Goal: Task Accomplishment & Management: Manage account settings

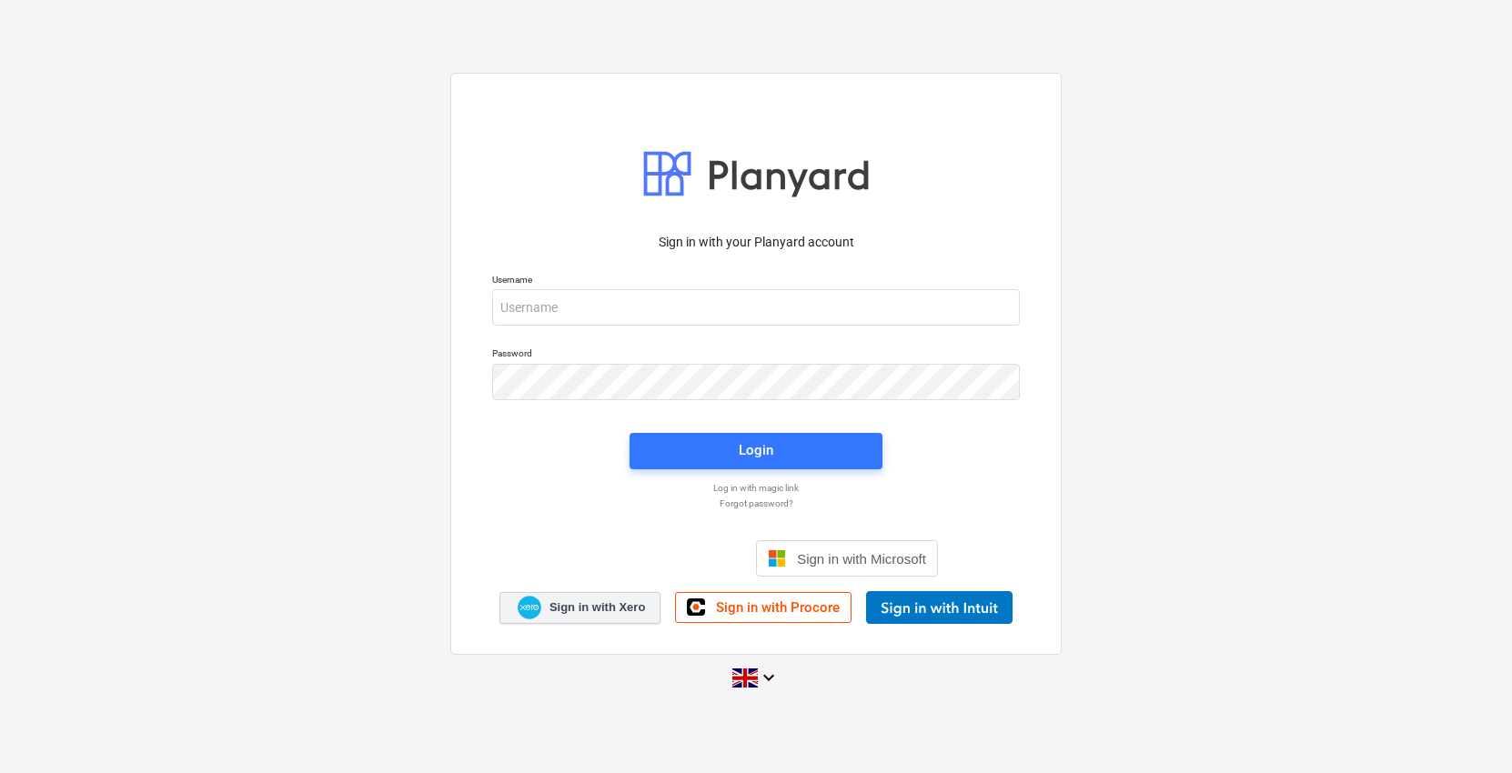
click at [582, 613] on span "Sign in with Xero" at bounding box center [596, 607] width 95 height 16
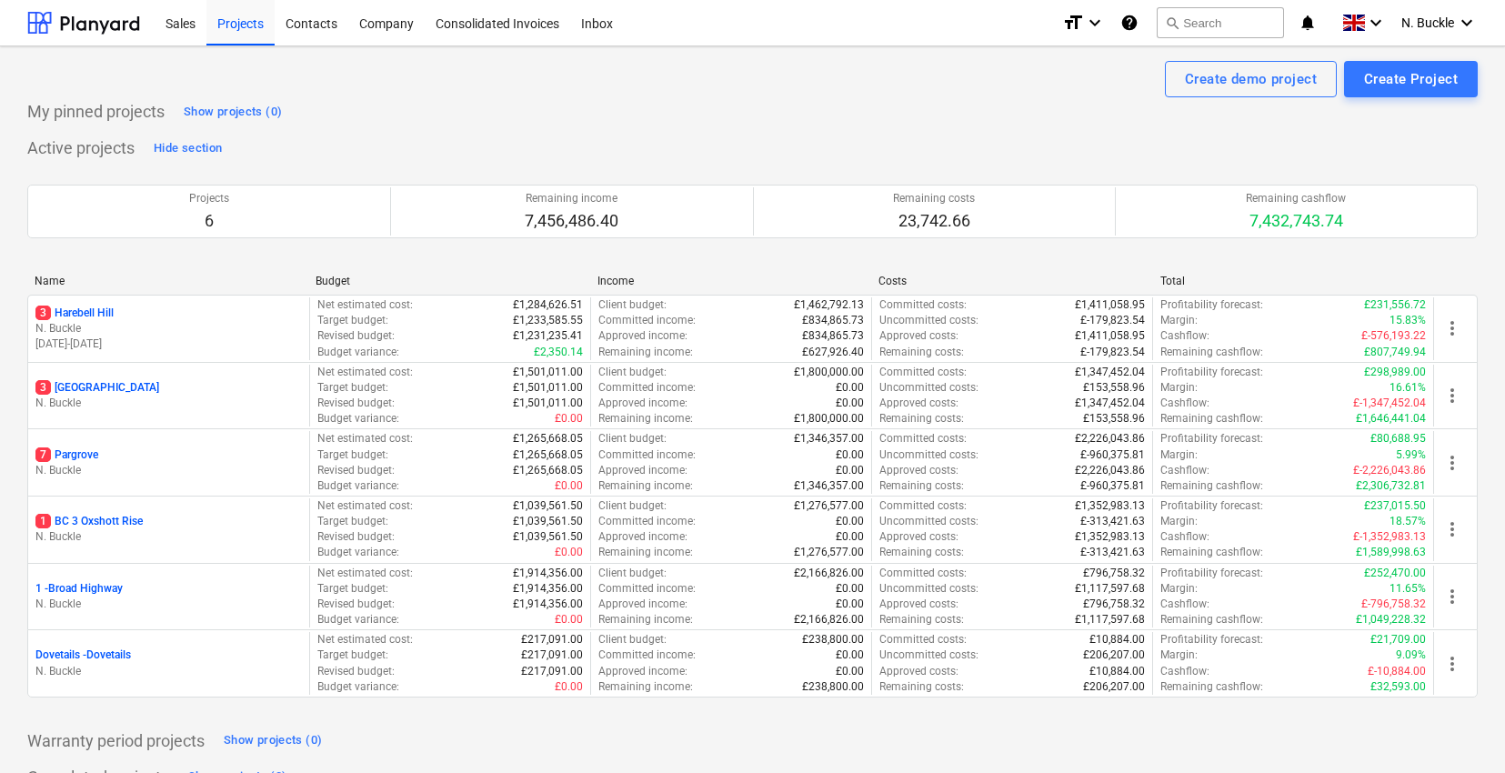
click at [126, 397] on p "N. Buckle" at bounding box center [168, 403] width 266 height 15
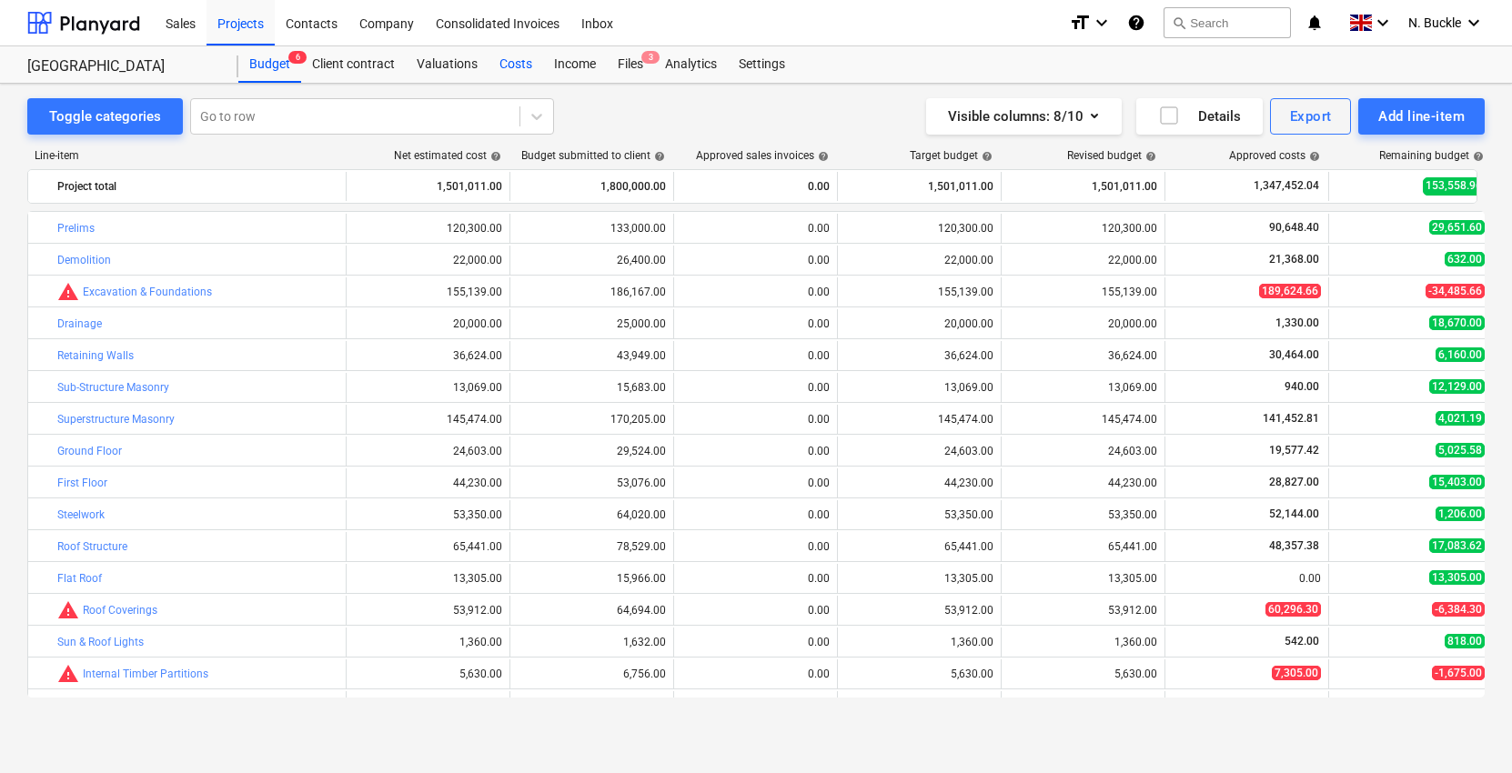
click at [520, 69] on div "Costs" at bounding box center [515, 64] width 55 height 36
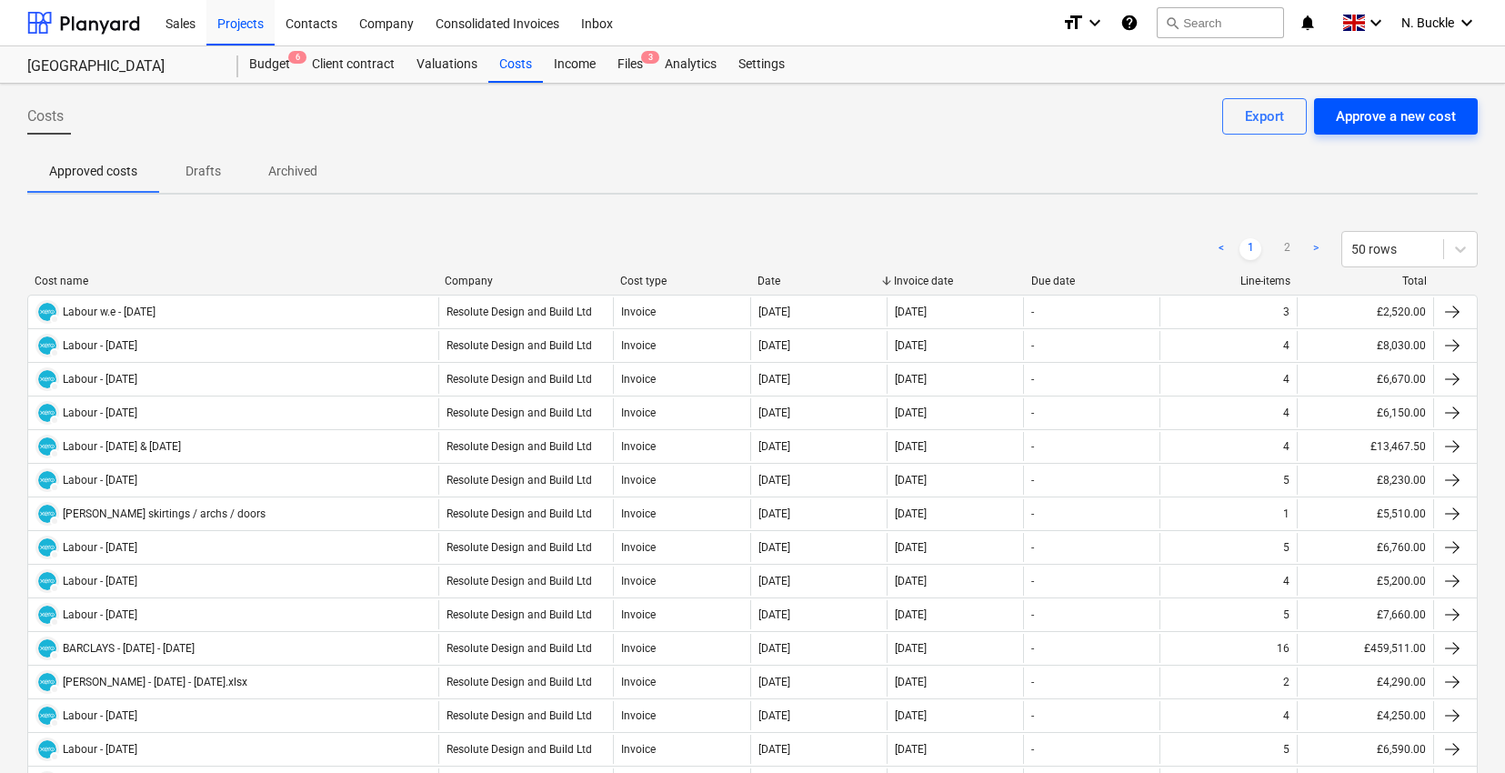
click at [1417, 127] on div "Approve a new cost" at bounding box center [1396, 117] width 120 height 24
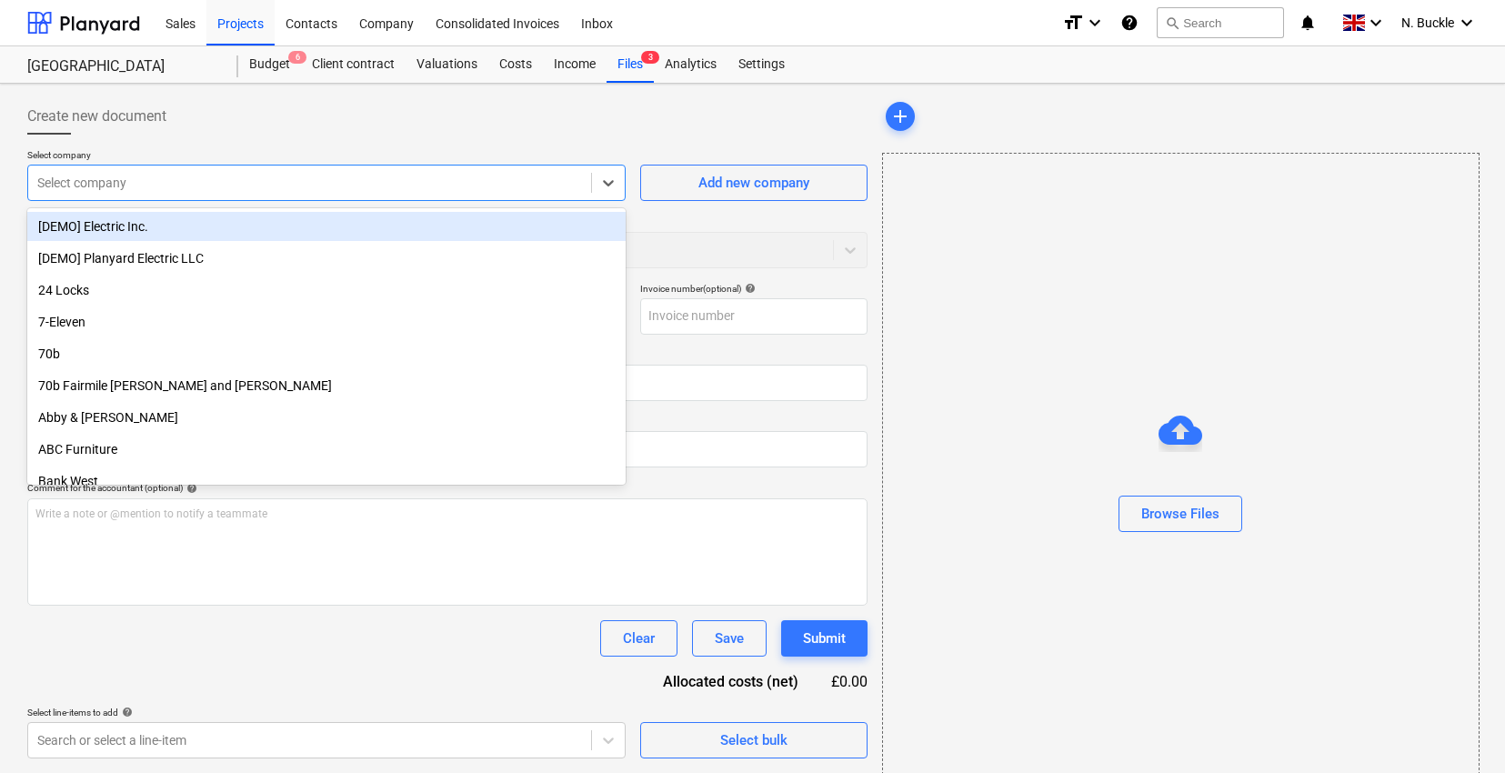
click at [291, 188] on div at bounding box center [309, 183] width 545 height 18
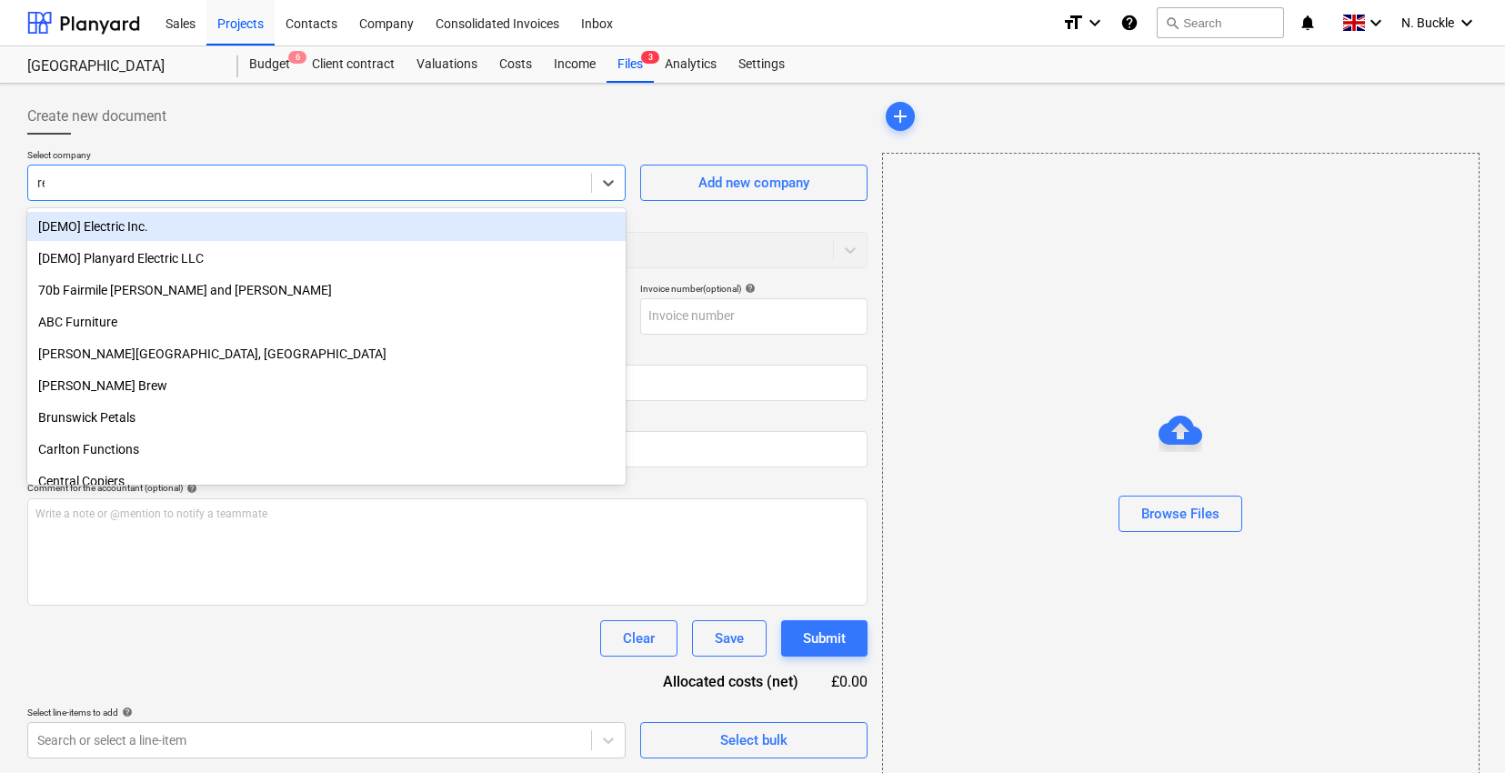
type input "res"
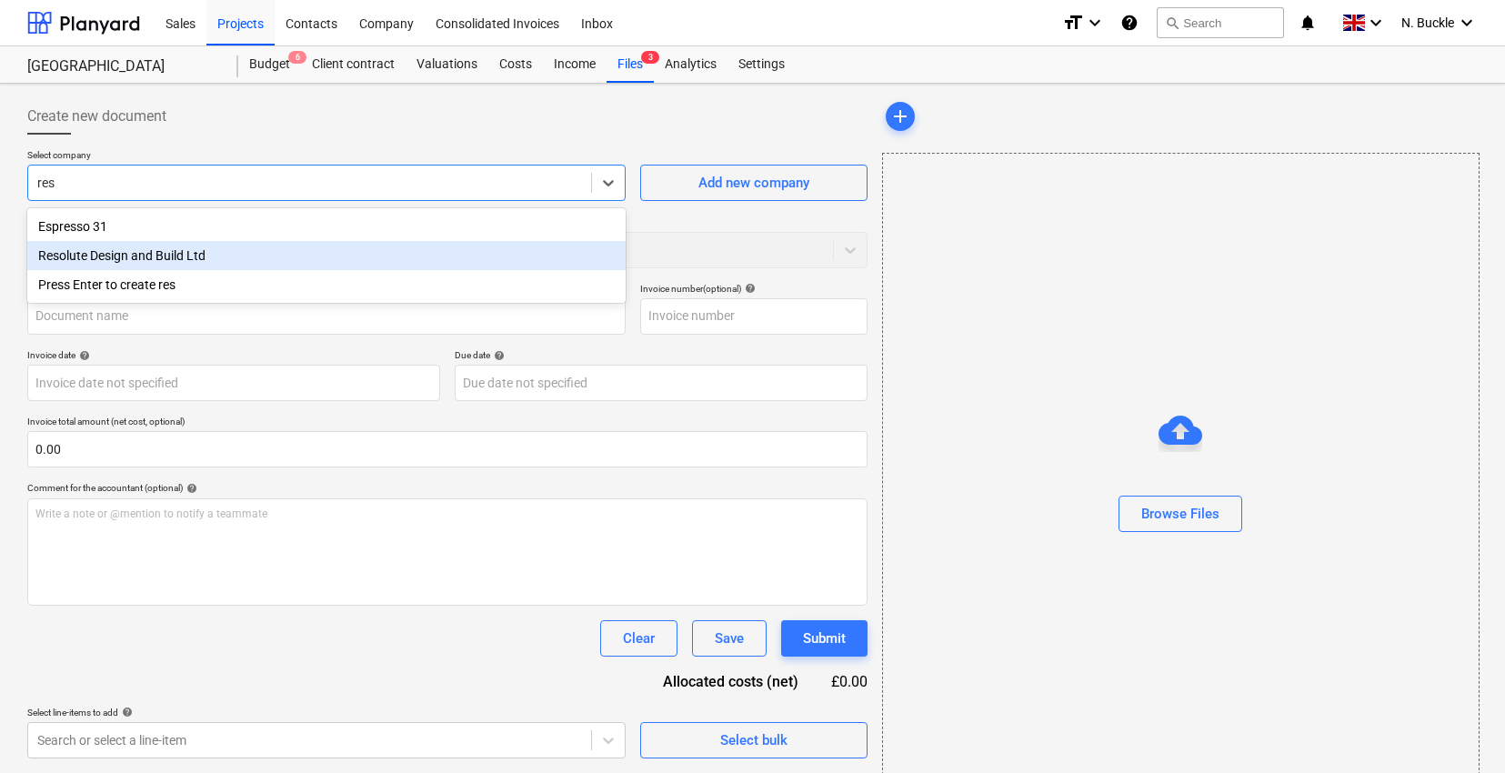
click at [216, 255] on div "Resolute Design and Build Ltd" at bounding box center [326, 255] width 598 height 29
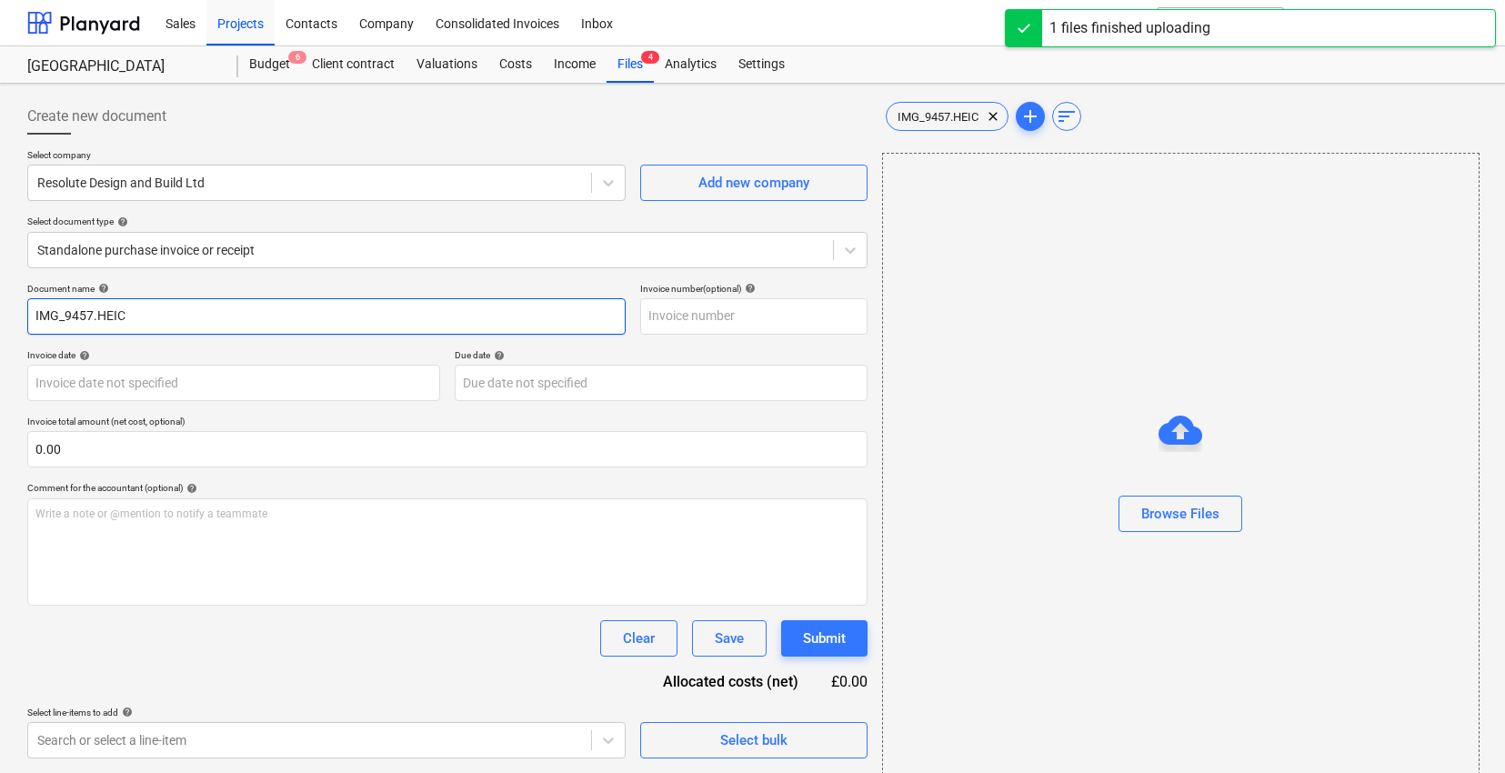
drag, startPoint x: 133, startPoint y: 322, endPoint x: -18, endPoint y: 314, distance: 151.2
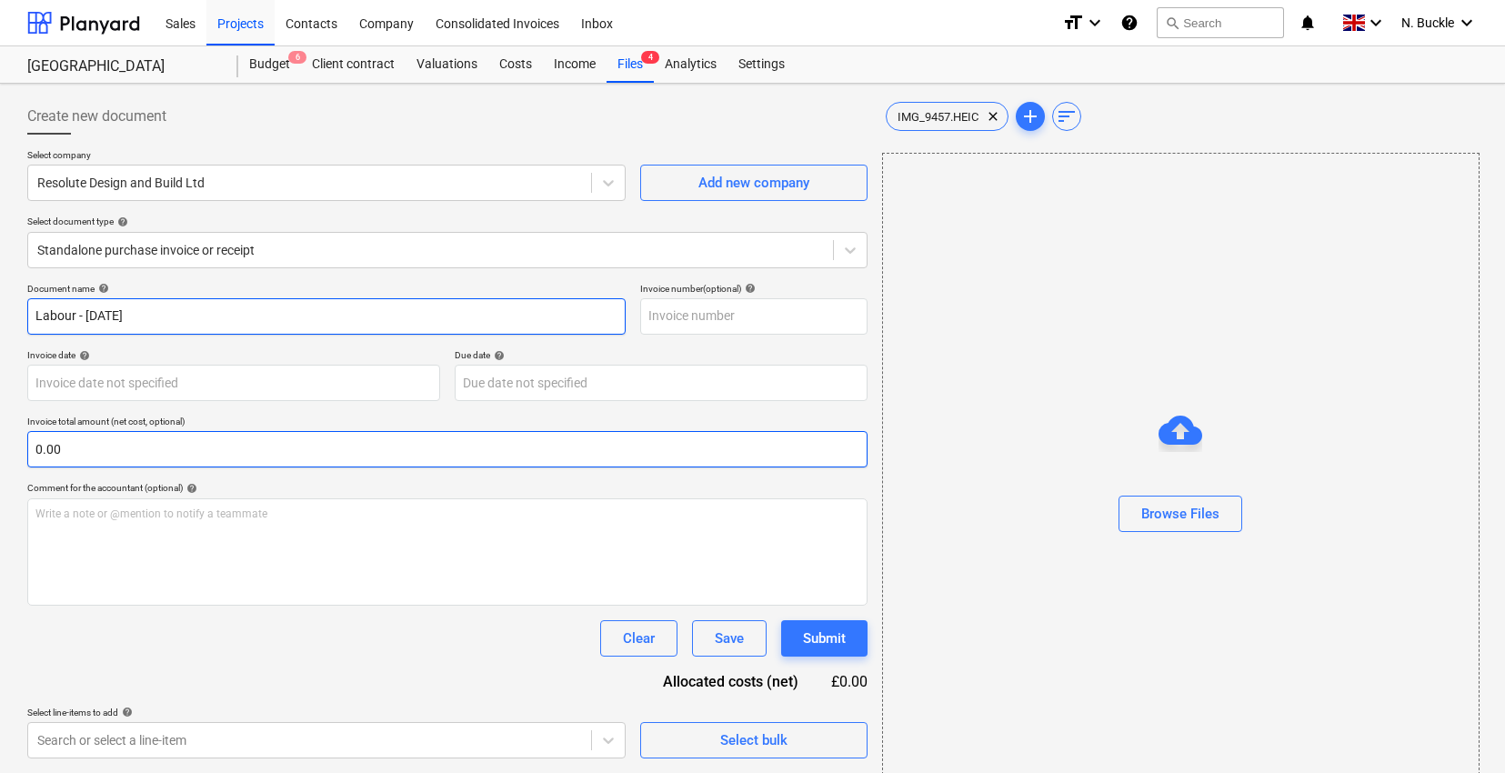
type input "Labour - [DATE]"
click at [170, 441] on input "text" at bounding box center [447, 449] width 840 height 36
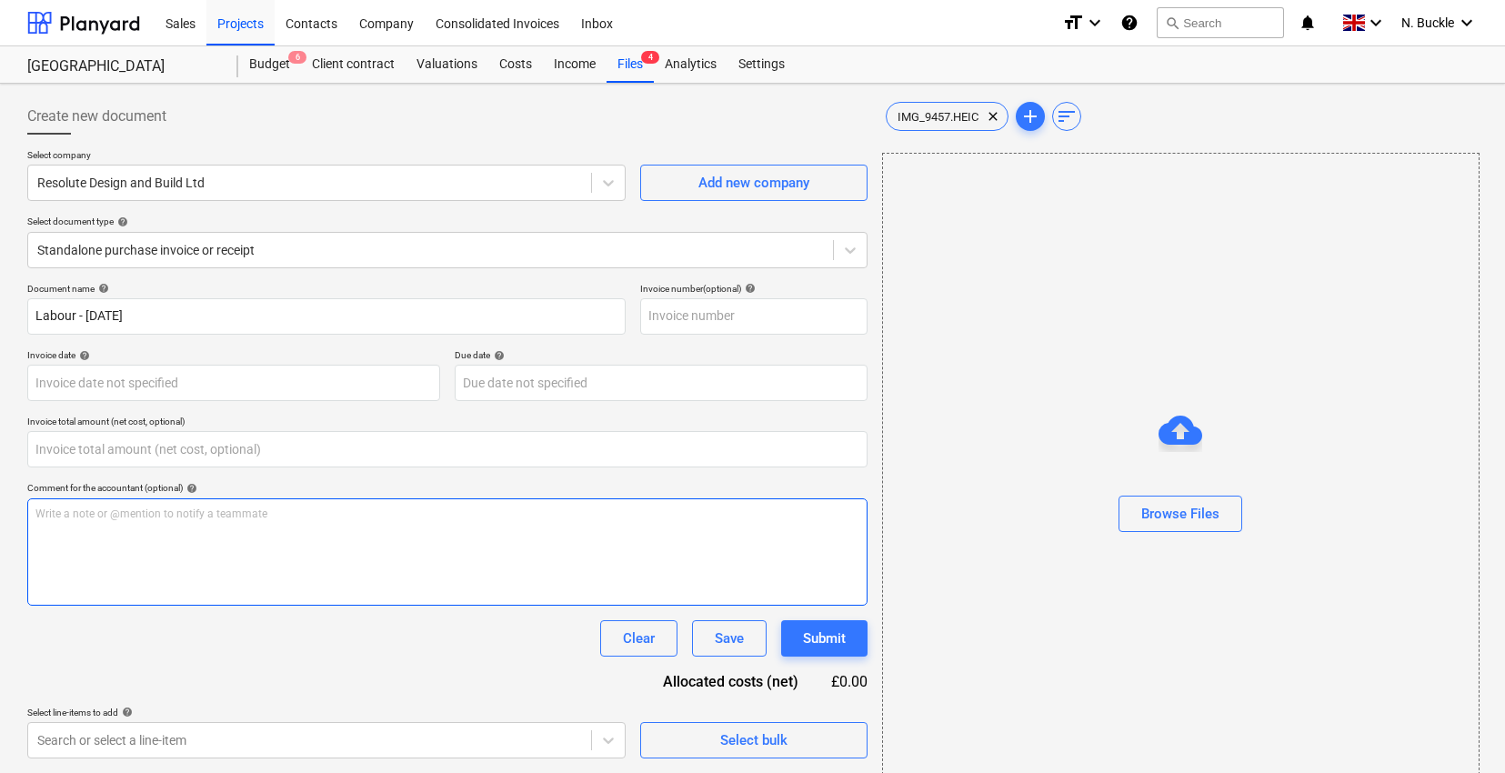
type input "0.00"
click at [169, 573] on div "Write a note or @mention to notify a teammate [PERSON_NAME]" at bounding box center [447, 551] width 840 height 107
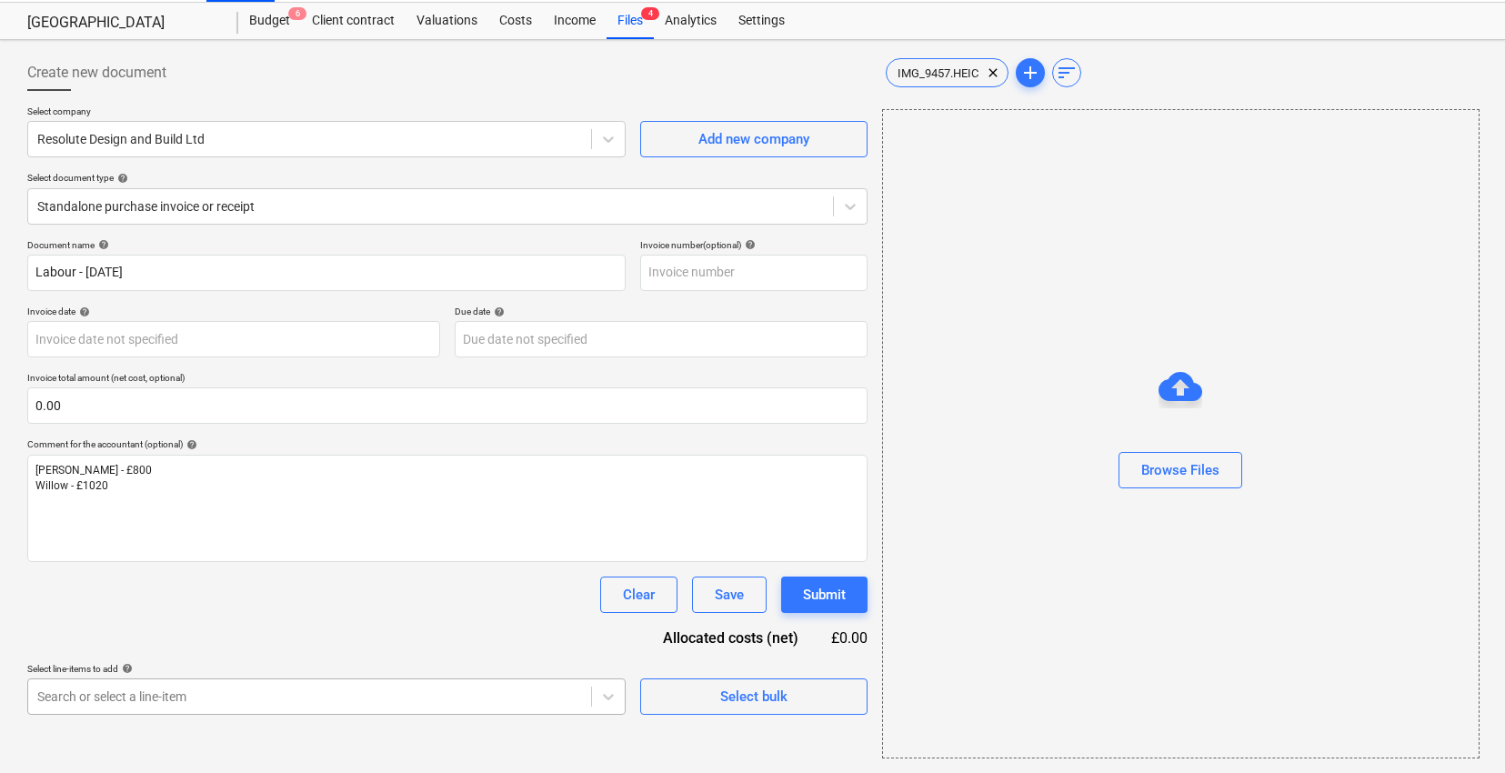
click at [136, 697] on body "Sales Projects Contacts Company Consolidated Invoices Inbox format_size keyboar…" at bounding box center [752, 342] width 1505 height 773
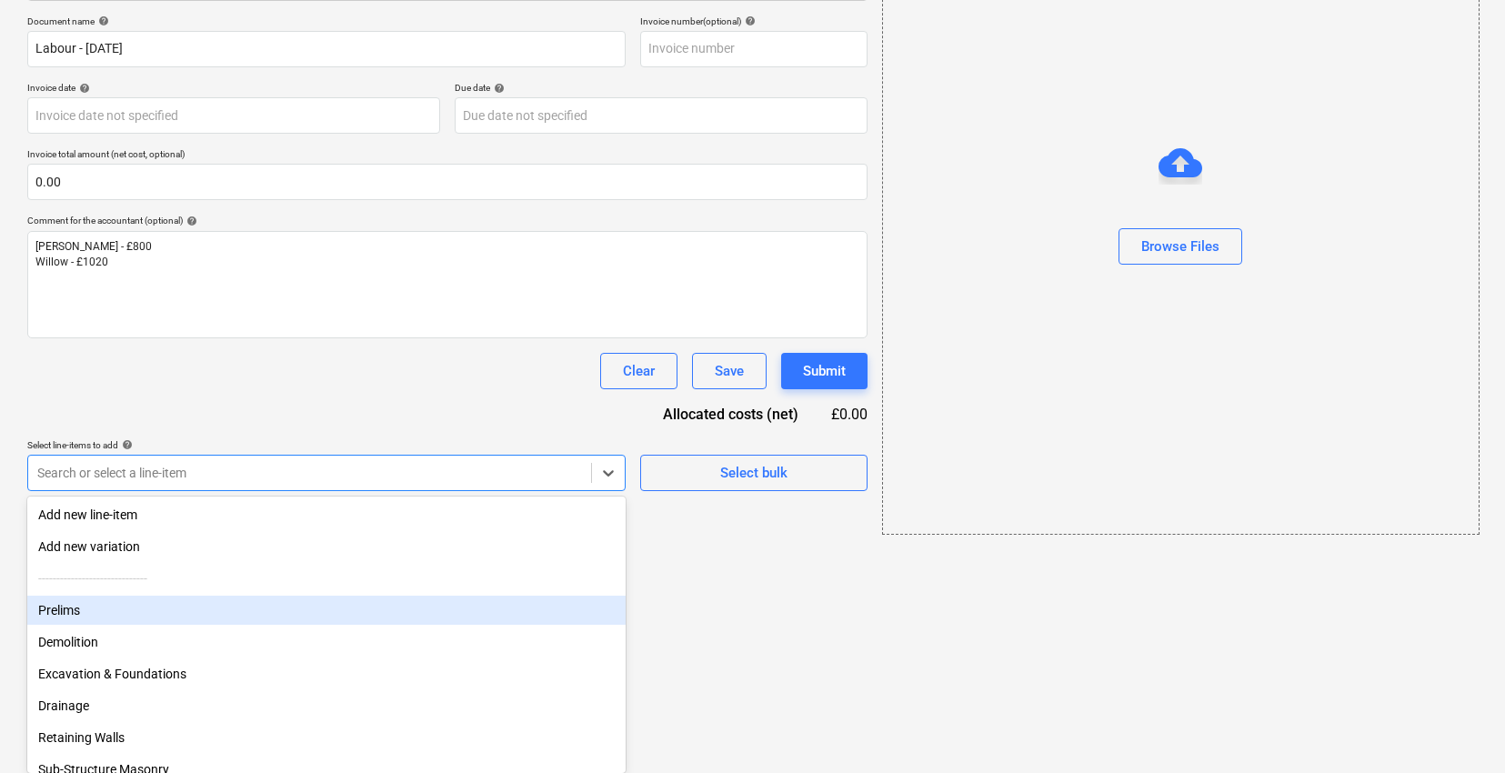
click at [136, 607] on div "Prelims" at bounding box center [326, 610] width 598 height 29
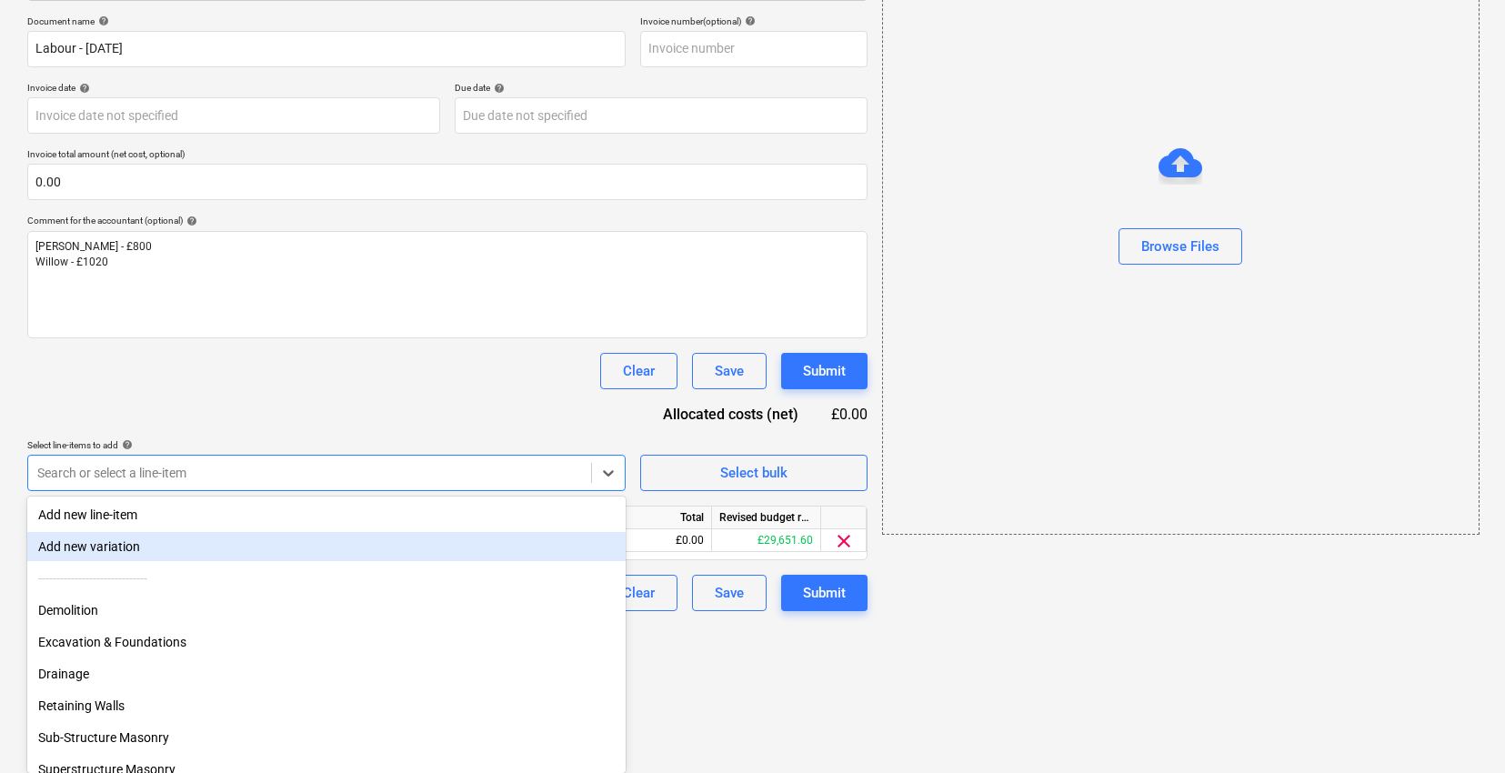
click at [241, 369] on div "Clear Save Submit" at bounding box center [447, 371] width 840 height 36
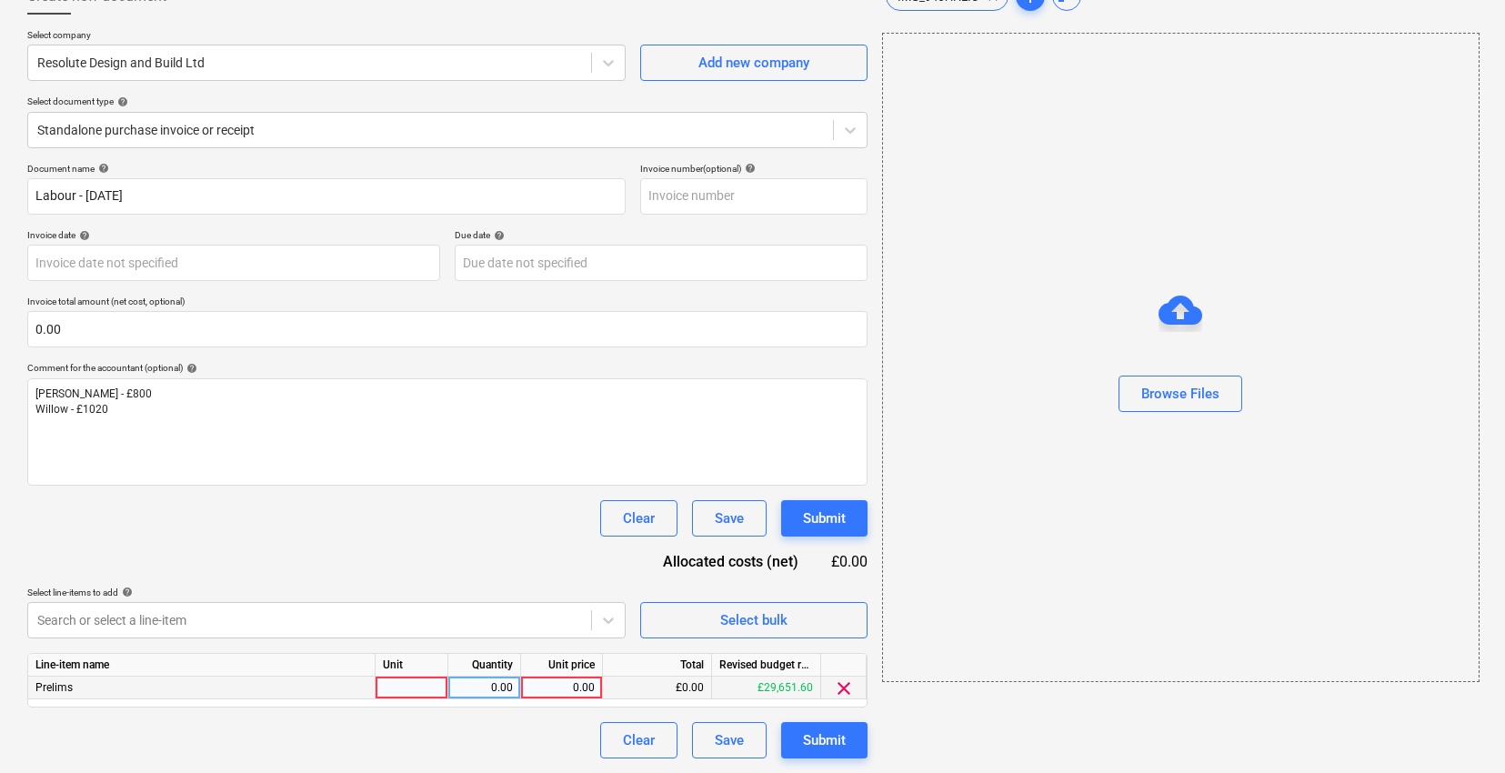
click at [385, 677] on div at bounding box center [412, 688] width 73 height 23
type input "1"
click at [476, 534] on div "Document name help Labour - [DATE] Invoice number (optional) help Invoice date …" at bounding box center [447, 461] width 840 height 596
click at [485, 686] on div "0.00" at bounding box center [484, 689] width 57 height 23
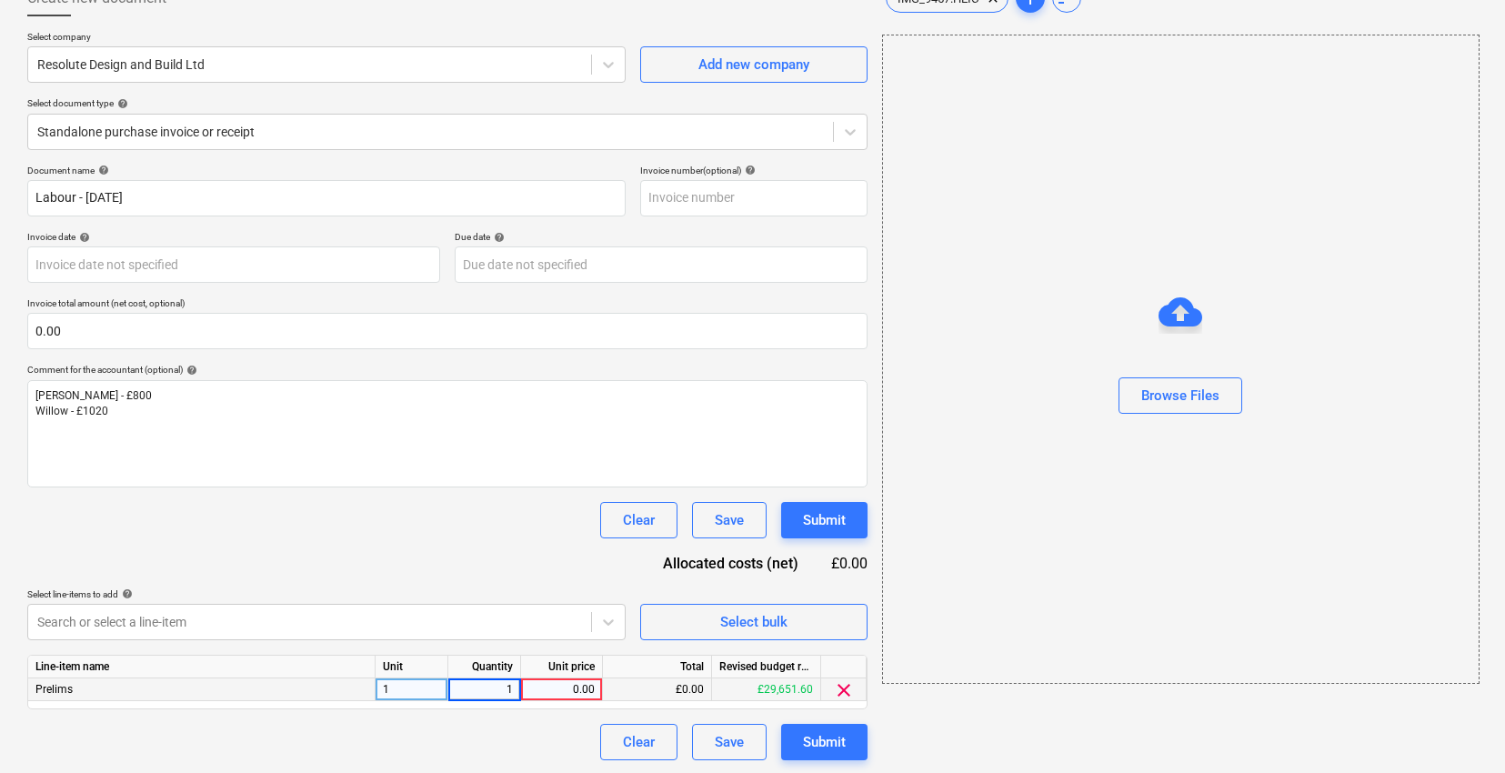
click at [547, 685] on div "0.00" at bounding box center [561, 689] width 66 height 23
type input "1820"
click at [463, 569] on div "Document name help Labour - [DATE] Invoice number (optional) help Invoice date …" at bounding box center [447, 463] width 840 height 596
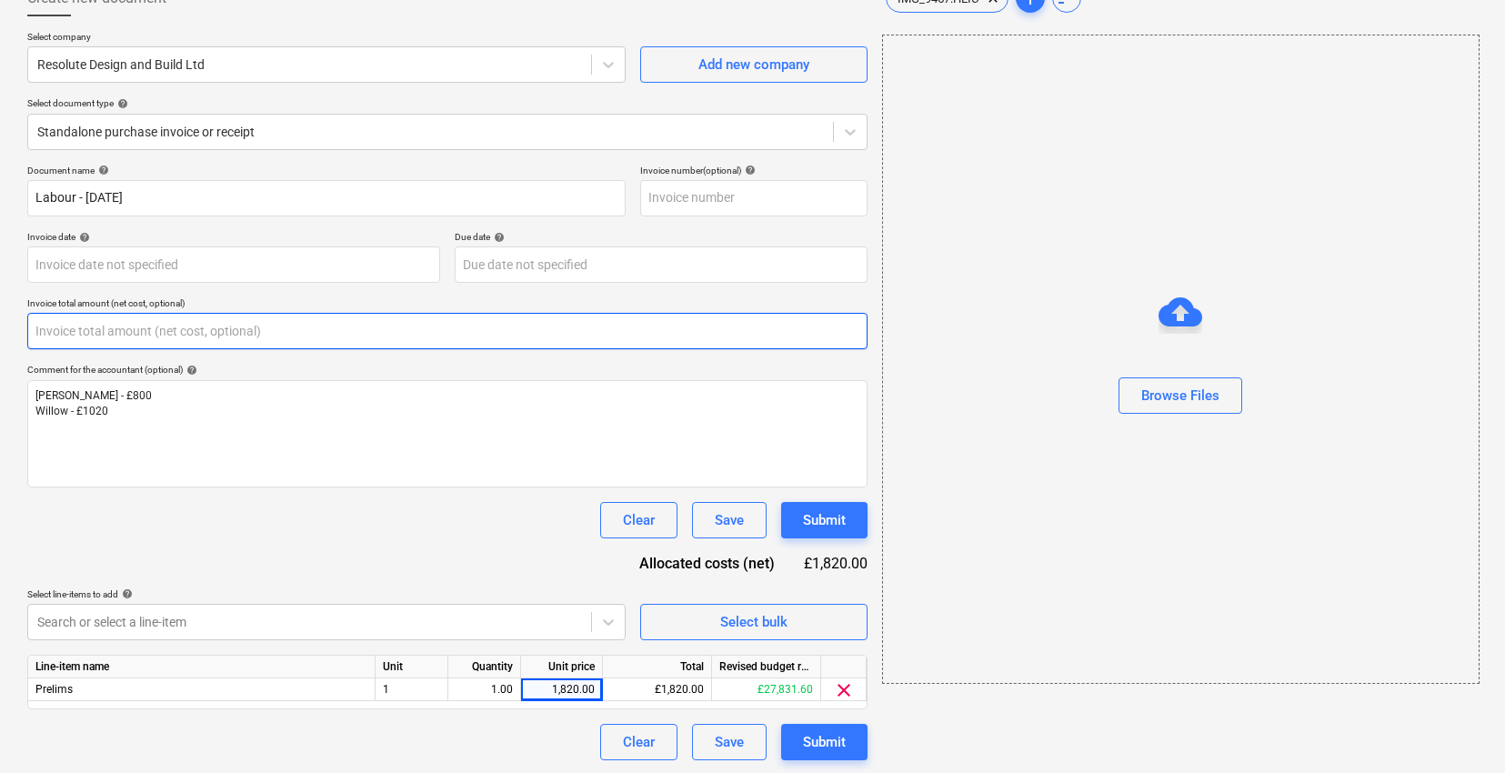
drag, startPoint x: 114, startPoint y: 330, endPoint x: 41, endPoint y: 331, distance: 72.8
click at [43, 331] on input "text" at bounding box center [447, 331] width 840 height 36
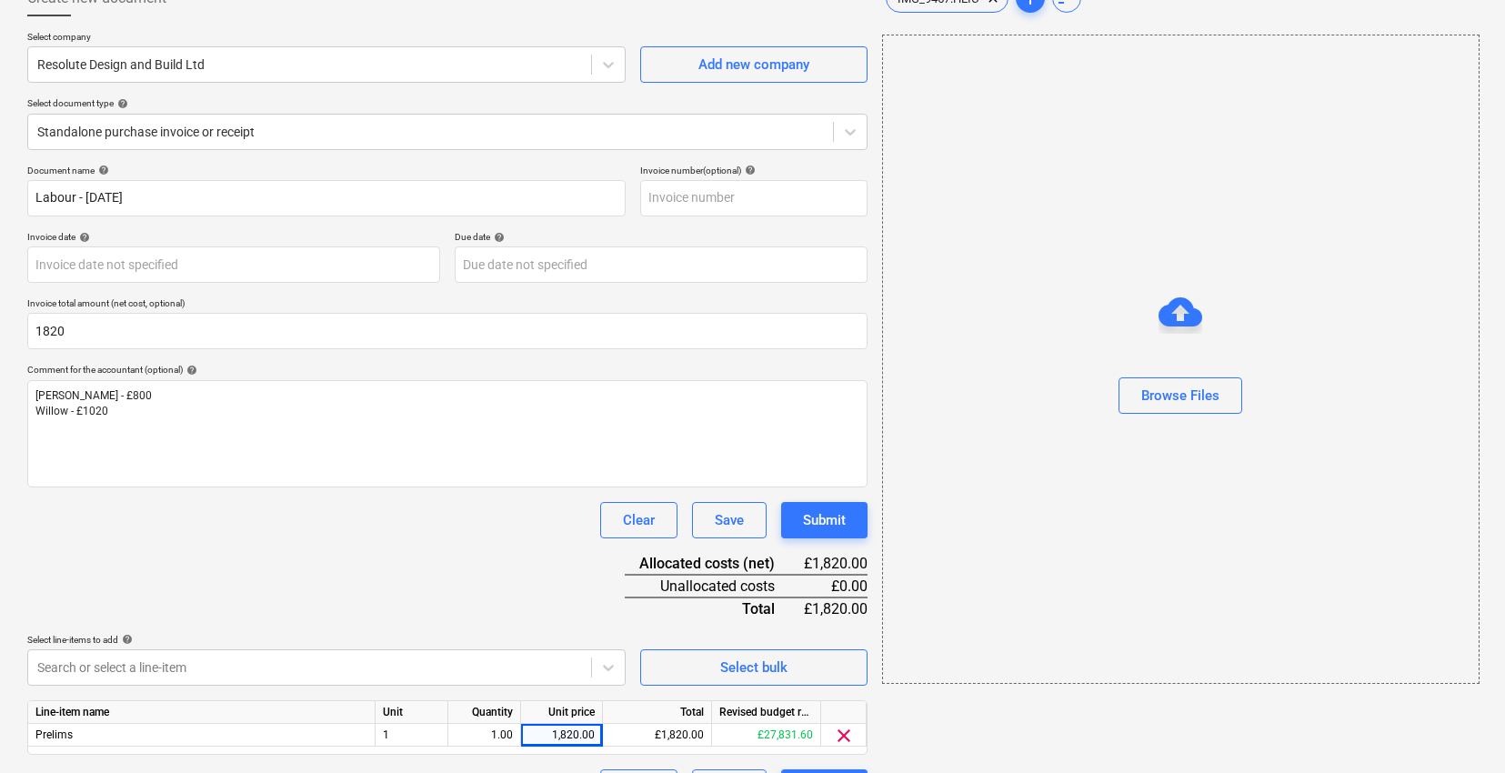
type input "1,820.00"
click at [222, 646] on p "Select line-items to add help" at bounding box center [326, 641] width 598 height 15
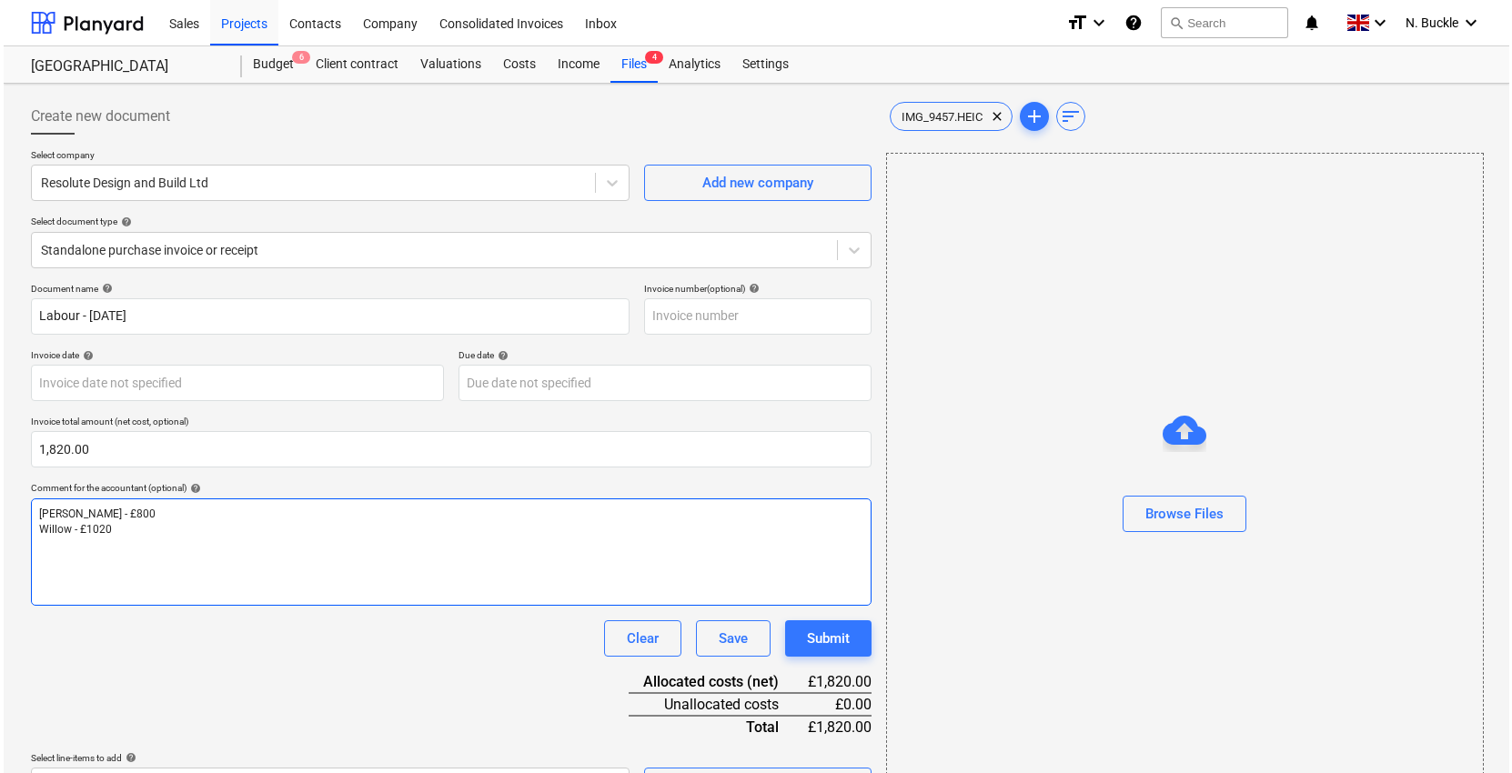
scroll to position [163, 0]
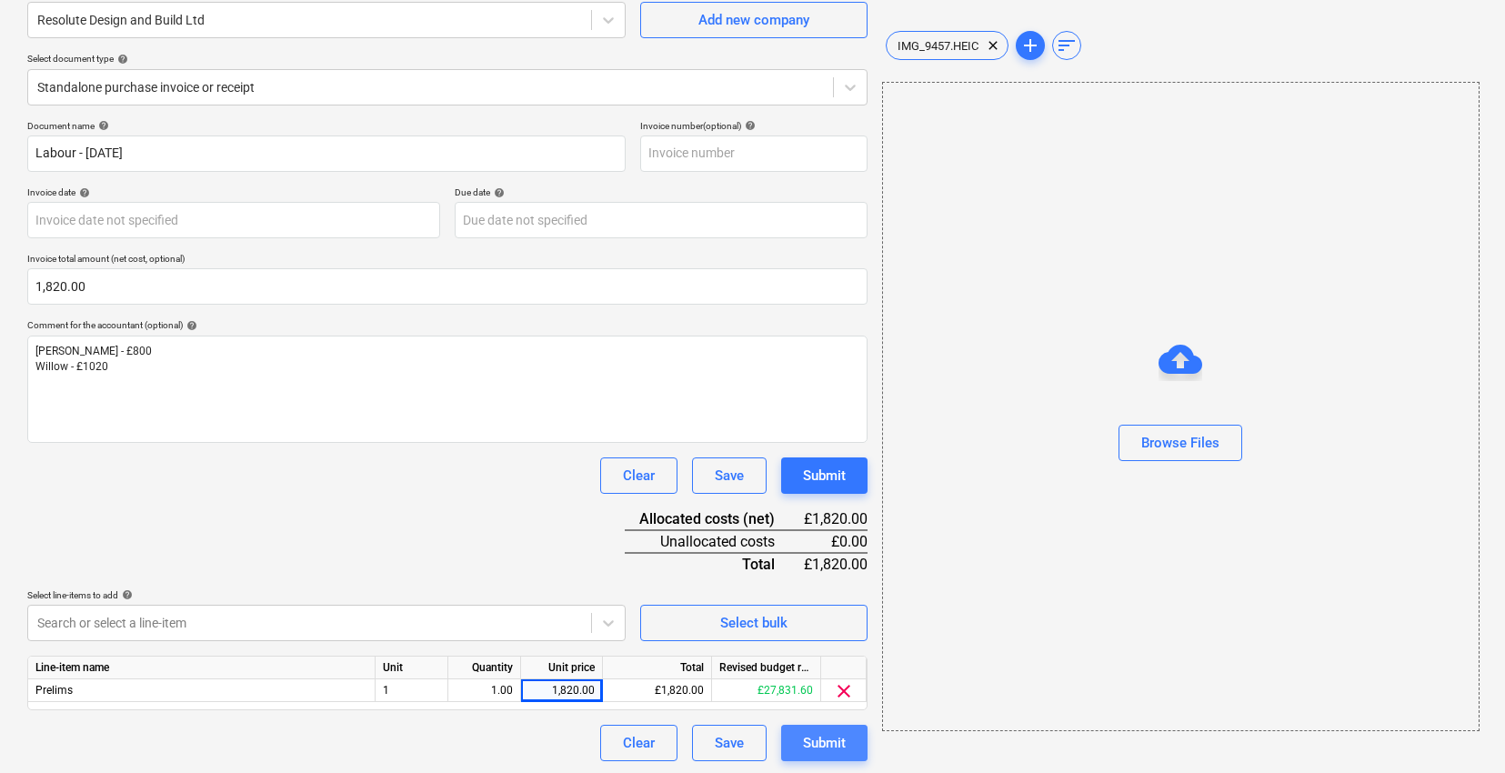
click at [805, 725] on button "Submit" at bounding box center [824, 743] width 86 height 36
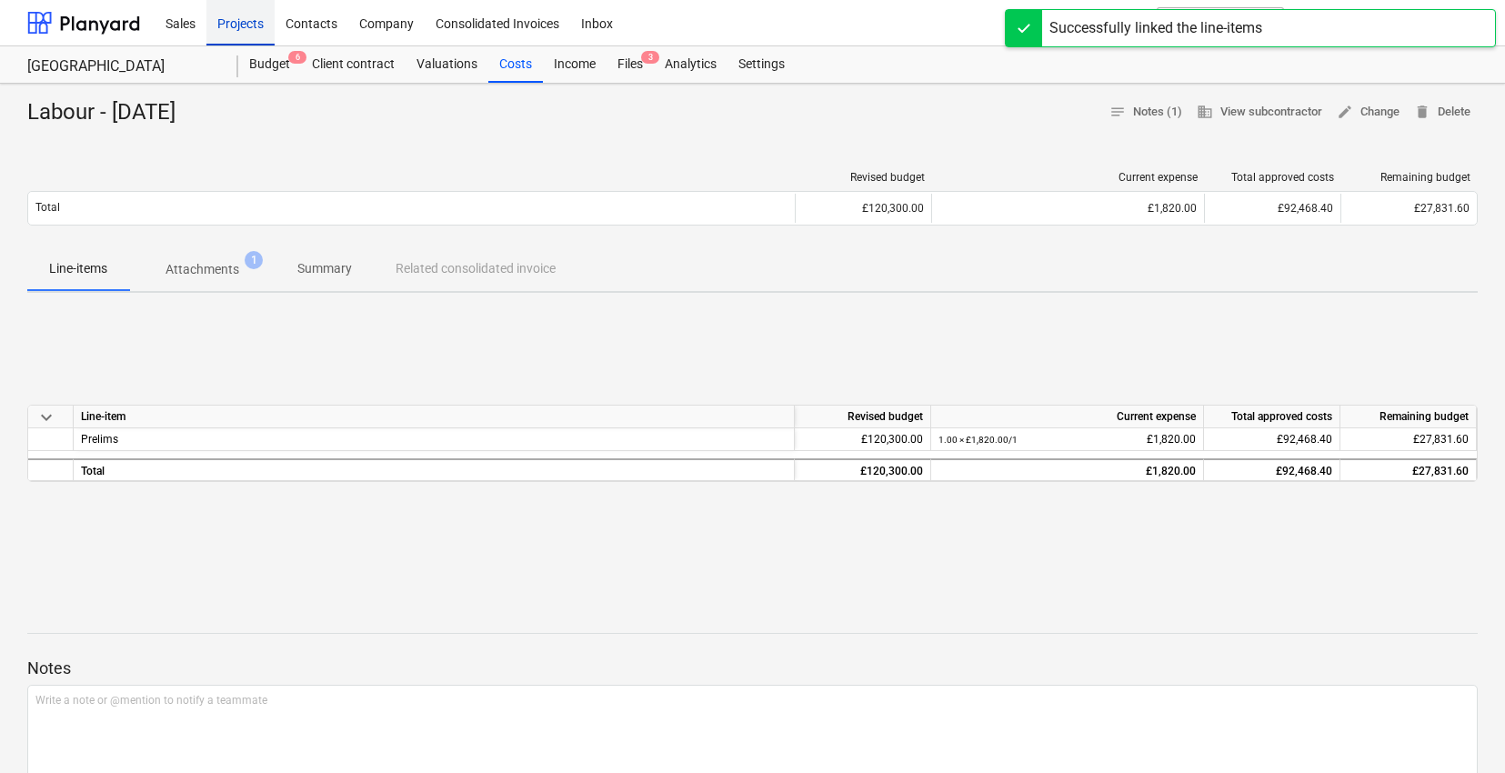
click at [235, 16] on div "Projects" at bounding box center [240, 22] width 68 height 46
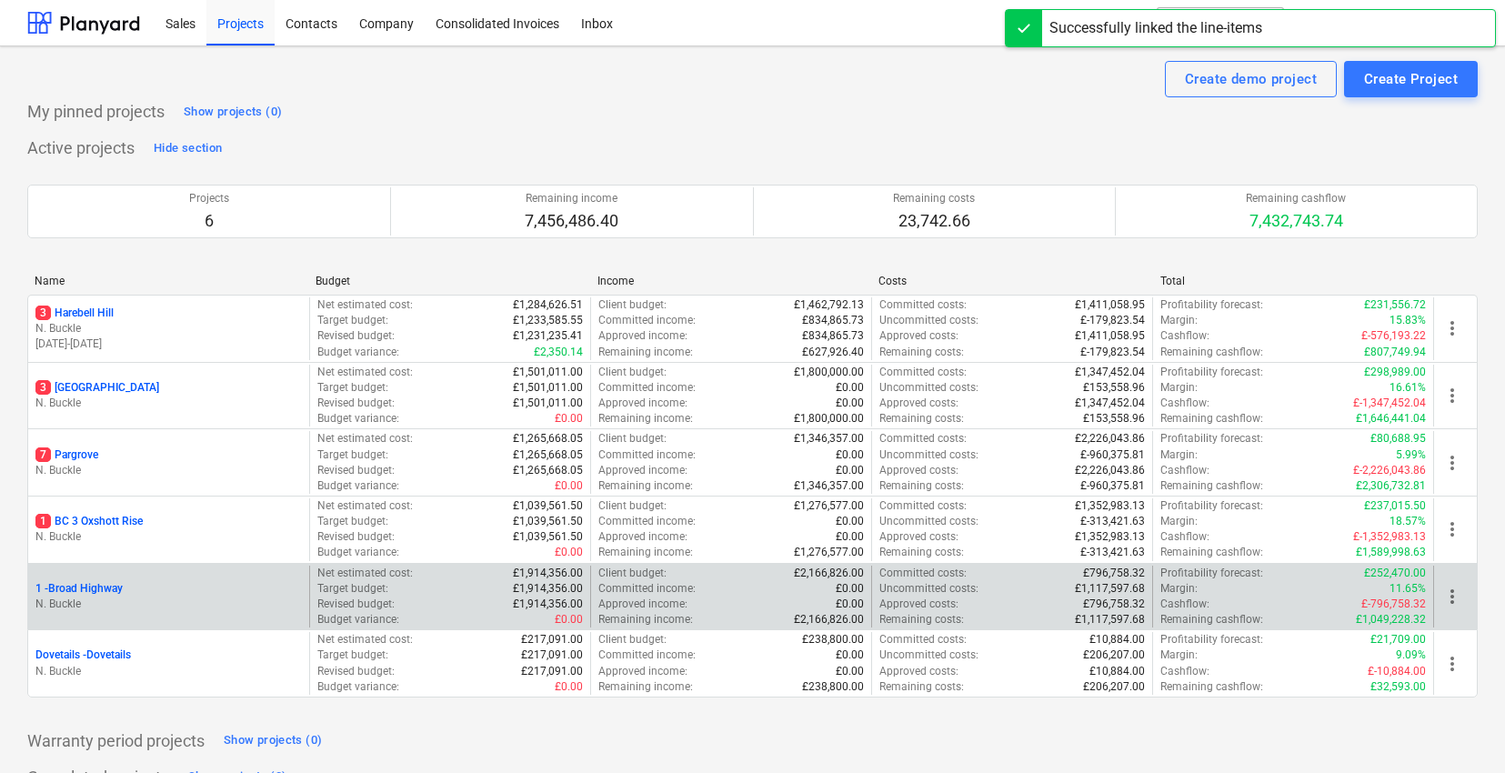
click at [110, 588] on p "1 - [GEOGRAPHIC_DATA]" at bounding box center [78, 588] width 87 height 15
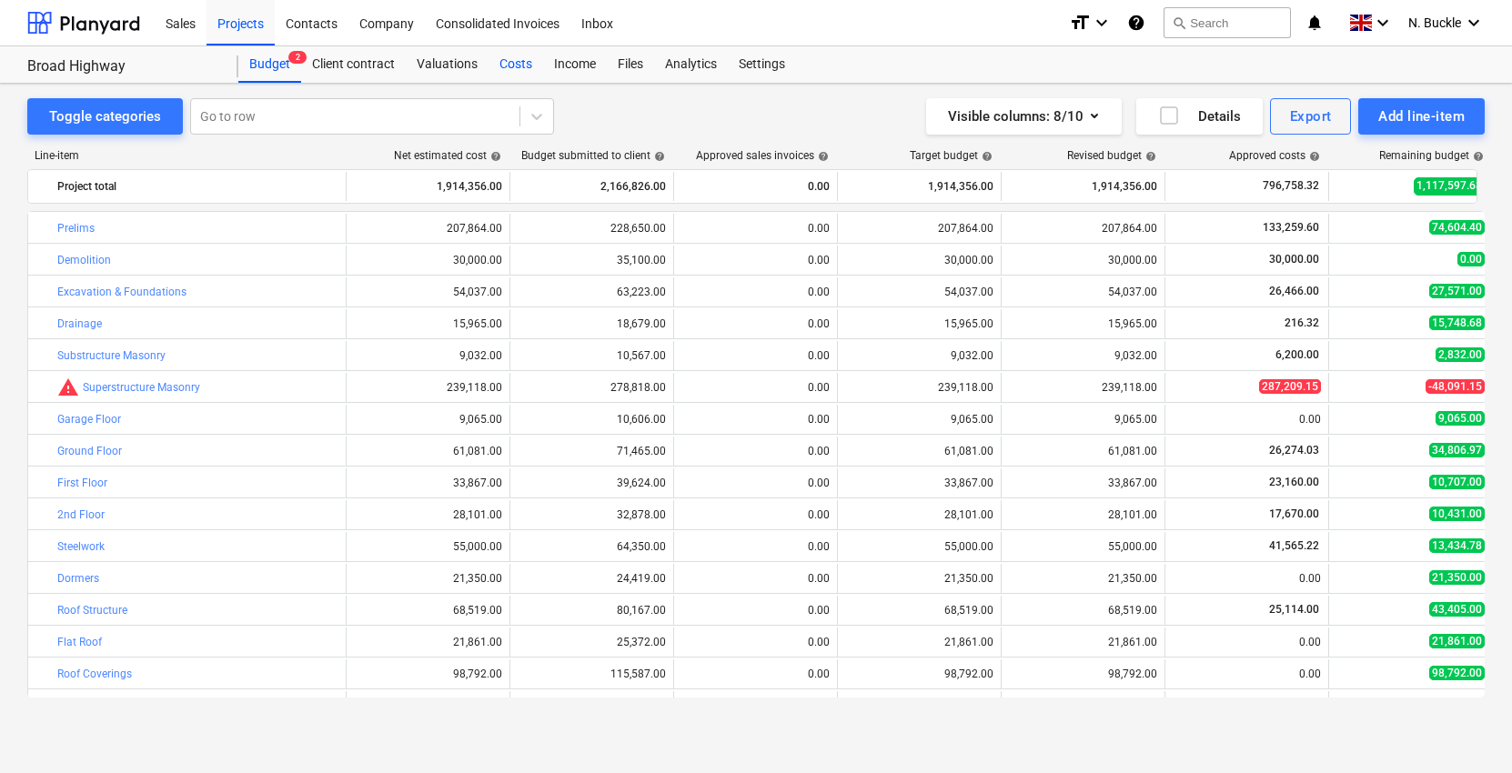
click at [521, 71] on div "Costs" at bounding box center [515, 64] width 55 height 36
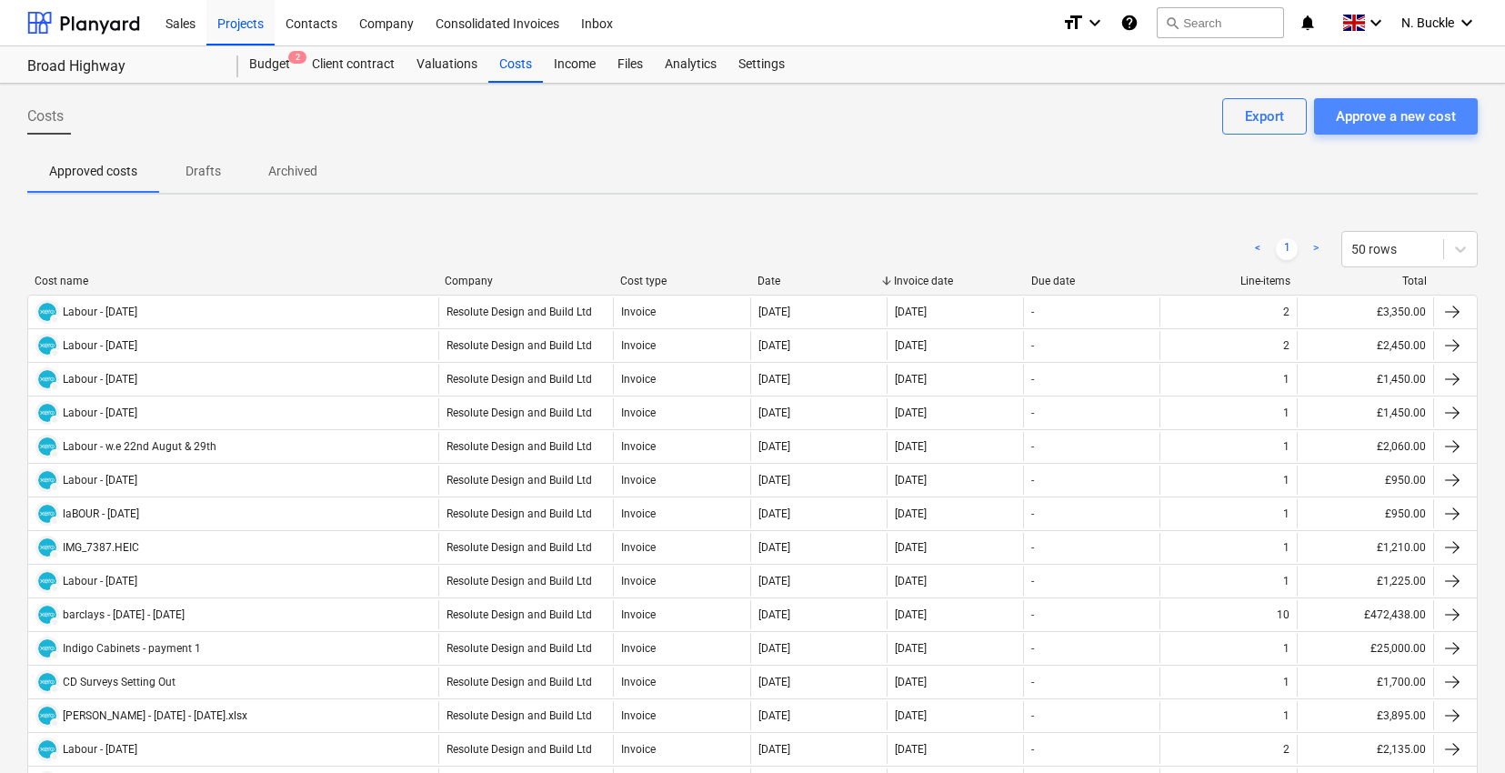
click at [1411, 115] on div "Approve a new cost" at bounding box center [1396, 117] width 120 height 24
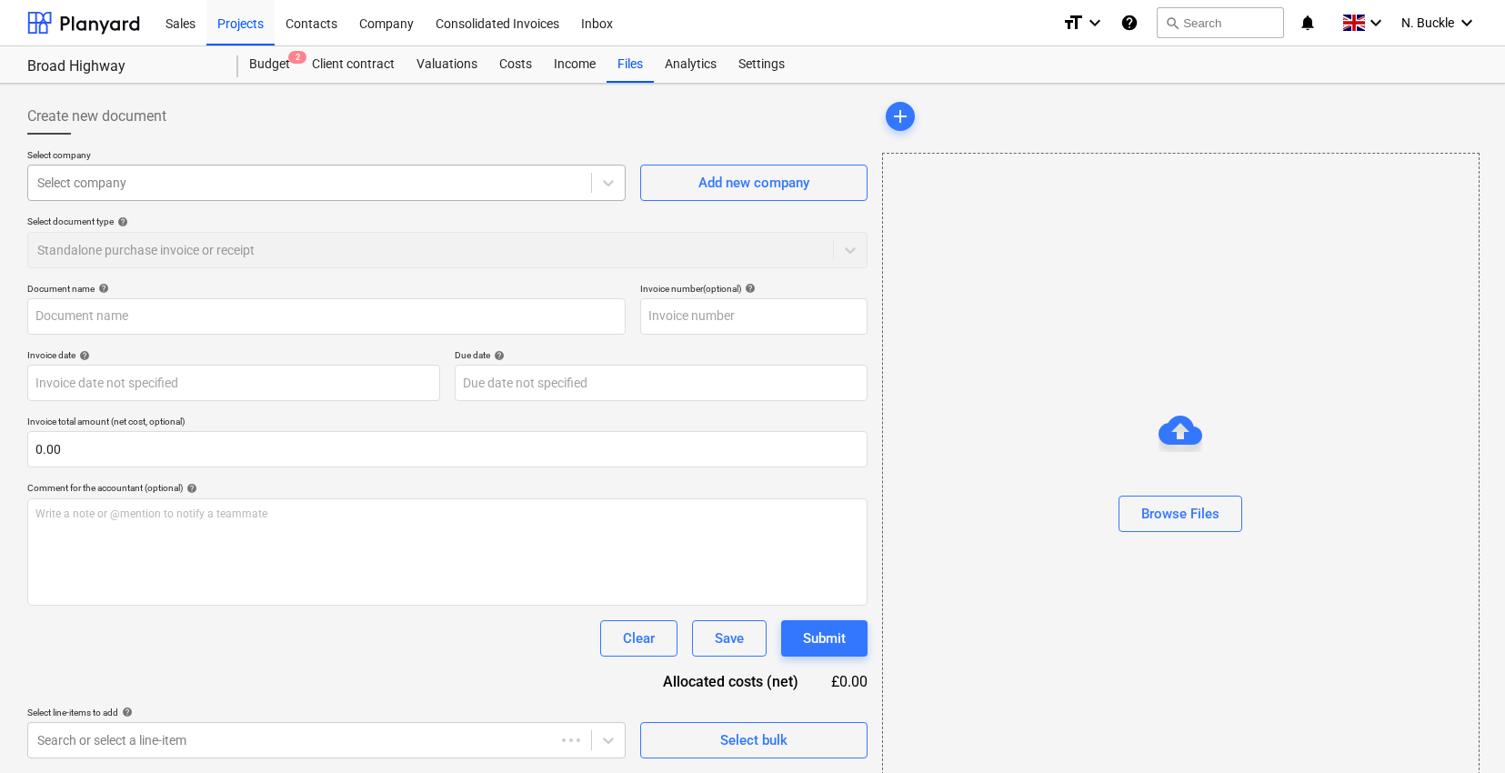
click at [190, 182] on div at bounding box center [309, 183] width 545 height 18
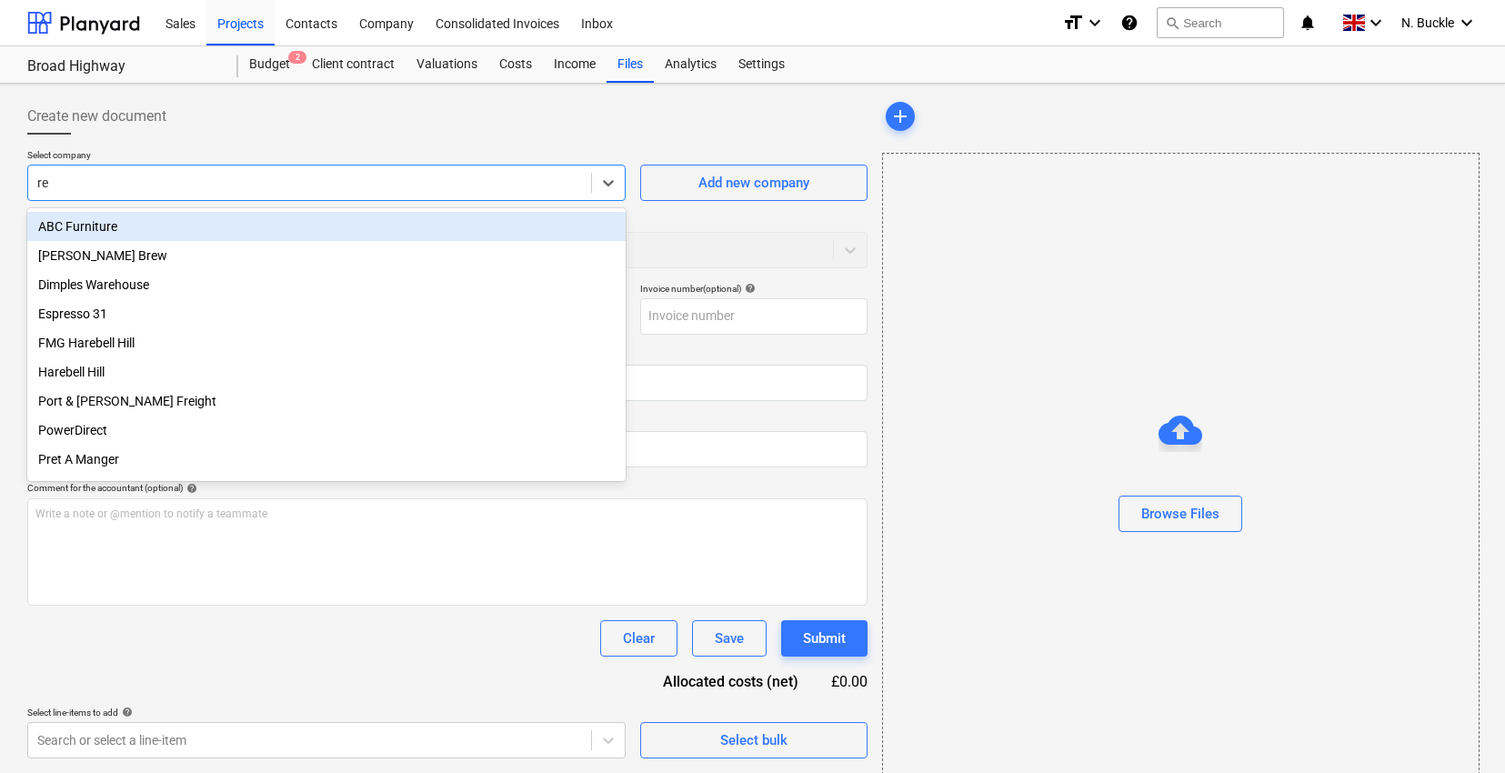
type input "res"
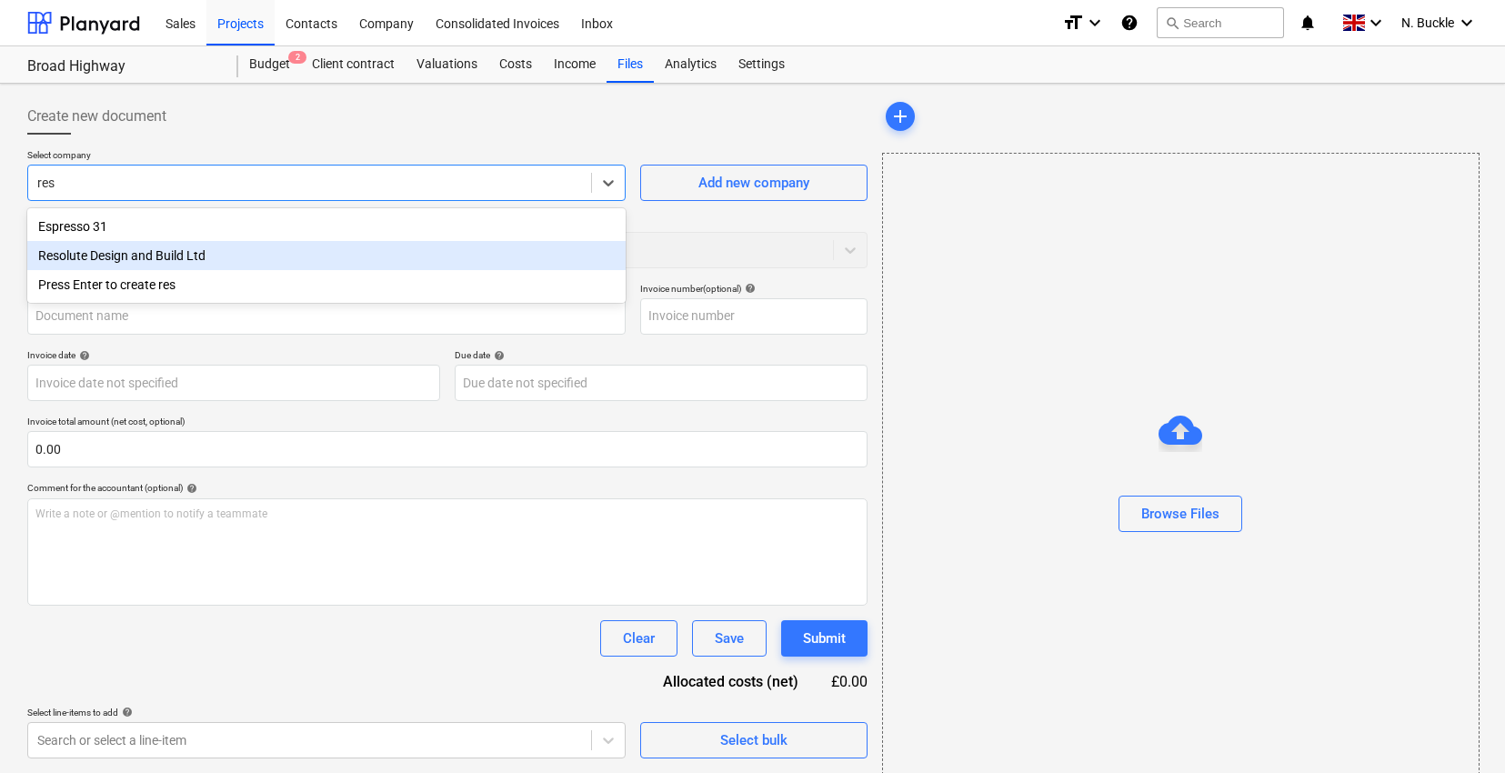
click at [191, 246] on div "Resolute Design and Build Ltd" at bounding box center [326, 255] width 598 height 29
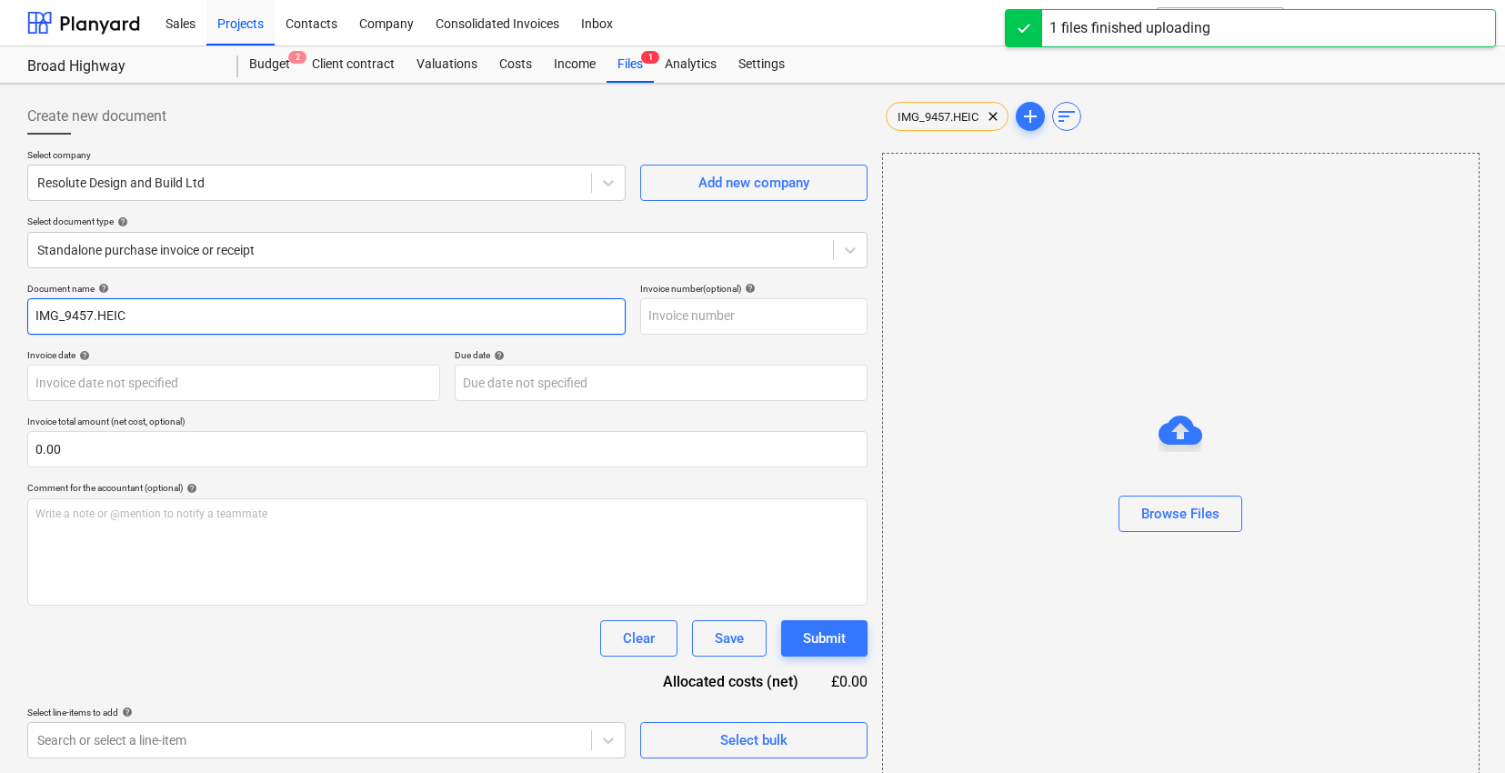
drag, startPoint x: 130, startPoint y: 324, endPoint x: -15, endPoint y: 318, distance: 144.7
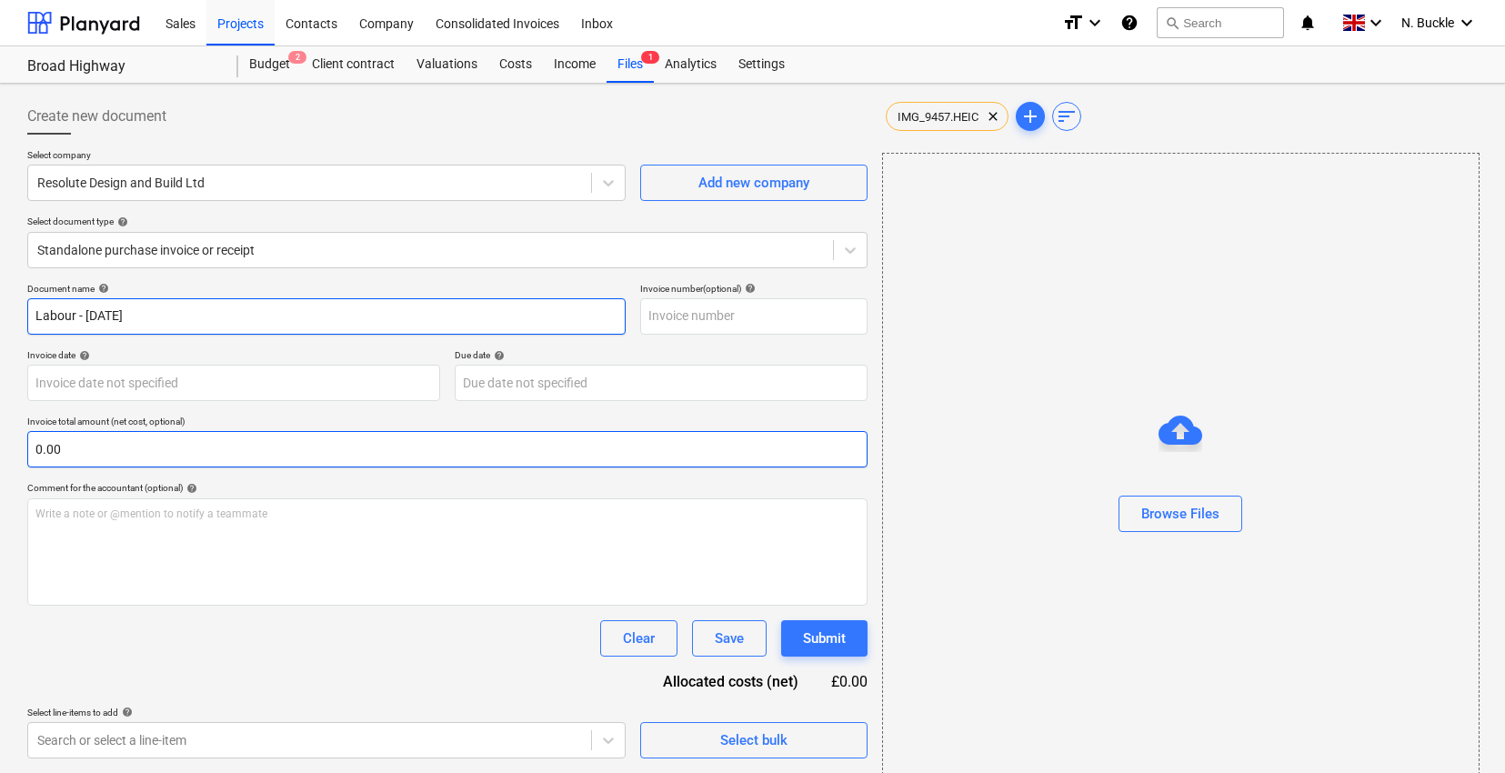
type input "Labour - [DATE]"
click at [144, 457] on input "text" at bounding box center [447, 449] width 840 height 36
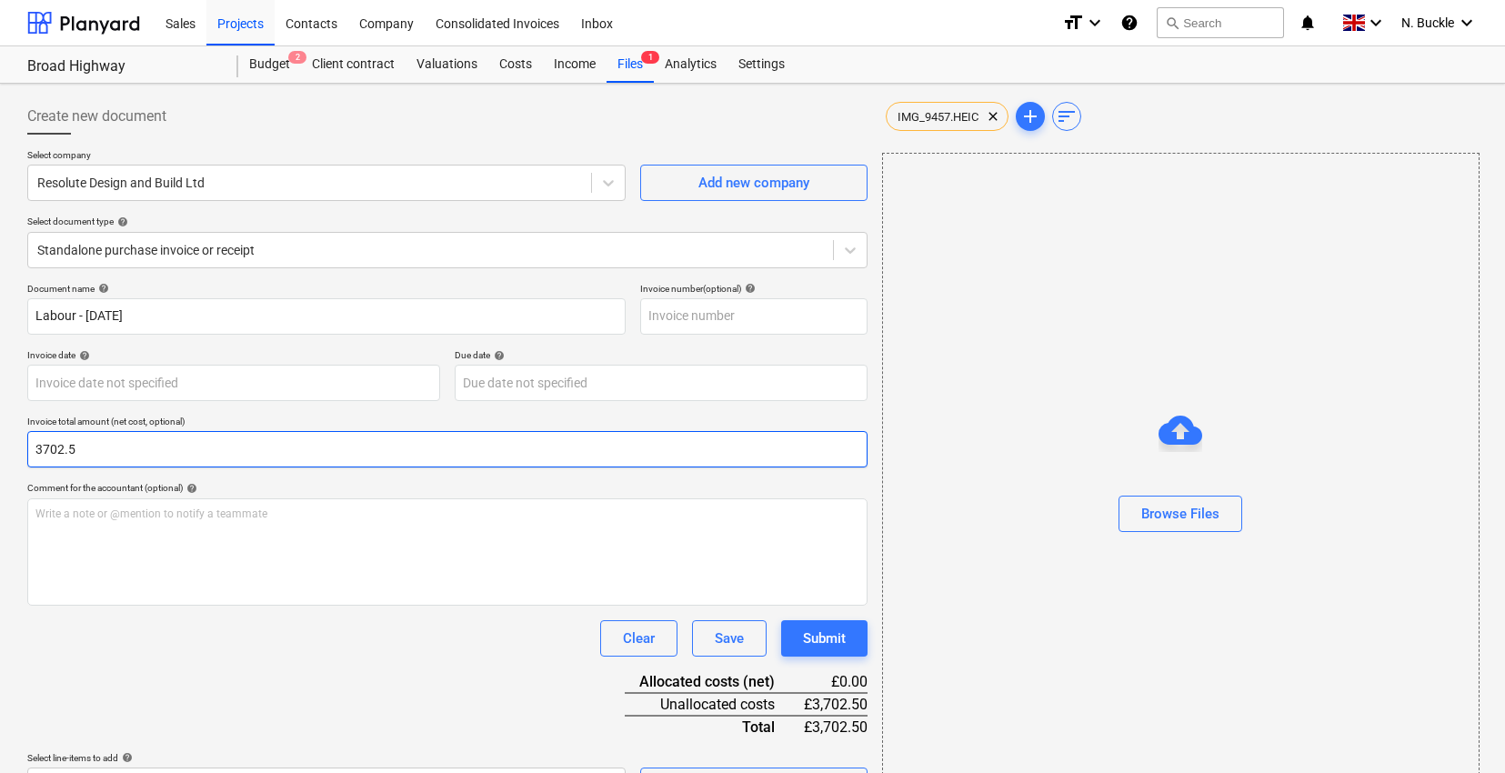
scroll to position [44, 0]
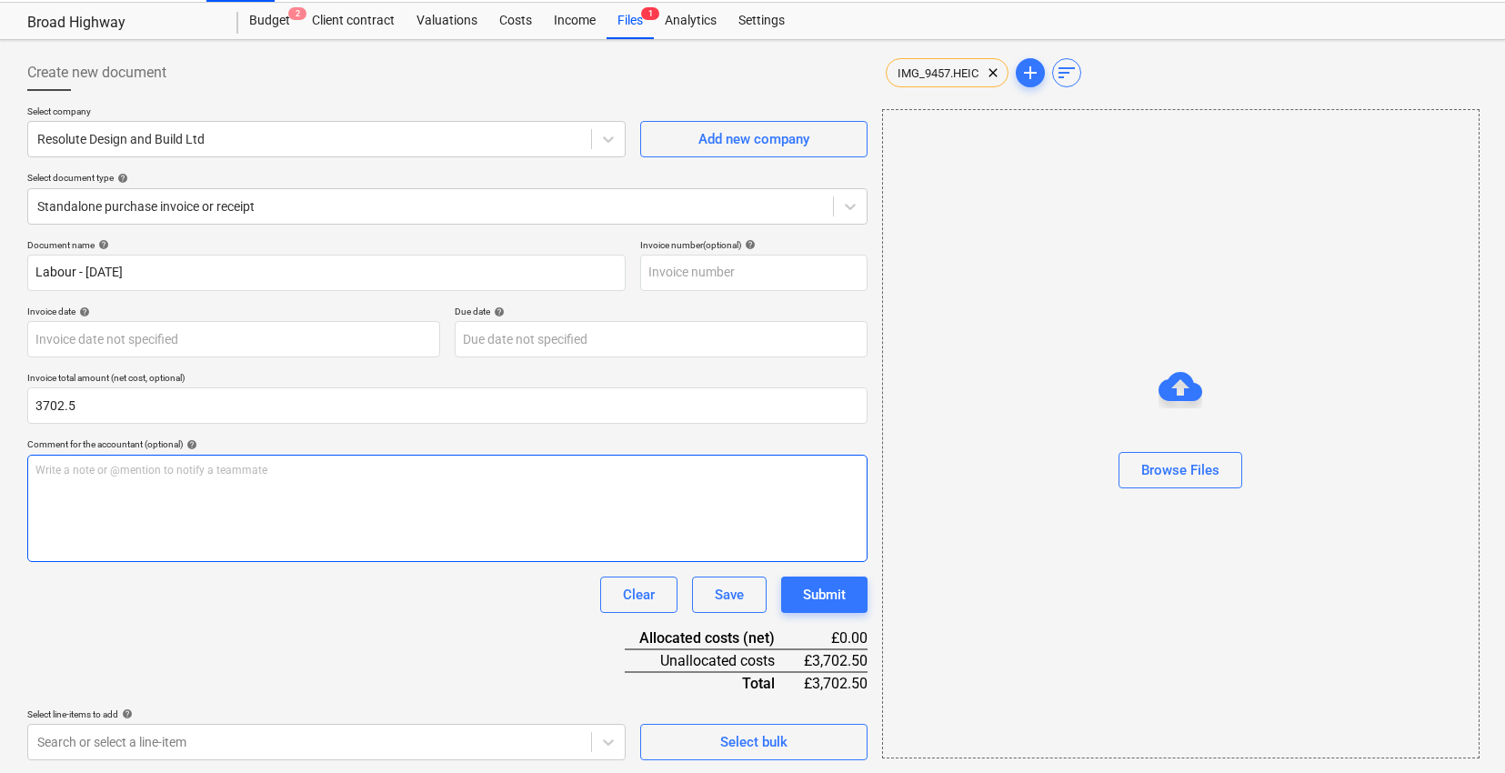
type input "3,702.50"
click at [269, 516] on div "Write a note or @mention to notify a teammate [PERSON_NAME]" at bounding box center [447, 508] width 840 height 107
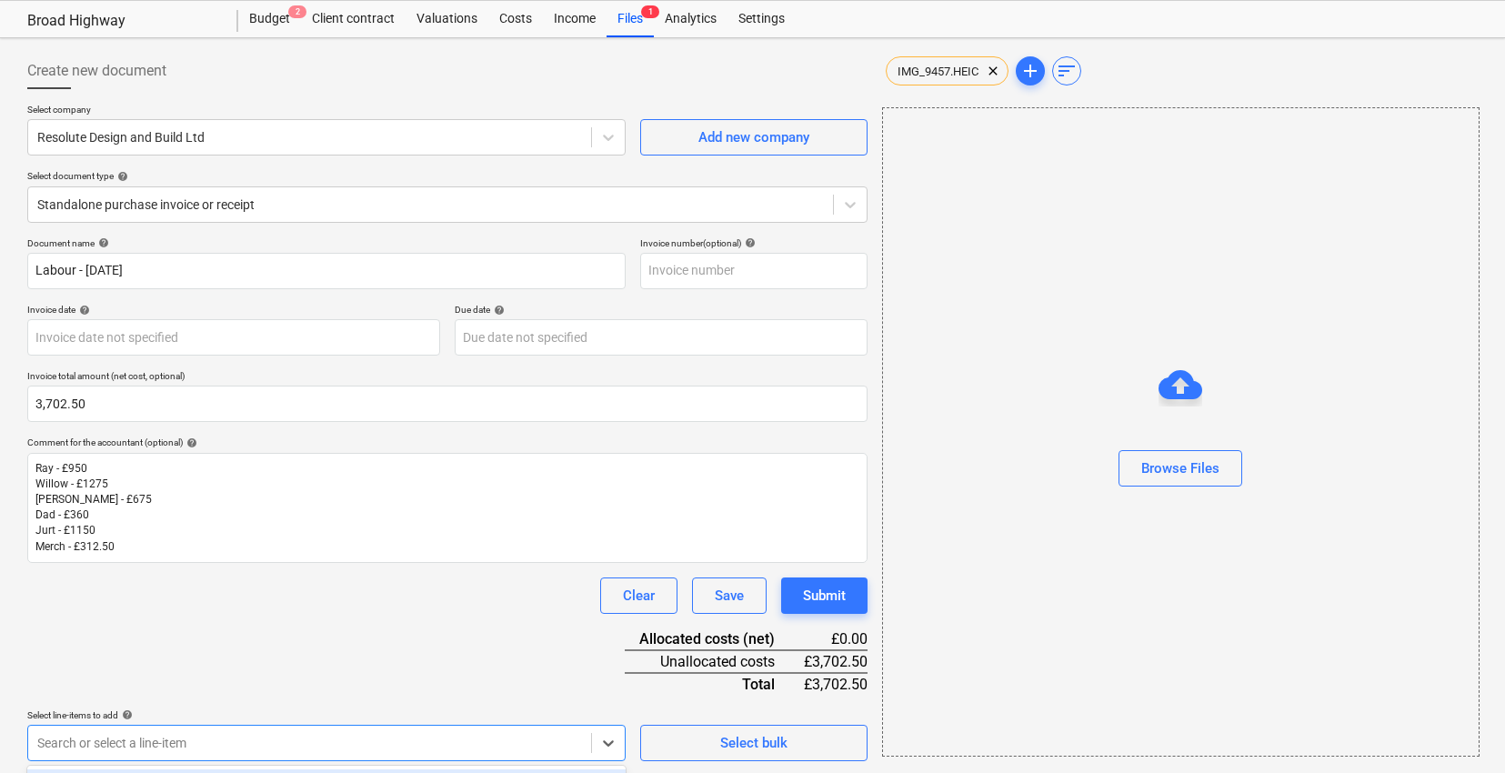
scroll to position [315, 0]
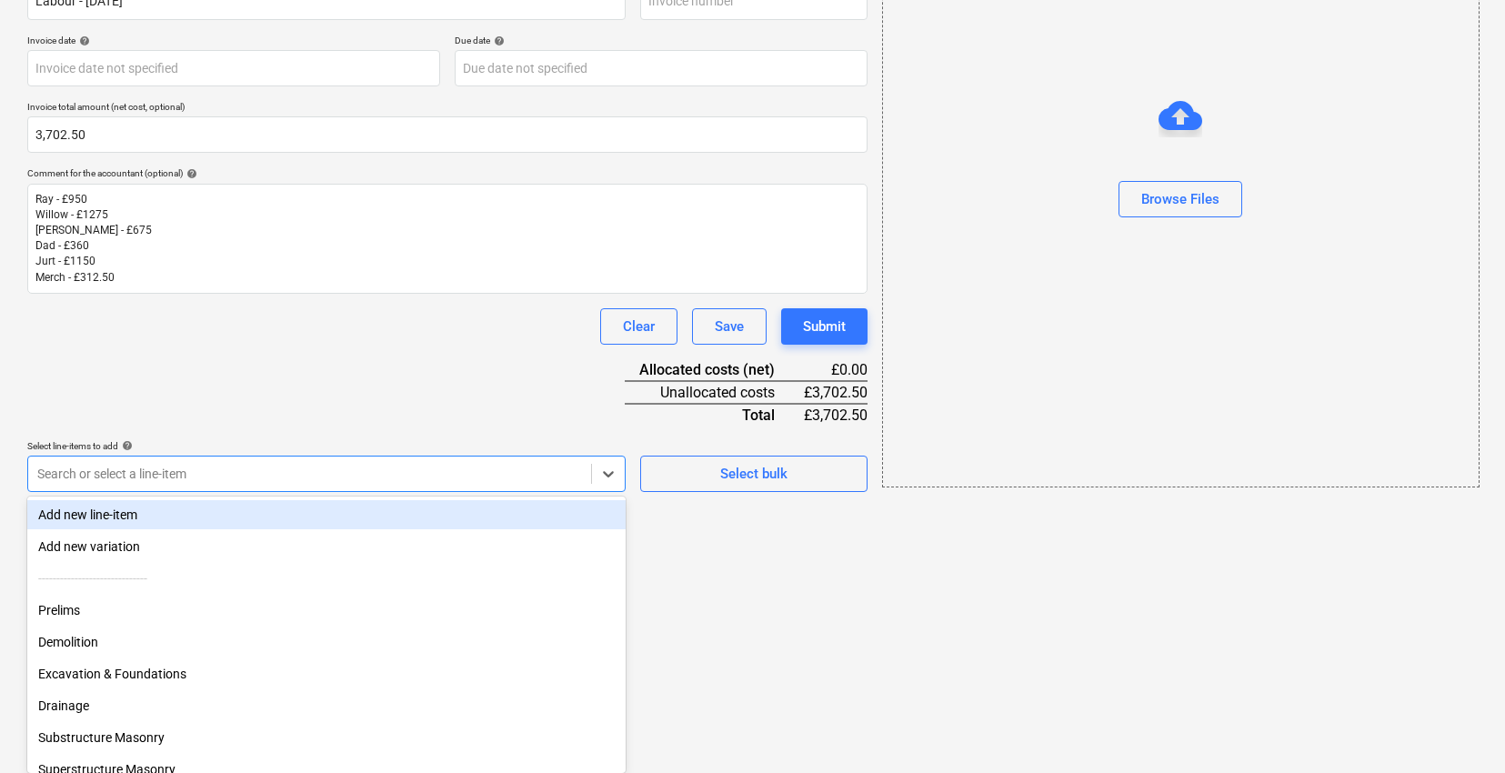
click at [190, 458] on body "Sales Projects Contacts Company Consolidated Invoices Inbox format_size keyboar…" at bounding box center [752, 71] width 1505 height 773
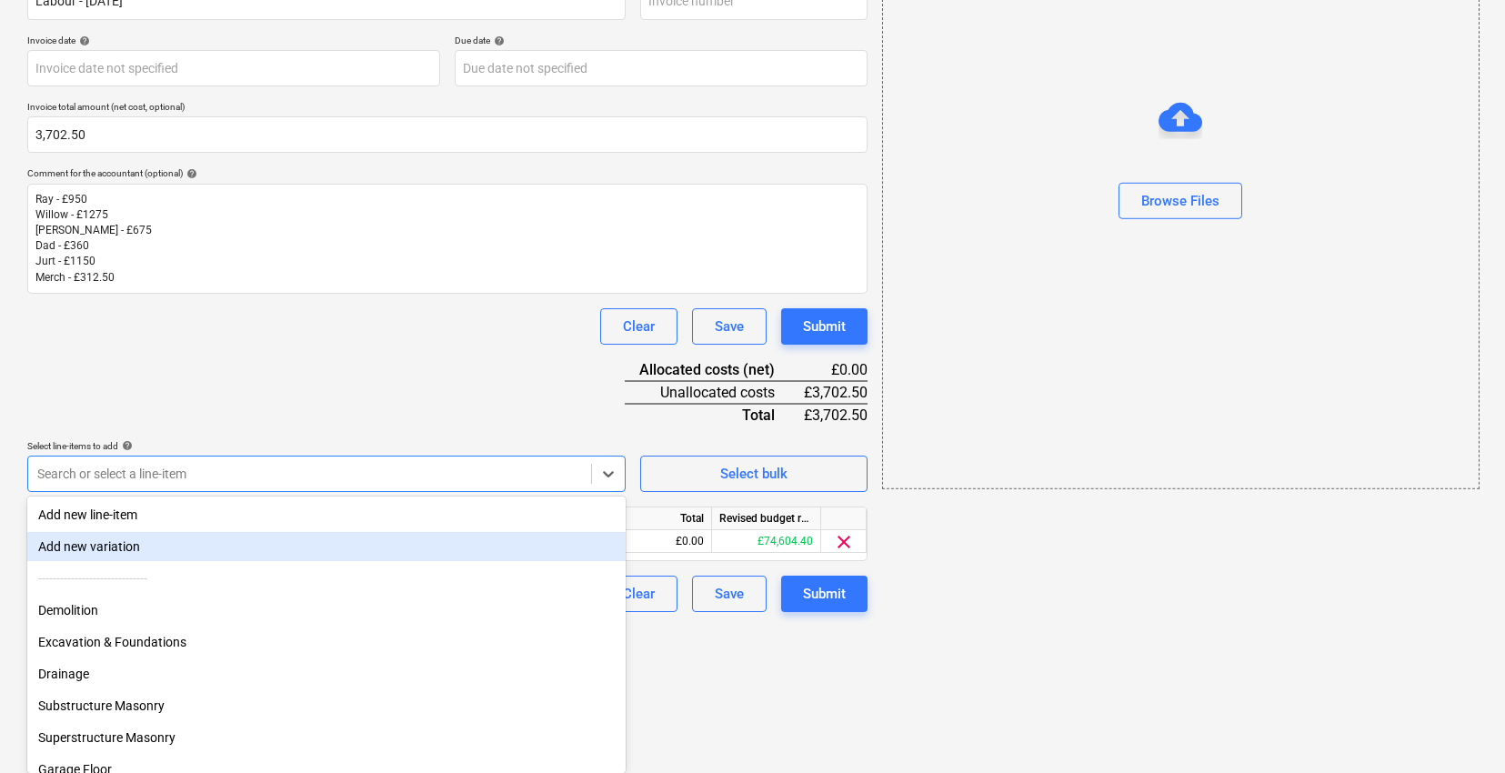
click at [180, 357] on div "Document name help Labour - [DATE] Invoice number (optional) help Invoice date …" at bounding box center [447, 290] width 840 height 644
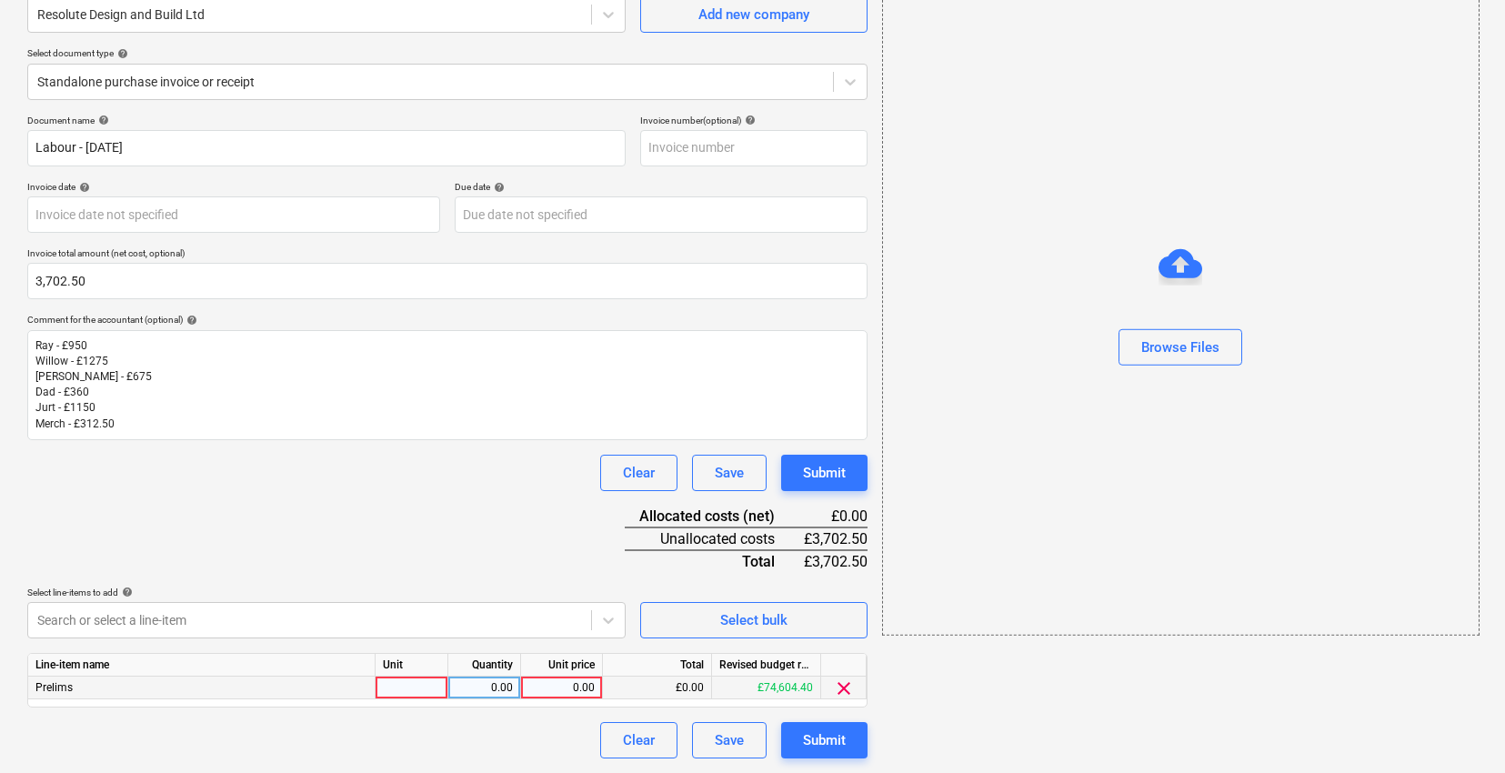
click at [429, 677] on div at bounding box center [412, 688] width 73 height 23
type input "1"
click at [497, 537] on div "Document name help Labour - [DATE] Invoice number (optional) help Invoice date …" at bounding box center [447, 437] width 840 height 644
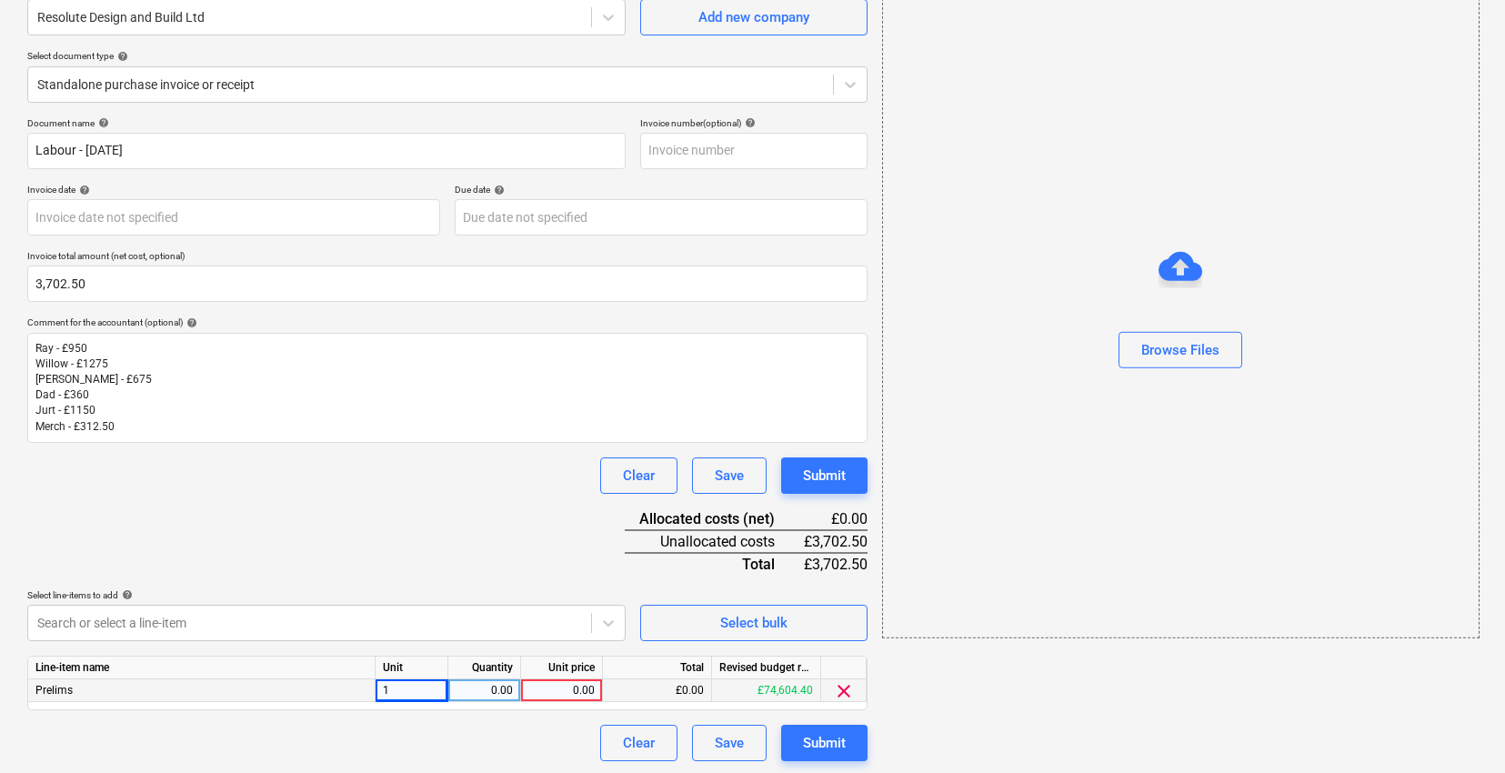
click at [503, 686] on div "0.00" at bounding box center [484, 690] width 57 height 23
click at [555, 686] on div "0.00" at bounding box center [561, 690] width 66 height 23
type input "1310"
click at [78, 487] on div "Clear Save Submit" at bounding box center [447, 475] width 840 height 36
click at [167, 608] on body "Sales Projects Contacts Company Consolidated Invoices Inbox format_size keyboar…" at bounding box center [752, 220] width 1505 height 773
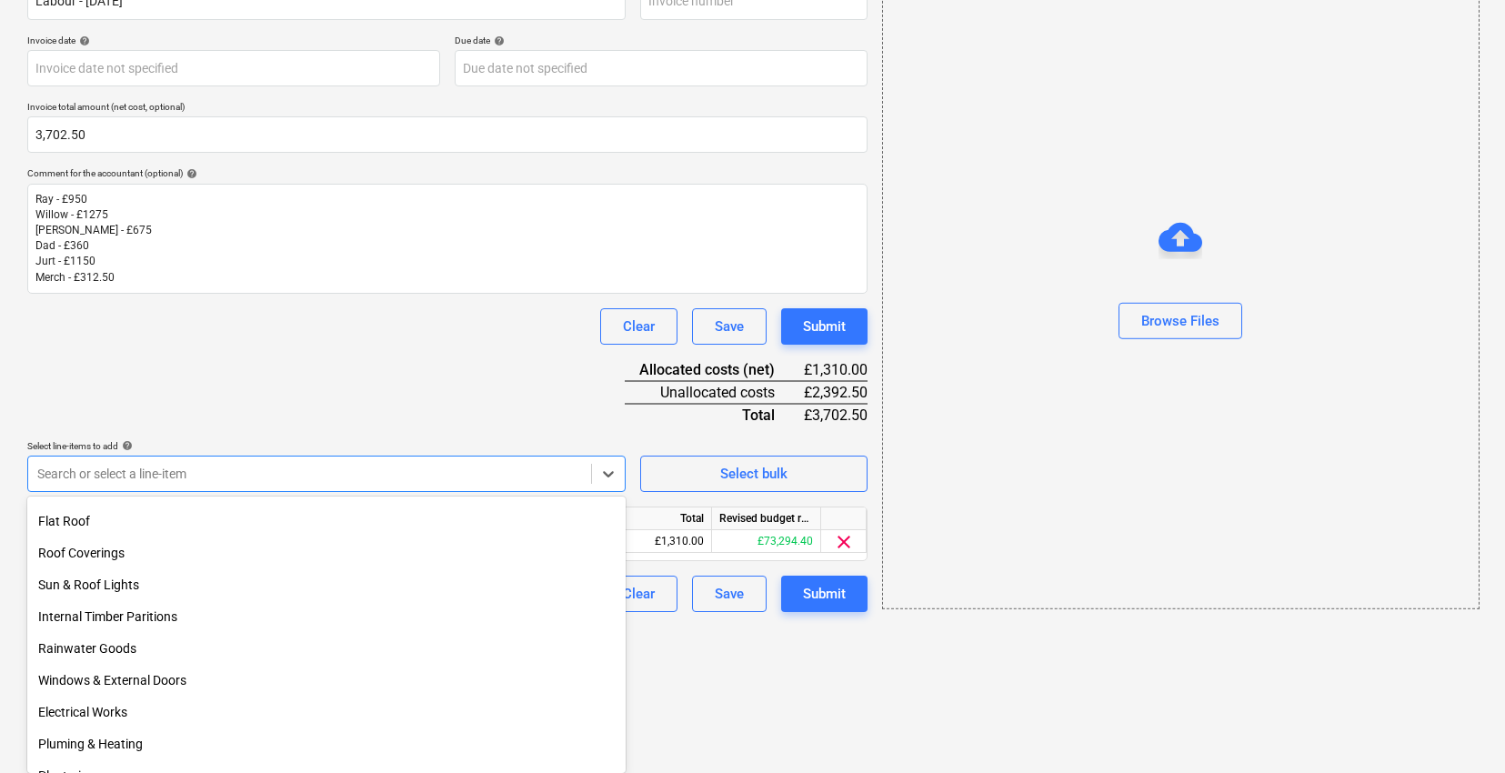
scroll to position [467, 0]
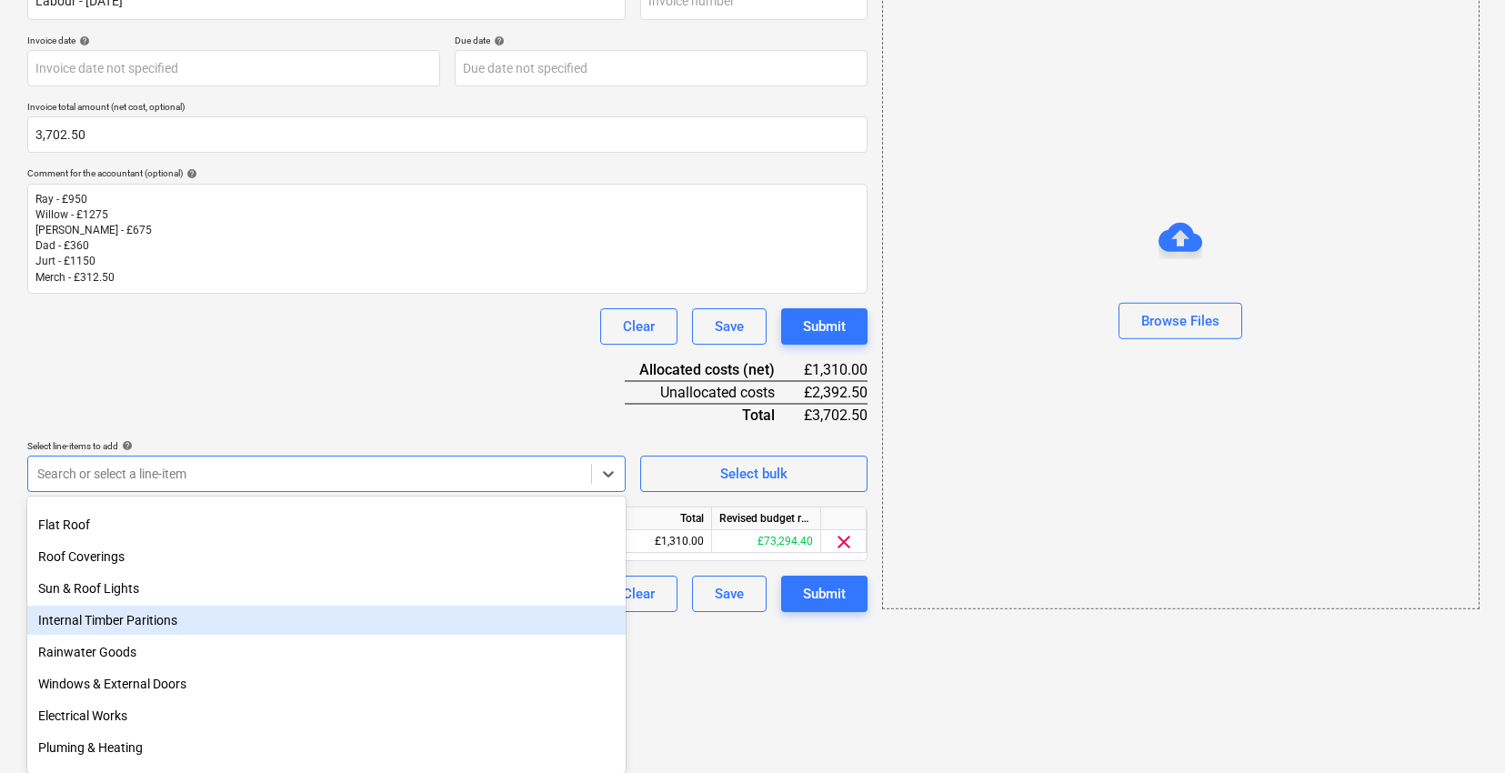
click at [176, 619] on div "Internal Timber Paritions" at bounding box center [326, 620] width 598 height 29
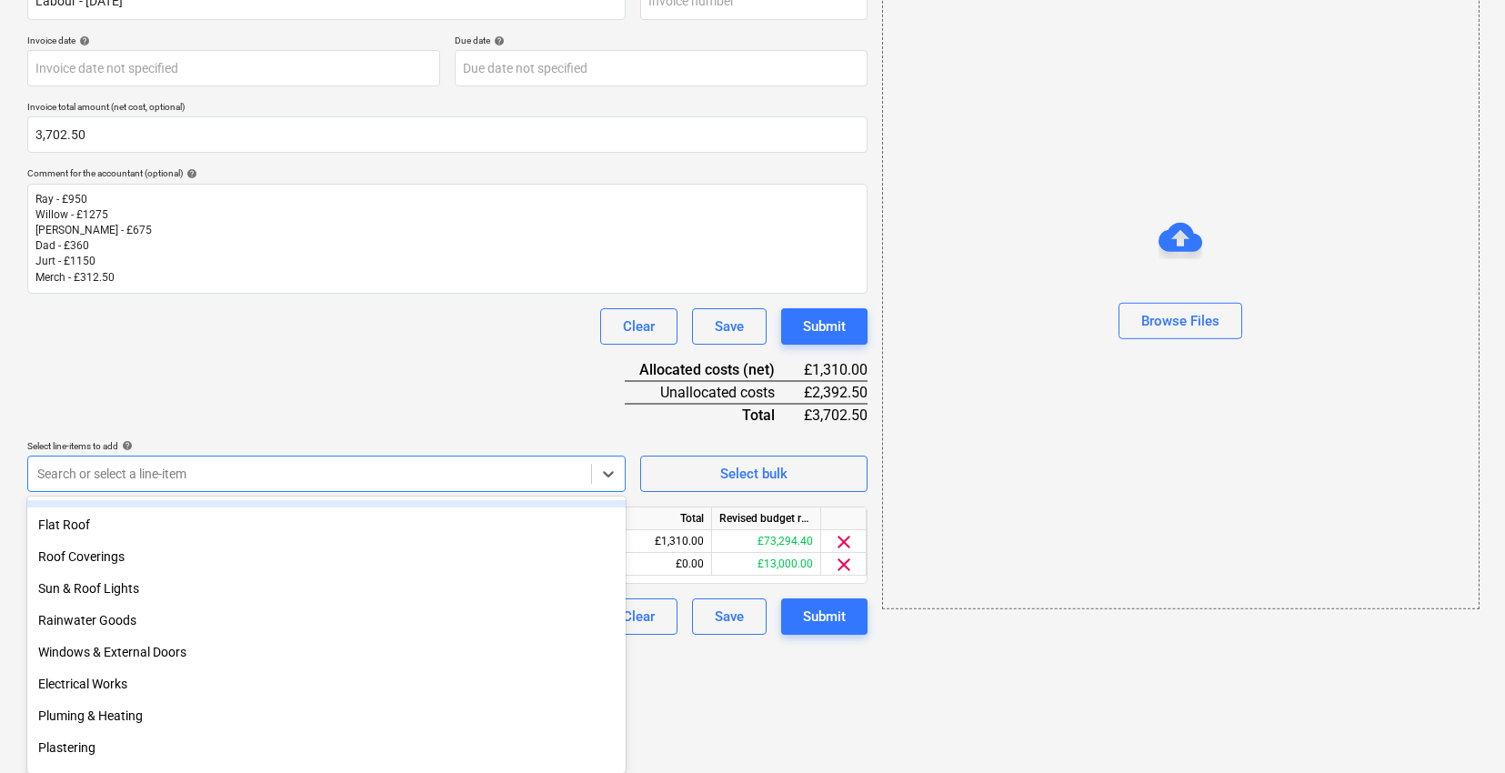
scroll to position [188, 0]
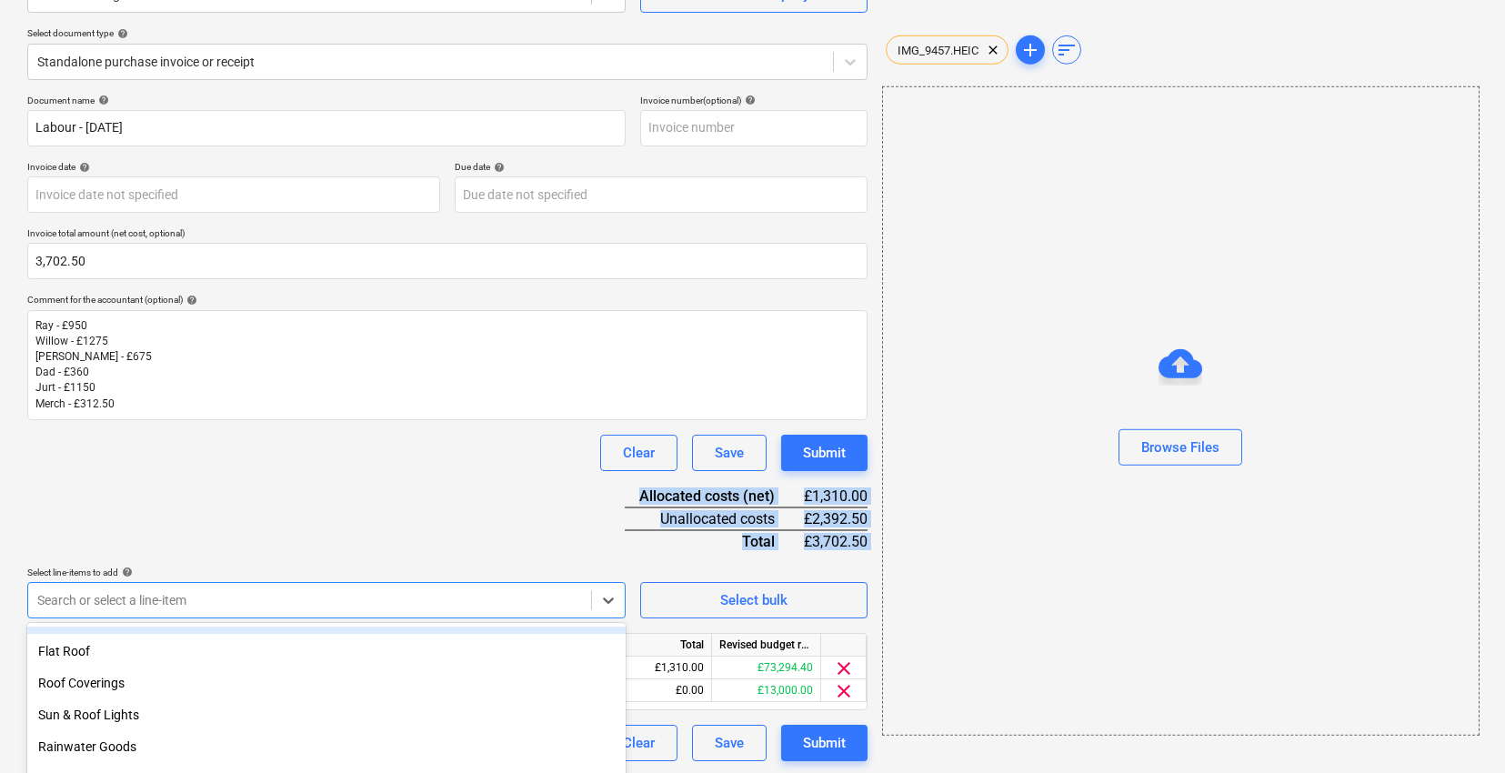
click at [274, 437] on div "Document name help Labour - [DATE] Invoice number (optional) help Invoice date …" at bounding box center [447, 428] width 840 height 667
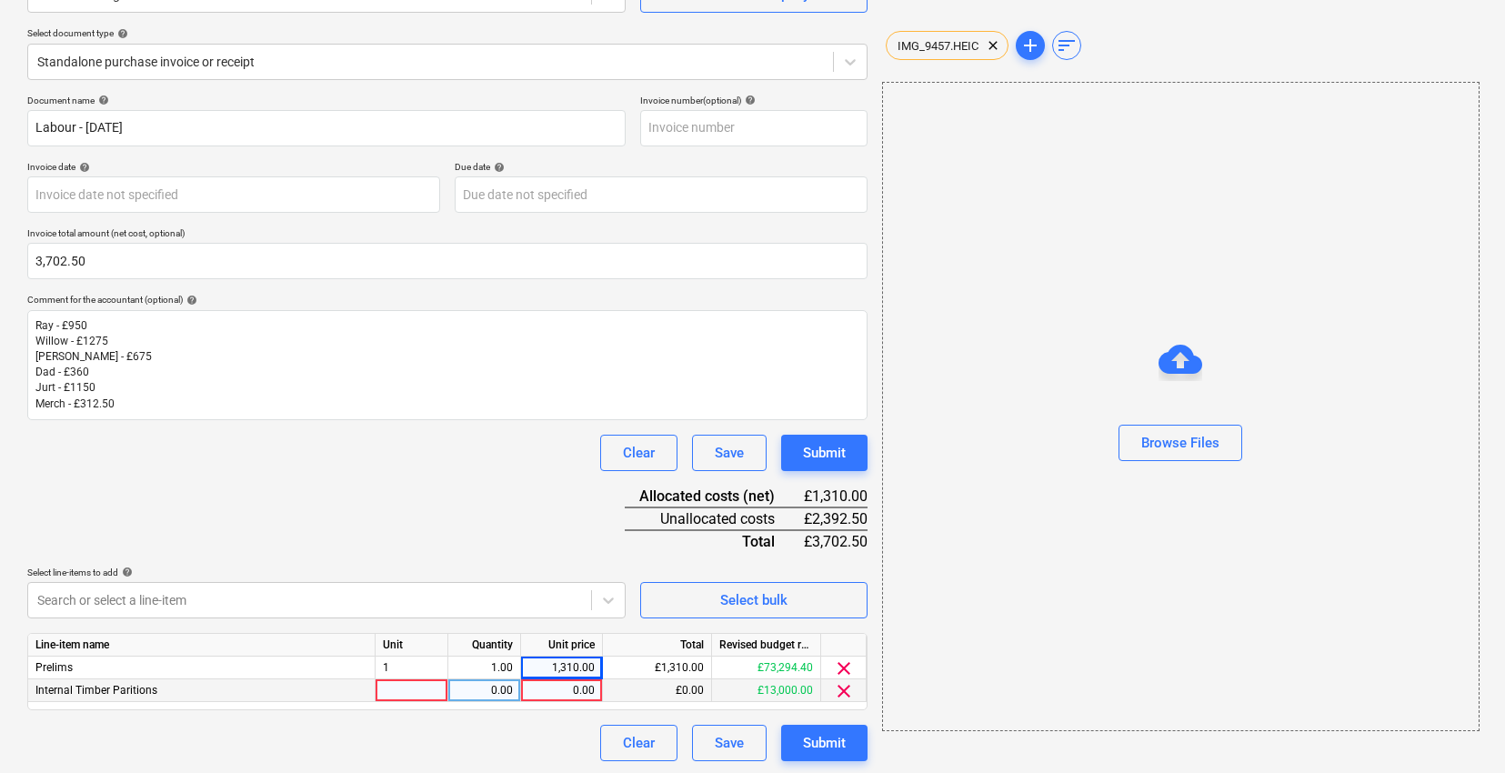
click at [394, 685] on div at bounding box center [412, 690] width 73 height 23
click at [491, 683] on div "0.00" at bounding box center [484, 690] width 57 height 23
click at [571, 685] on div "0.00" at bounding box center [561, 690] width 66 height 23
type input "1150"
click at [293, 470] on div "Document name help Labour - [DATE] Invoice number (optional) help Invoice date …" at bounding box center [447, 428] width 840 height 667
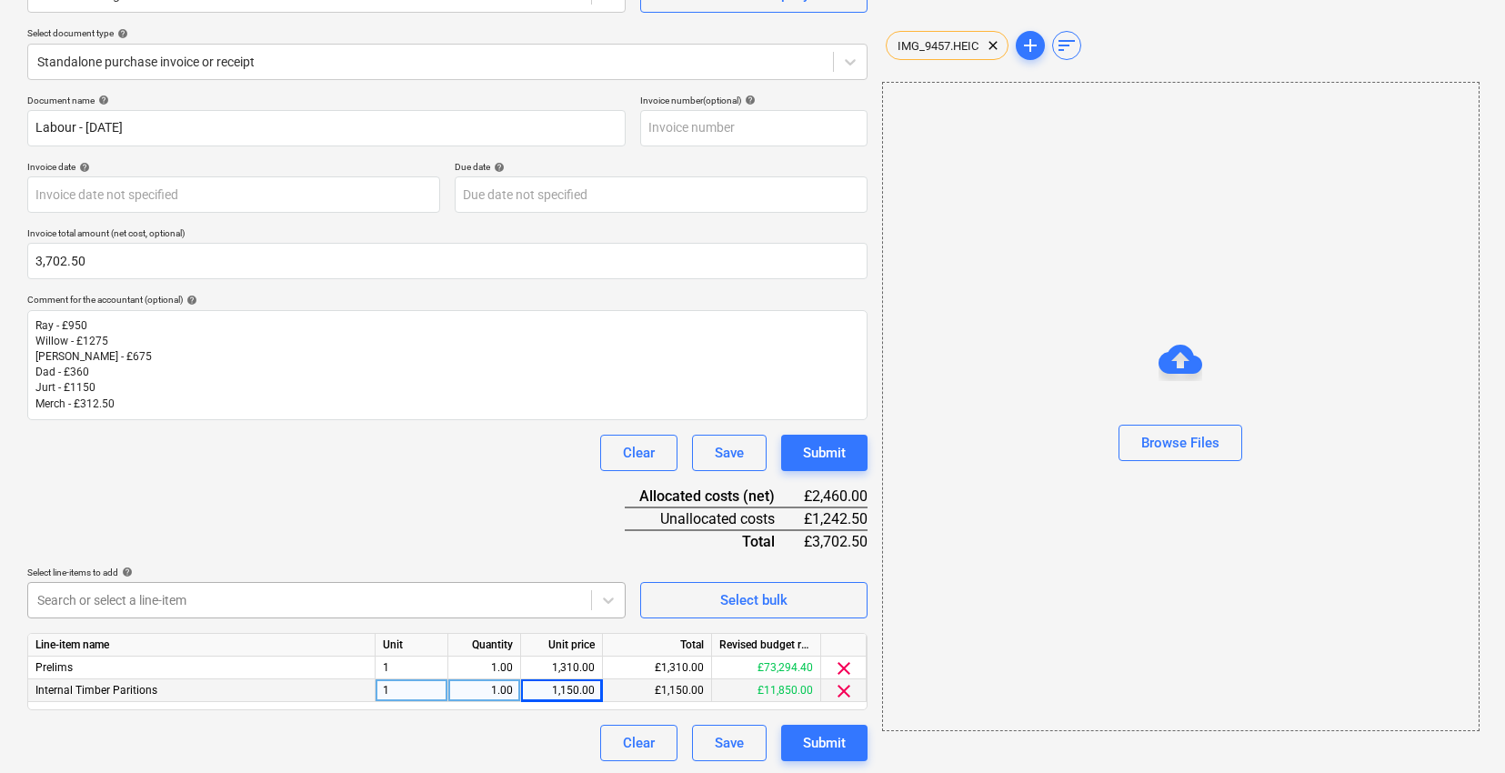
click at [269, 585] on body "Sales Projects Contacts Company Consolidated Invoices Inbox format_size keyboar…" at bounding box center [752, 198] width 1505 height 773
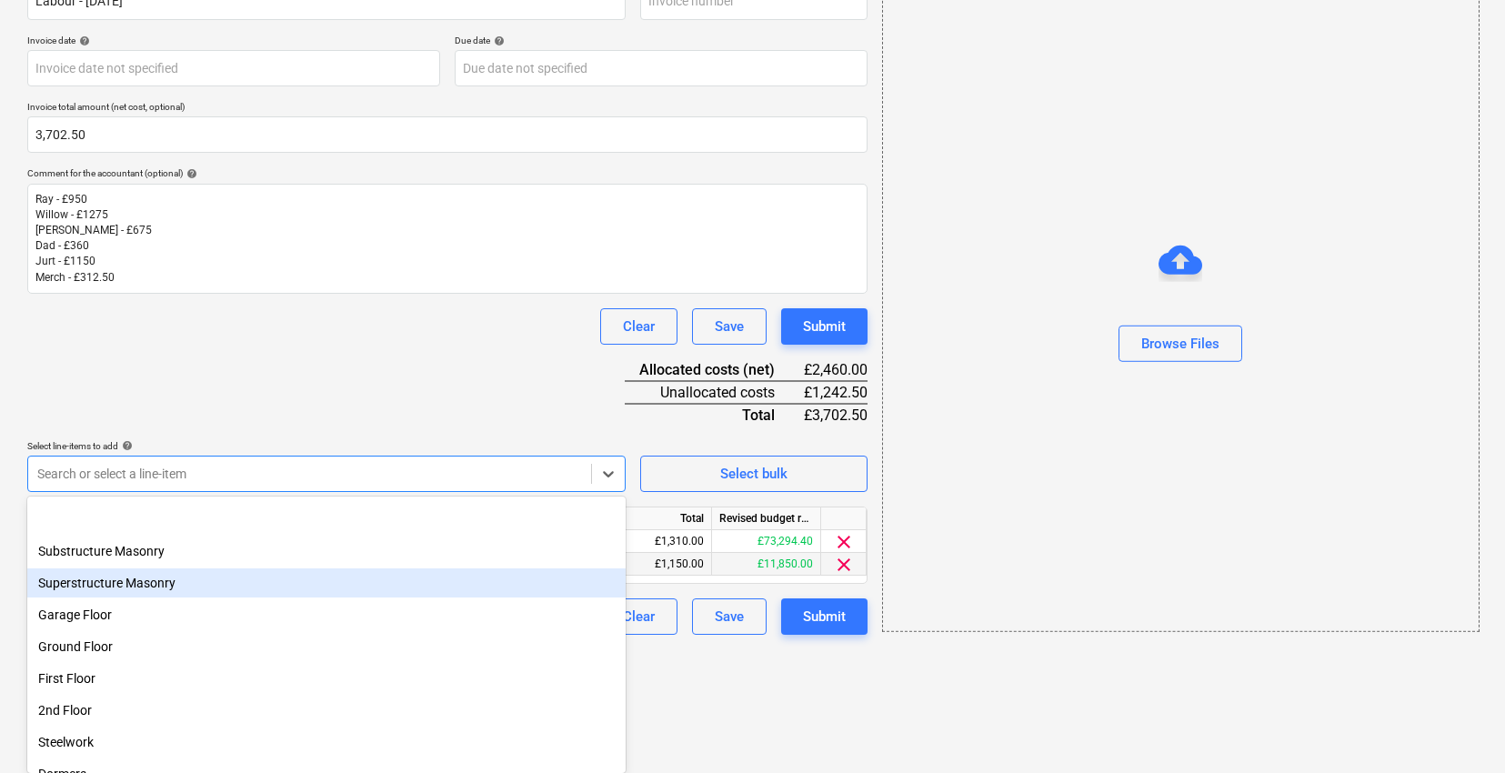
scroll to position [248, 0]
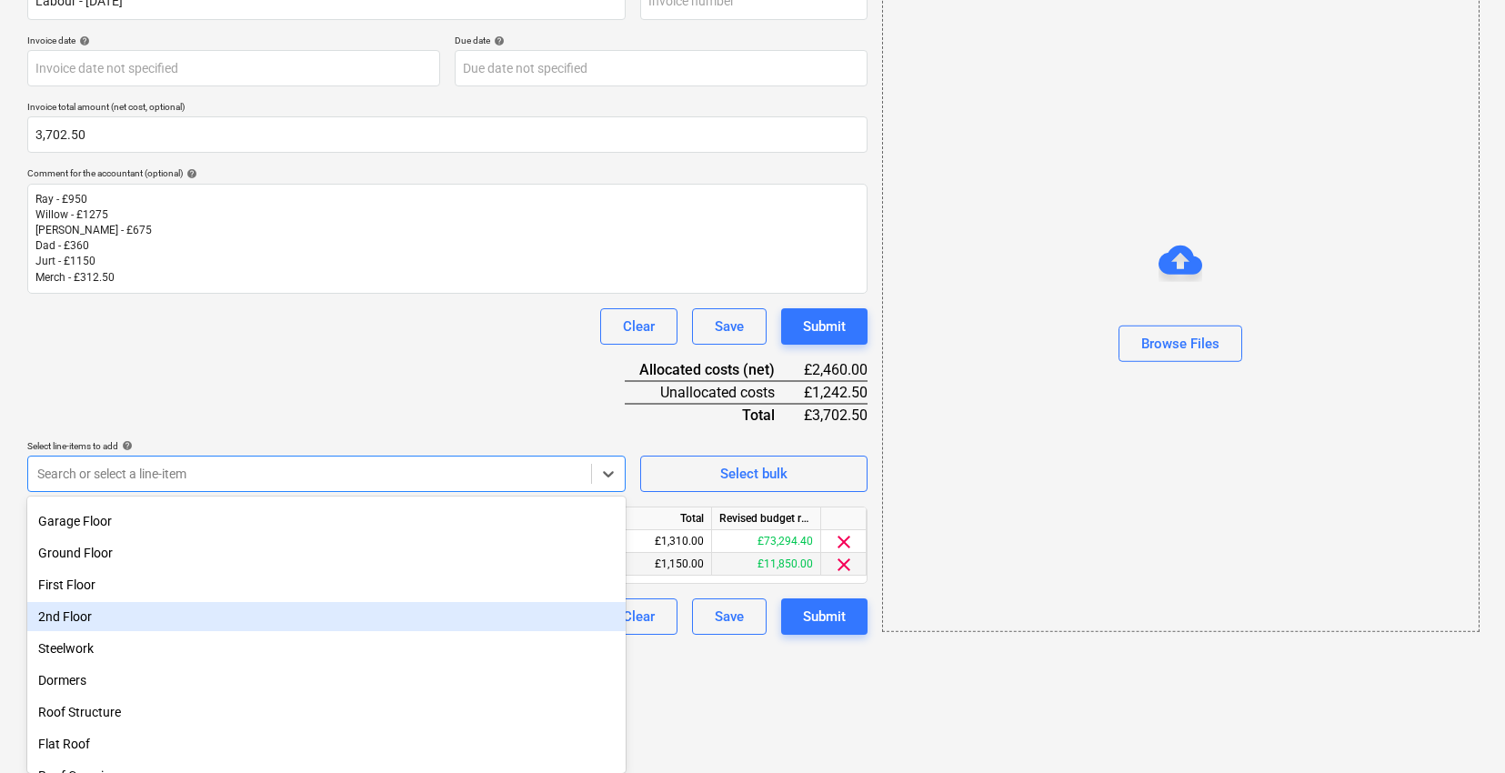
click at [180, 611] on div "2nd Floor" at bounding box center [326, 616] width 598 height 29
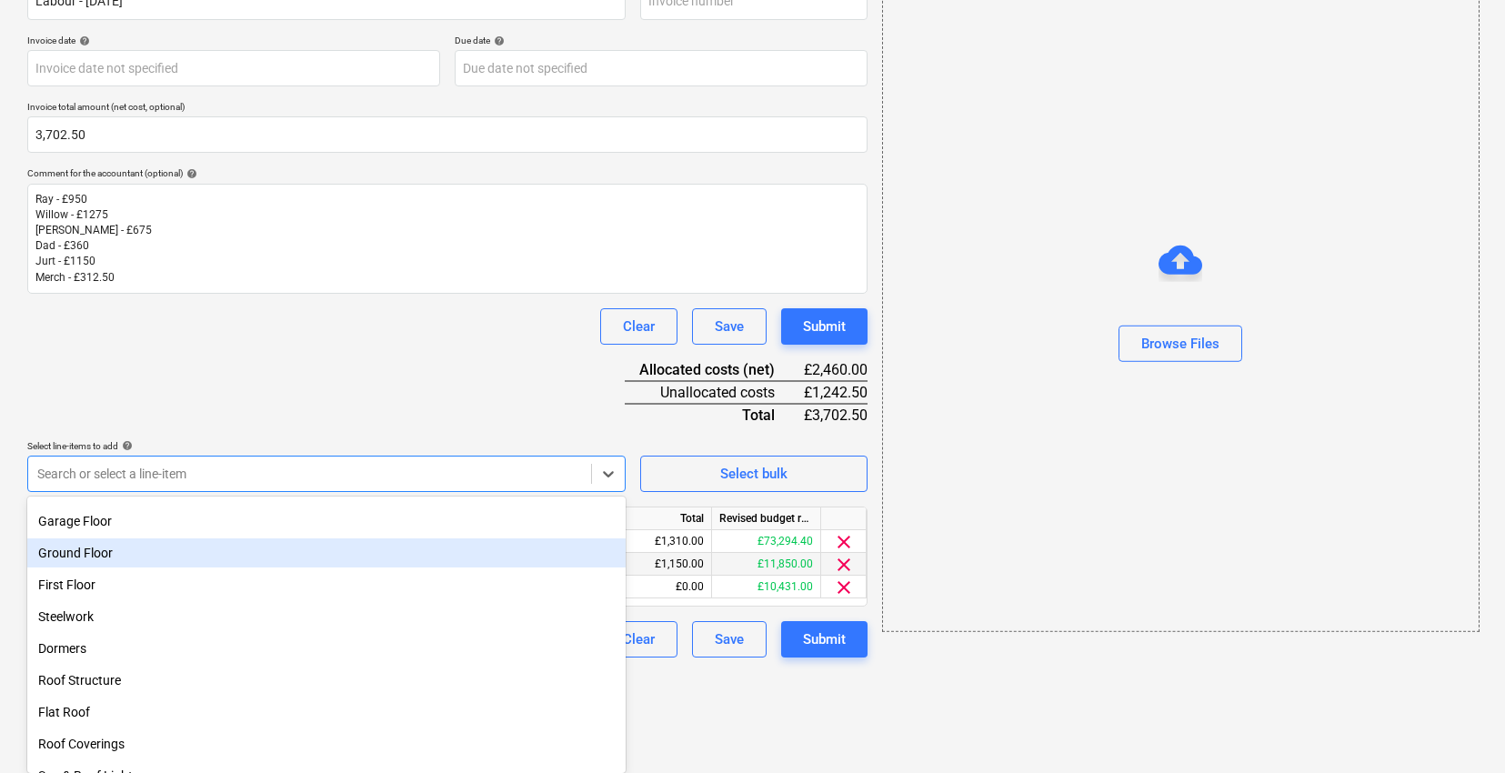
click at [338, 377] on div "Document name help Labour - [DATE] Invoice number (optional) help Invoice date …" at bounding box center [447, 312] width 840 height 689
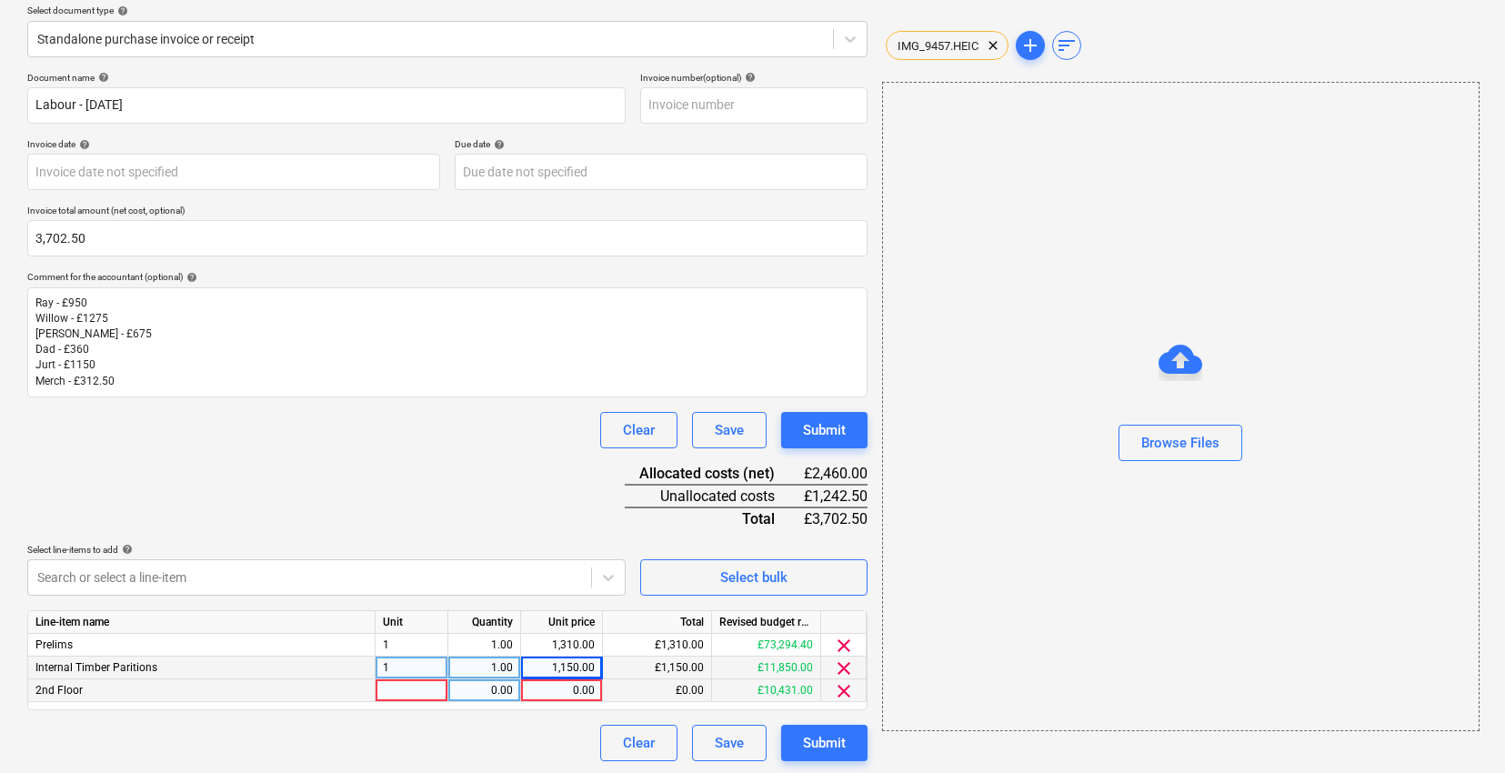
click at [407, 687] on div at bounding box center [412, 690] width 73 height 23
click at [477, 688] on div "0.00" at bounding box center [484, 690] width 57 height 23
type input "1"
click at [551, 685] on div "0.00" at bounding box center [561, 690] width 66 height 23
click at [116, 321] on p "Willow - £1275" at bounding box center [447, 318] width 824 height 15
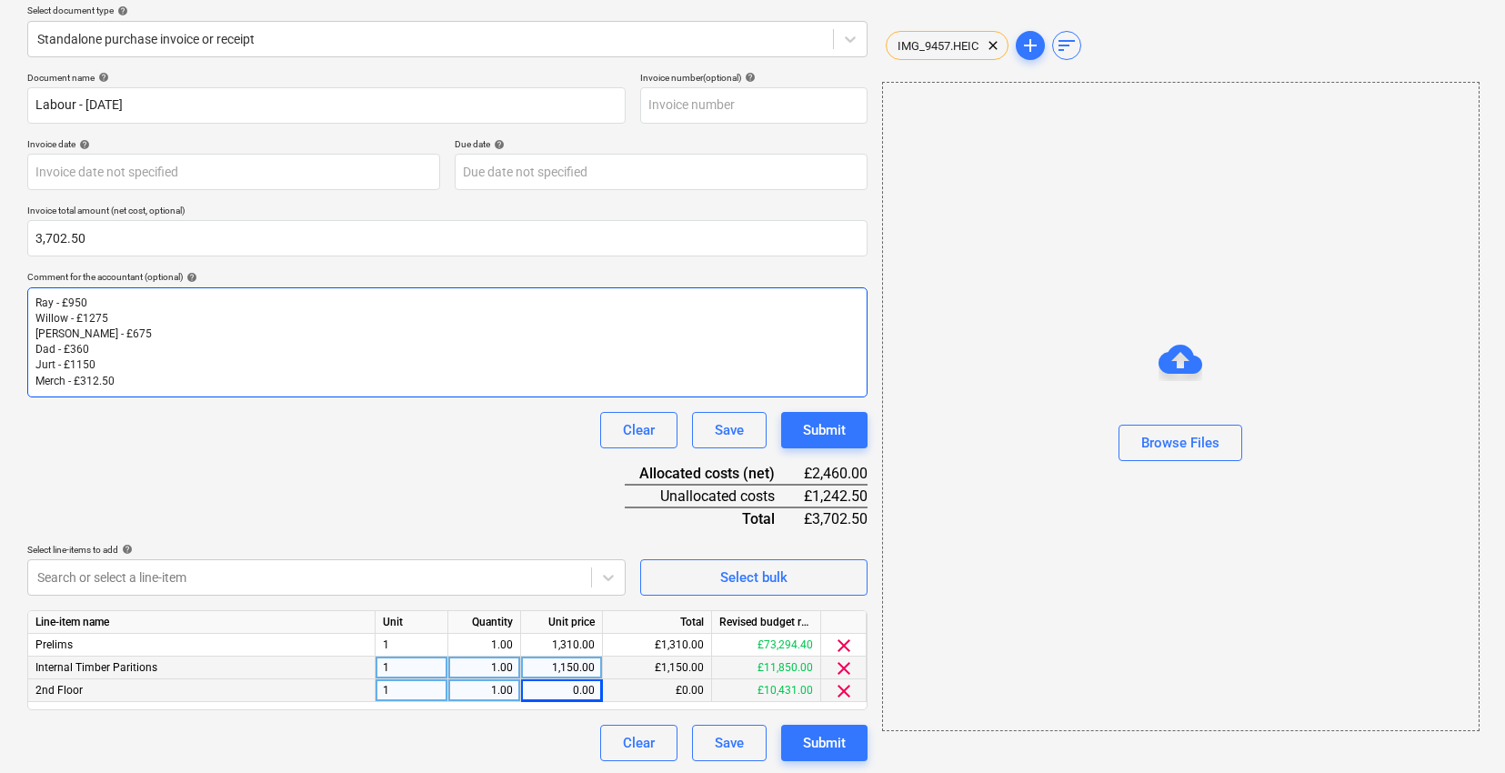
click at [117, 313] on p "Willow - £1275" at bounding box center [447, 318] width 824 height 15
click at [220, 562] on body "Sales Projects Contacts Company Consolidated Invoices Inbox format_size keyboar…" at bounding box center [752, 175] width 1505 height 773
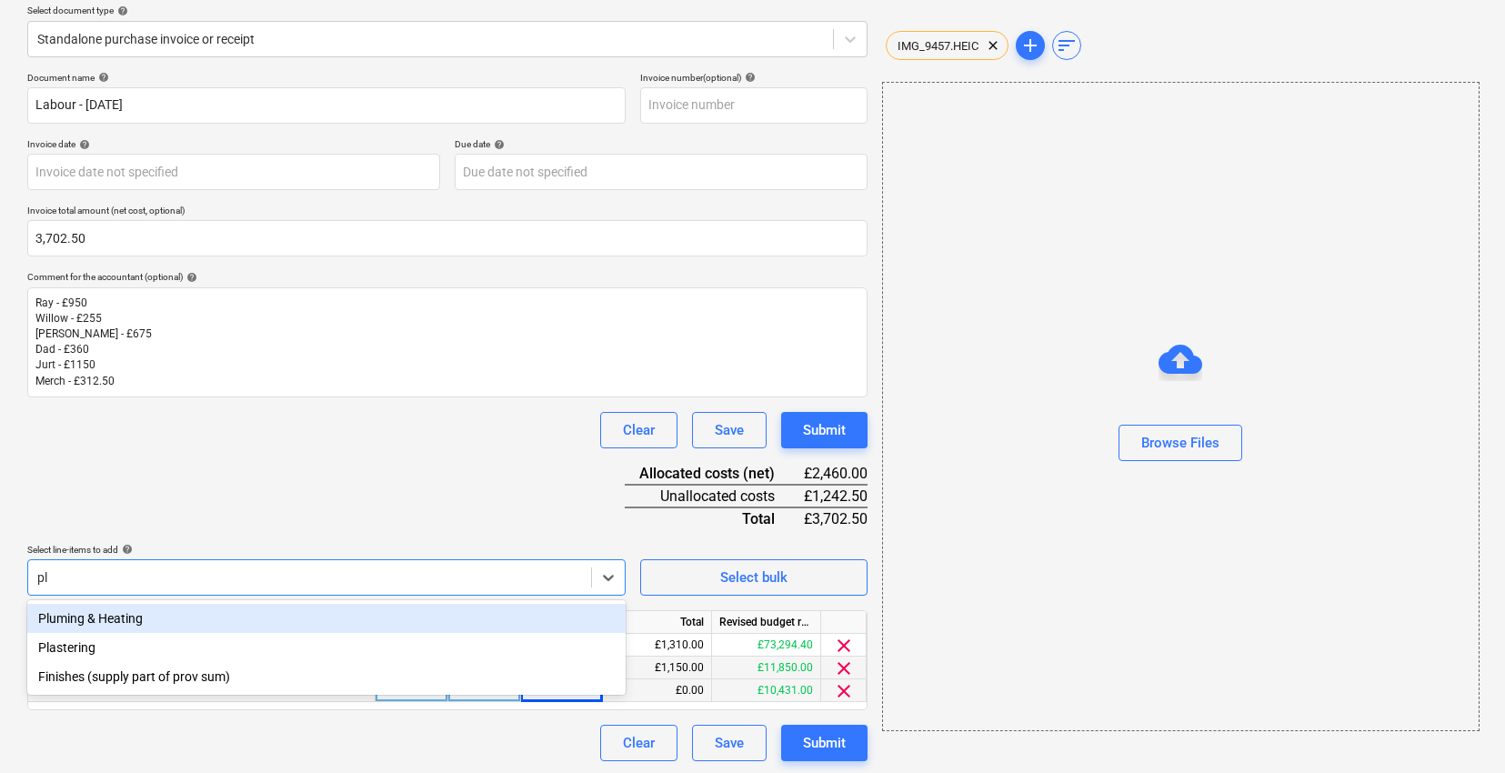
type input "plu"
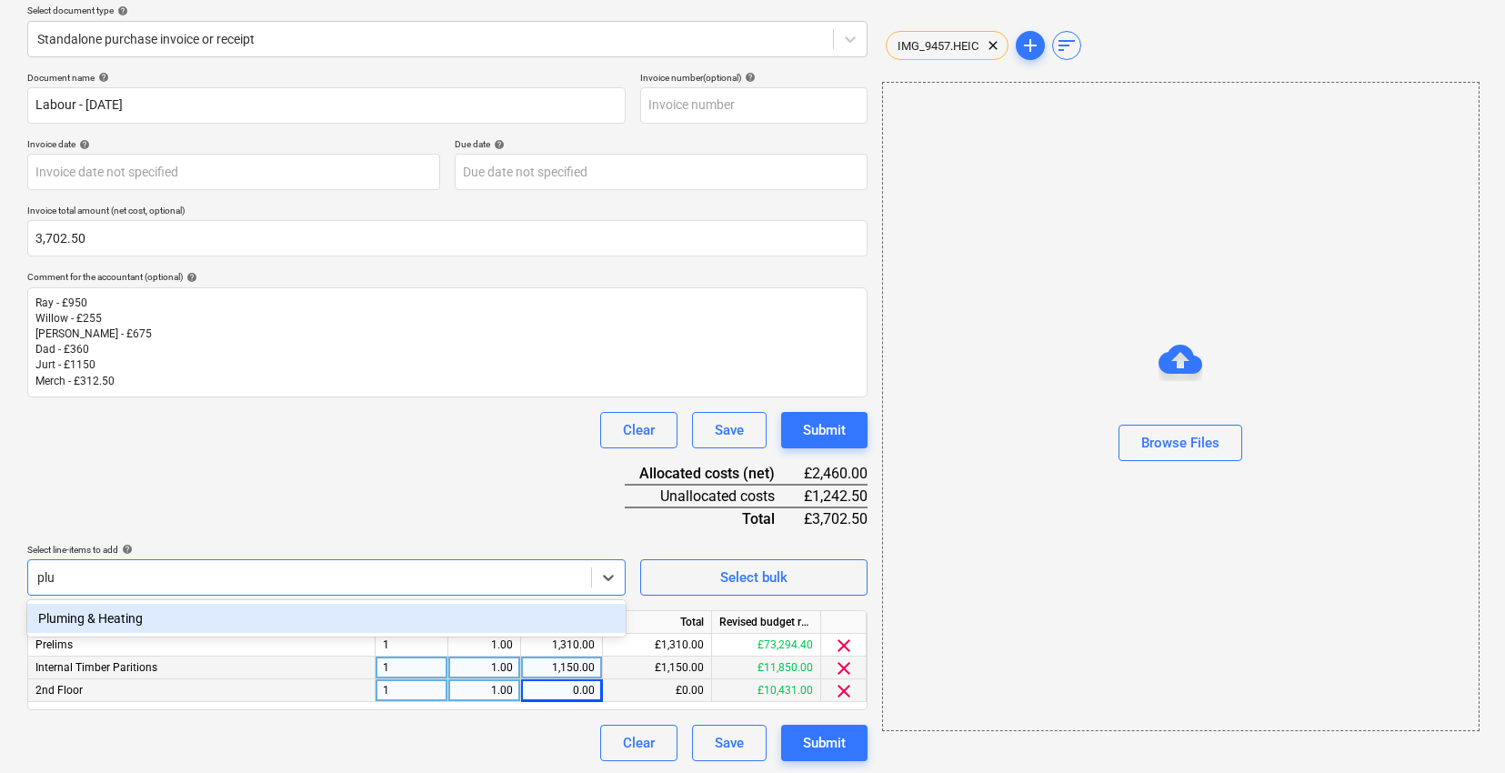
click at [121, 618] on div "Pluming & Heating" at bounding box center [326, 618] width 598 height 29
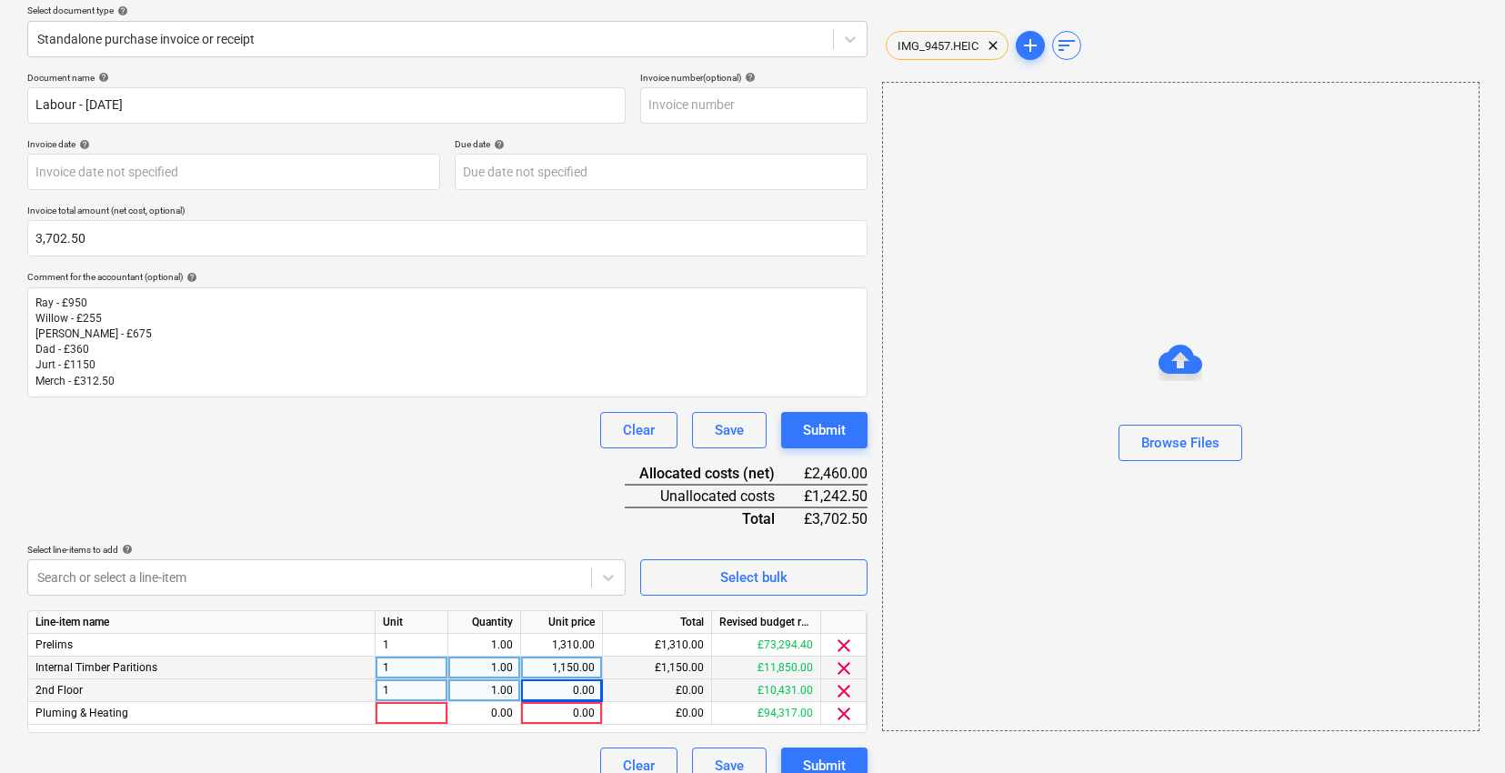
click at [256, 454] on div "Document name help Labour - [DATE] Invoice number (optional) help Invoice date …" at bounding box center [447, 428] width 840 height 712
click at [404, 716] on div at bounding box center [412, 713] width 73 height 23
click at [470, 702] on div "0.00" at bounding box center [484, 713] width 57 height 23
type input "1"
click at [544, 710] on div "0.00" at bounding box center [561, 713] width 66 height 23
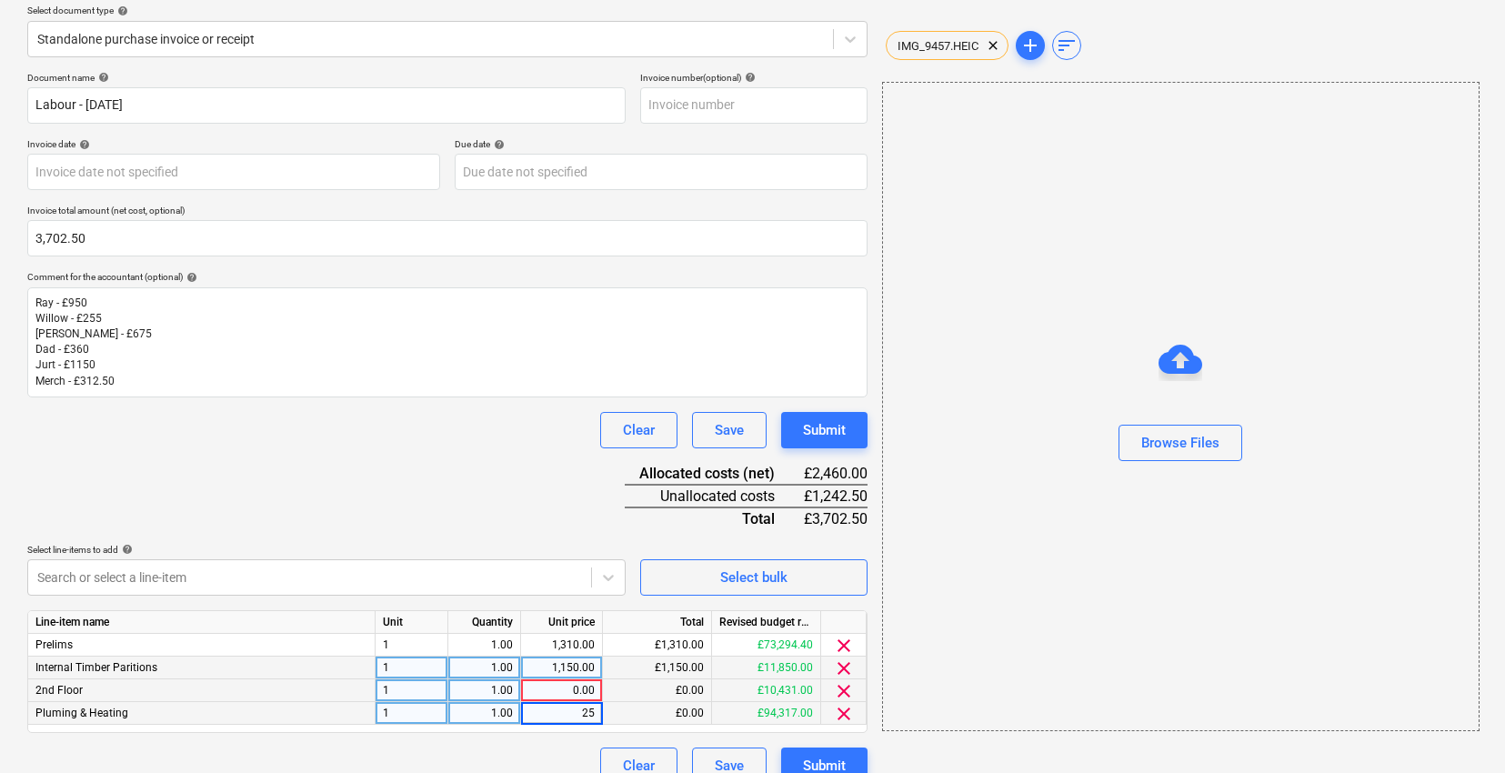
type input "255"
click at [559, 691] on div "0.00" at bounding box center [561, 690] width 66 height 23
type input "987.50"
click at [406, 468] on div "Document name help Labour - [DATE] Invoice number (optional) help Invoice date …" at bounding box center [447, 428] width 840 height 712
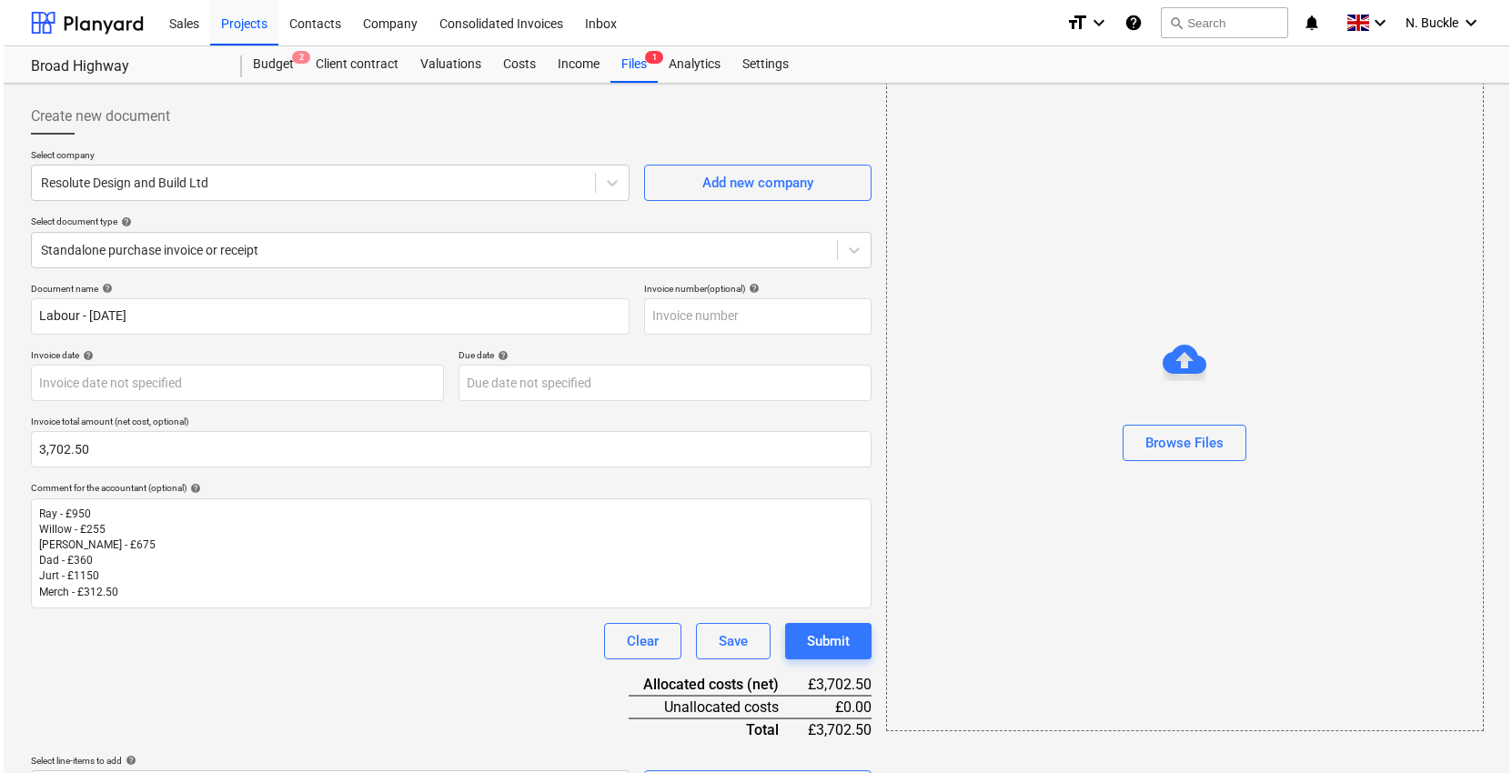
scroll to position [234, 0]
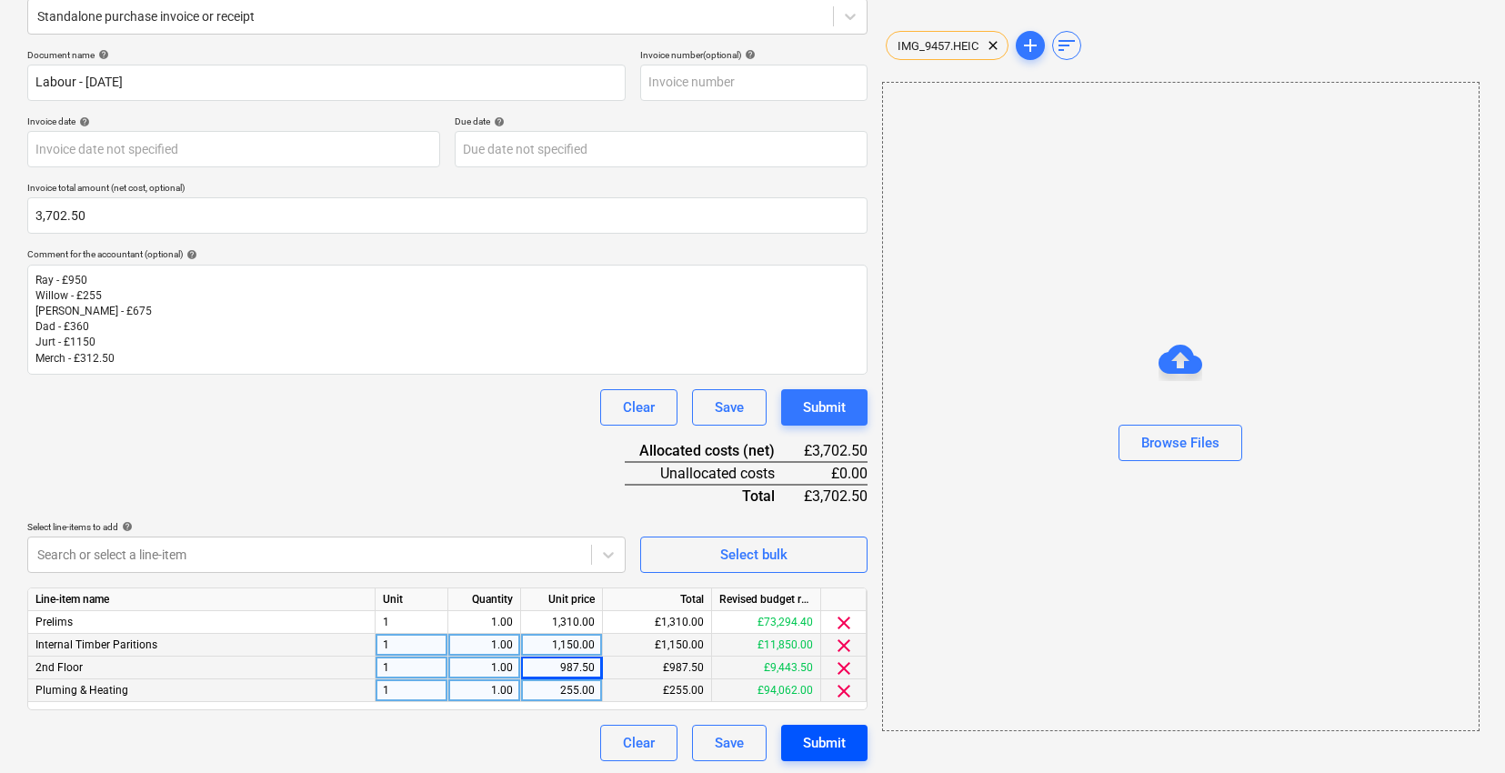
click at [823, 732] on div "Submit" at bounding box center [824, 743] width 43 height 24
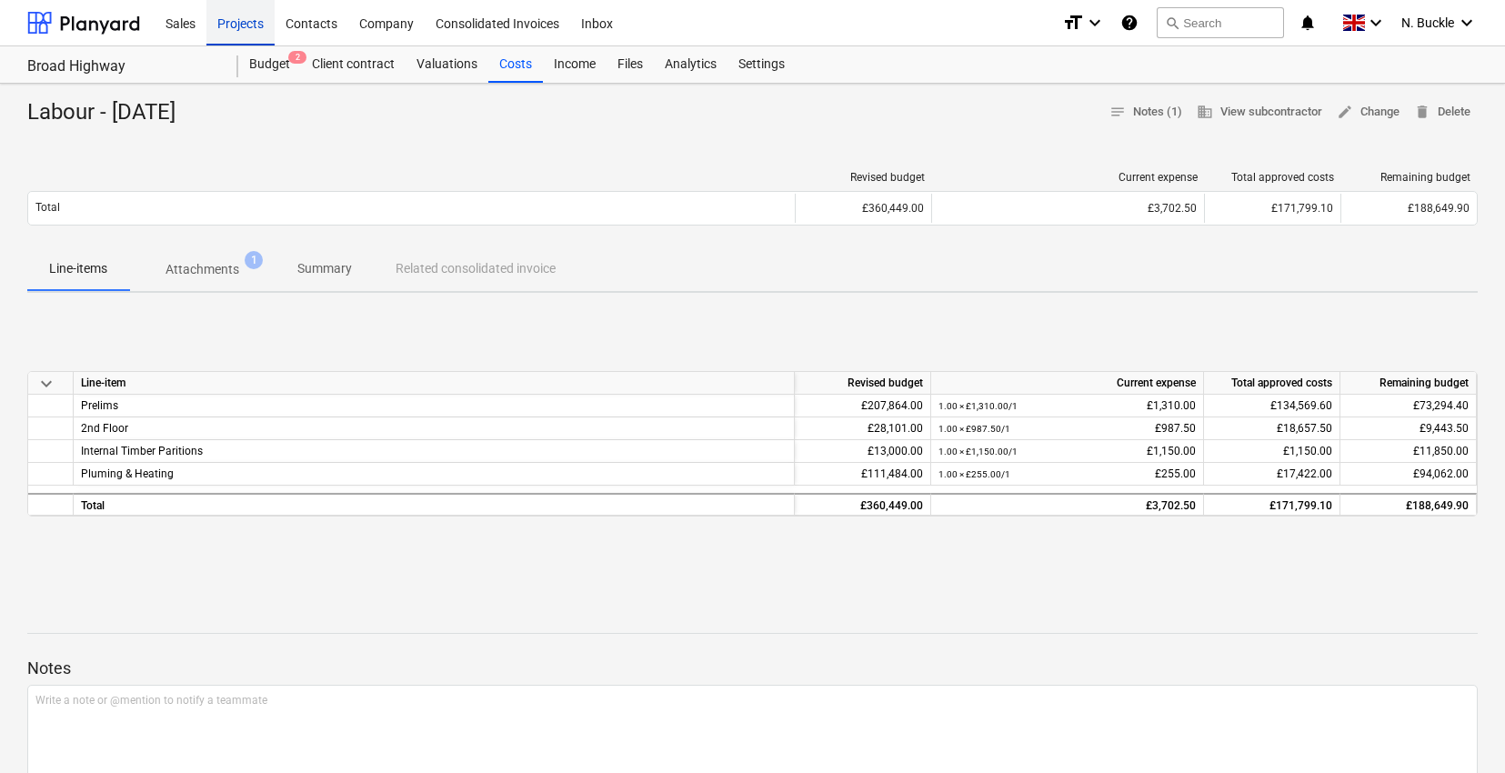
click at [235, 21] on div "Projects" at bounding box center [240, 22] width 68 height 46
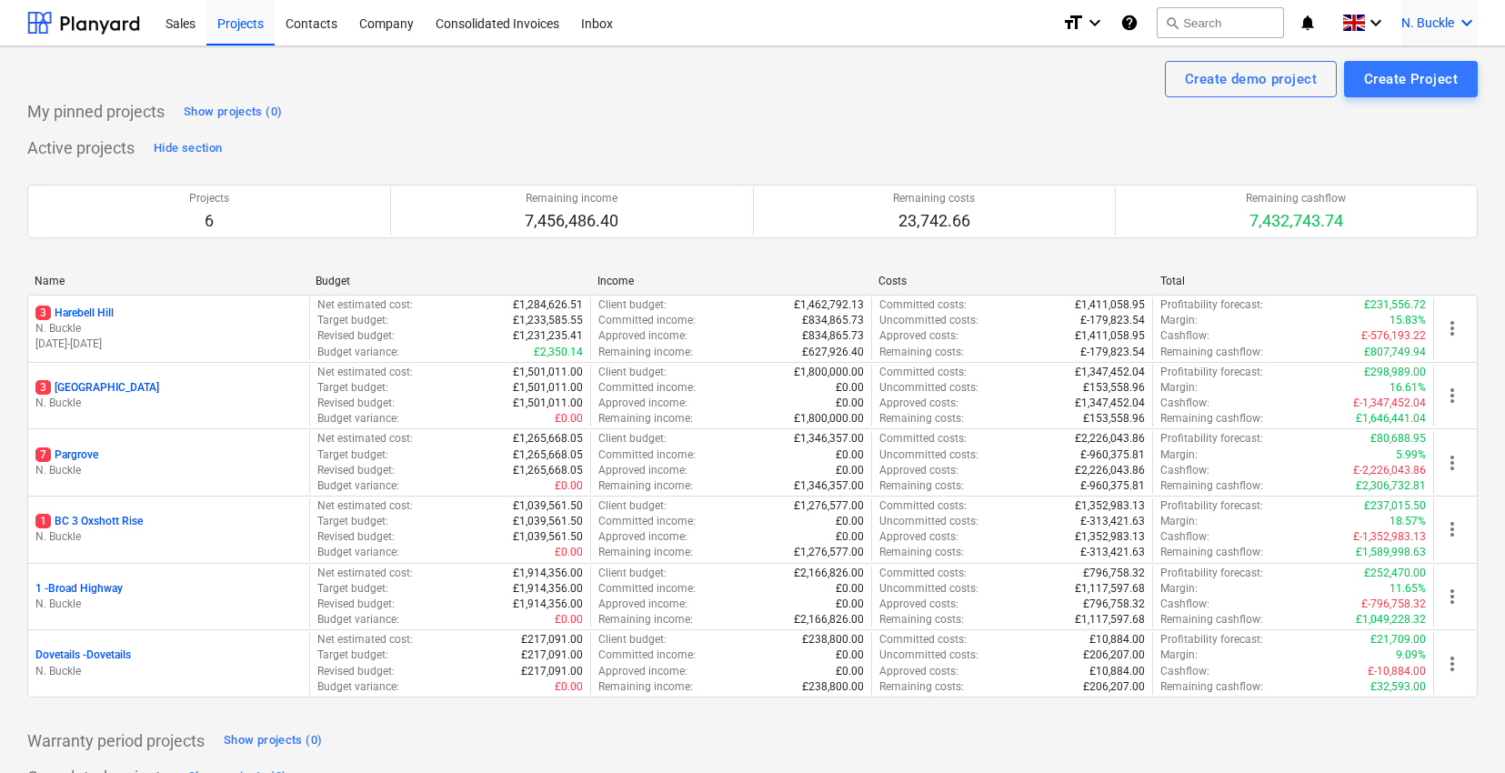
click at [1462, 23] on icon "keyboard_arrow_down" at bounding box center [1467, 23] width 22 height 22
click at [643, 110] on div at bounding box center [752, 386] width 1505 height 773
click at [142, 393] on div "3 [GEOGRAPHIC_DATA]" at bounding box center [168, 387] width 266 height 15
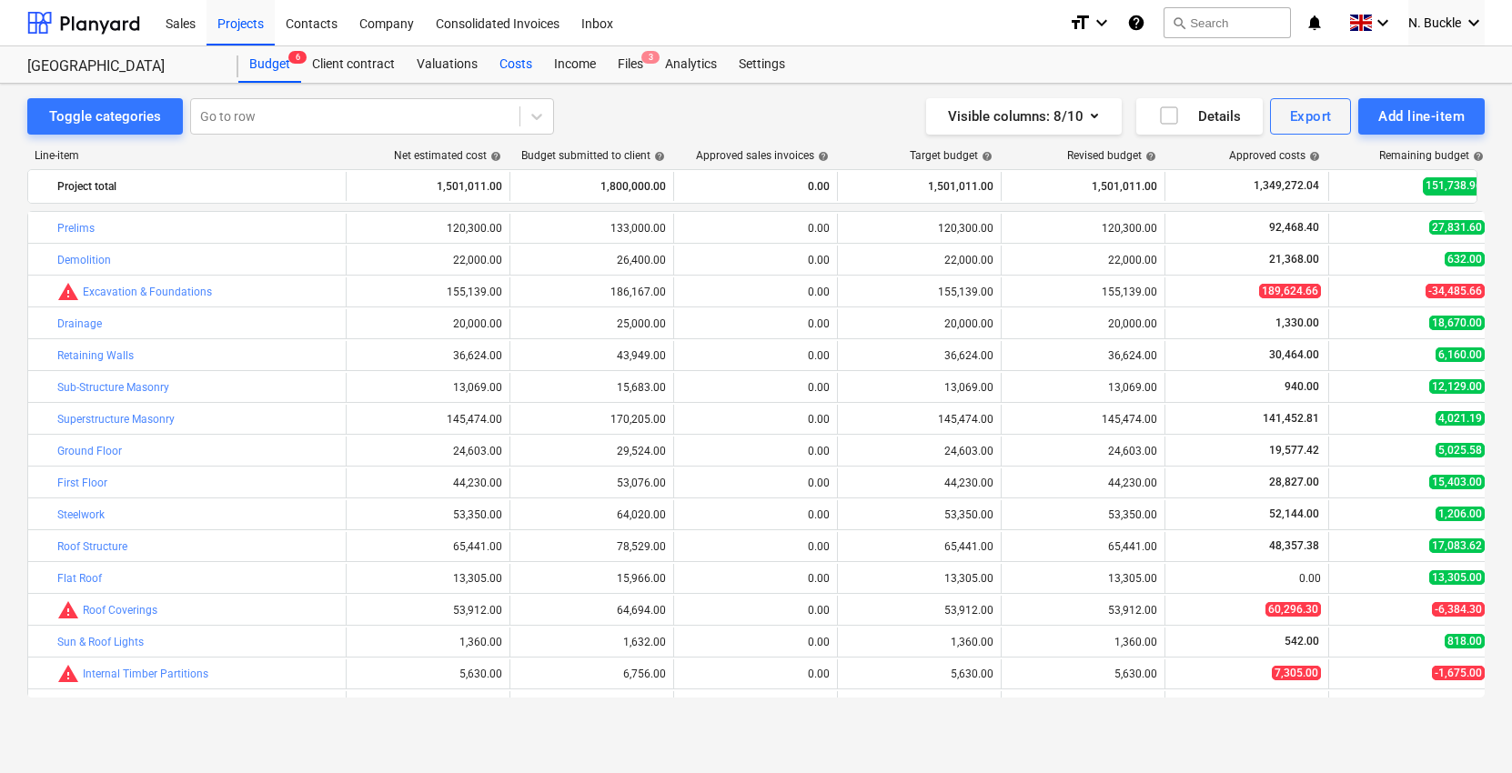
click at [504, 68] on div "Costs" at bounding box center [515, 64] width 55 height 36
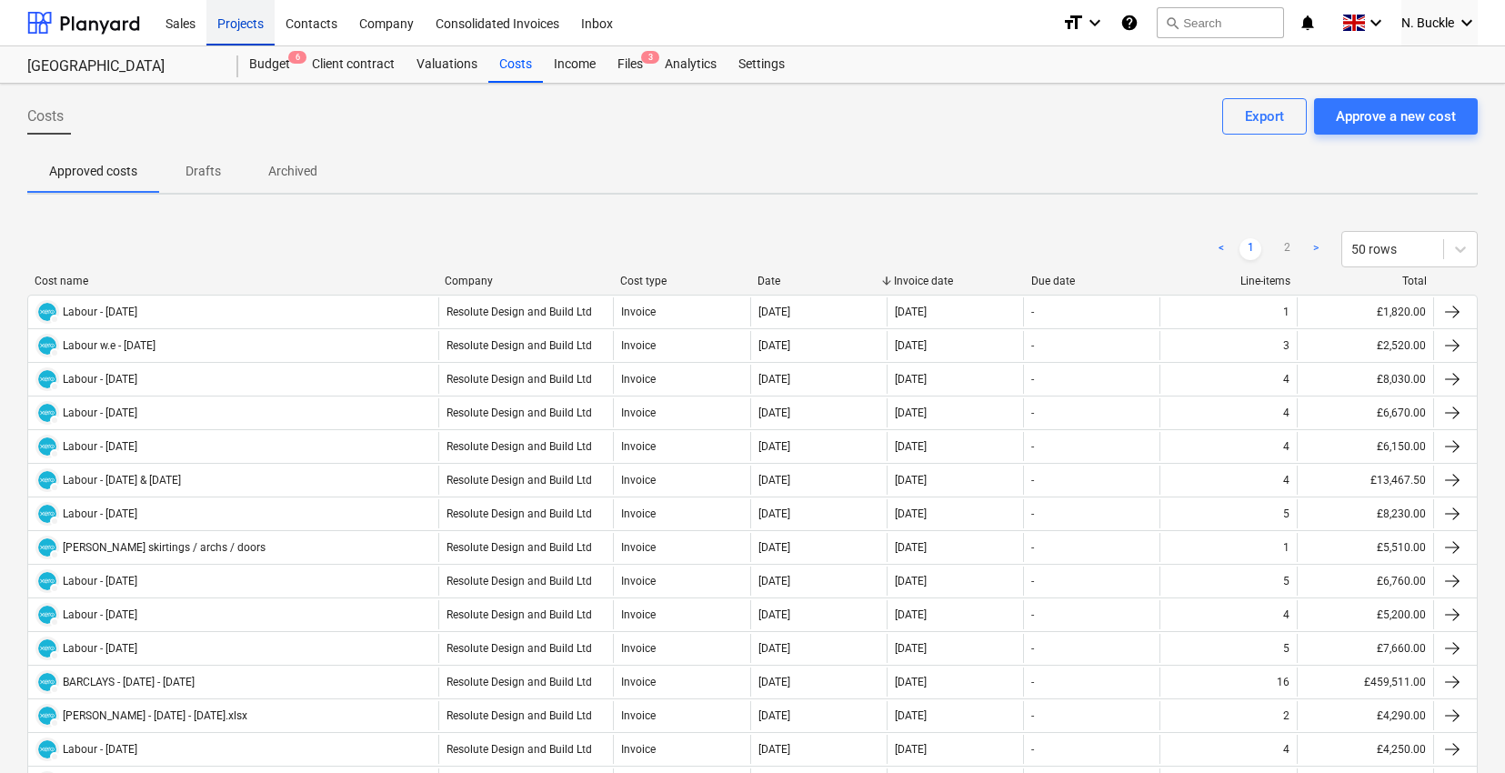
click at [247, 30] on div "Projects" at bounding box center [240, 22] width 68 height 46
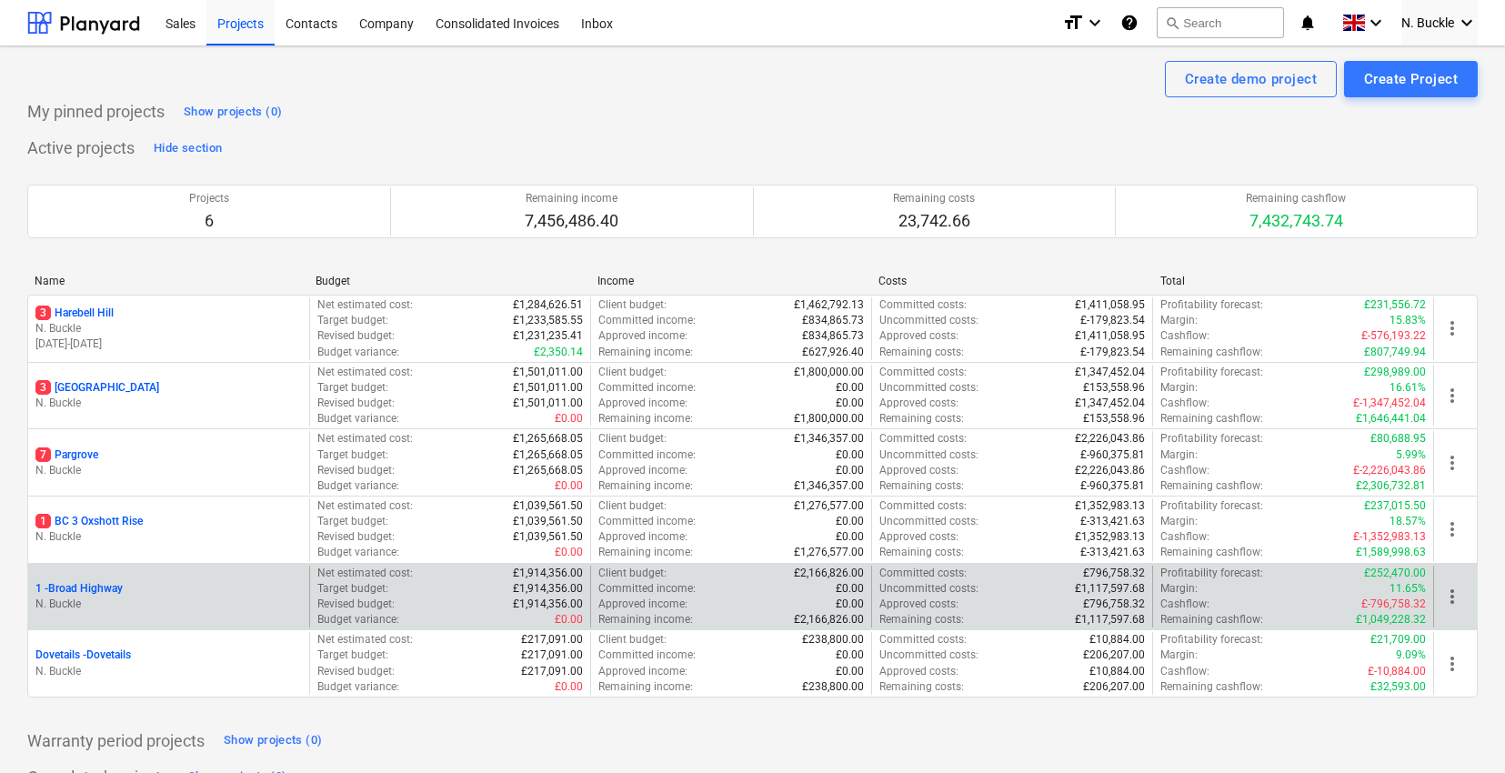
click at [160, 588] on div "1 - [GEOGRAPHIC_DATA]" at bounding box center [168, 588] width 266 height 15
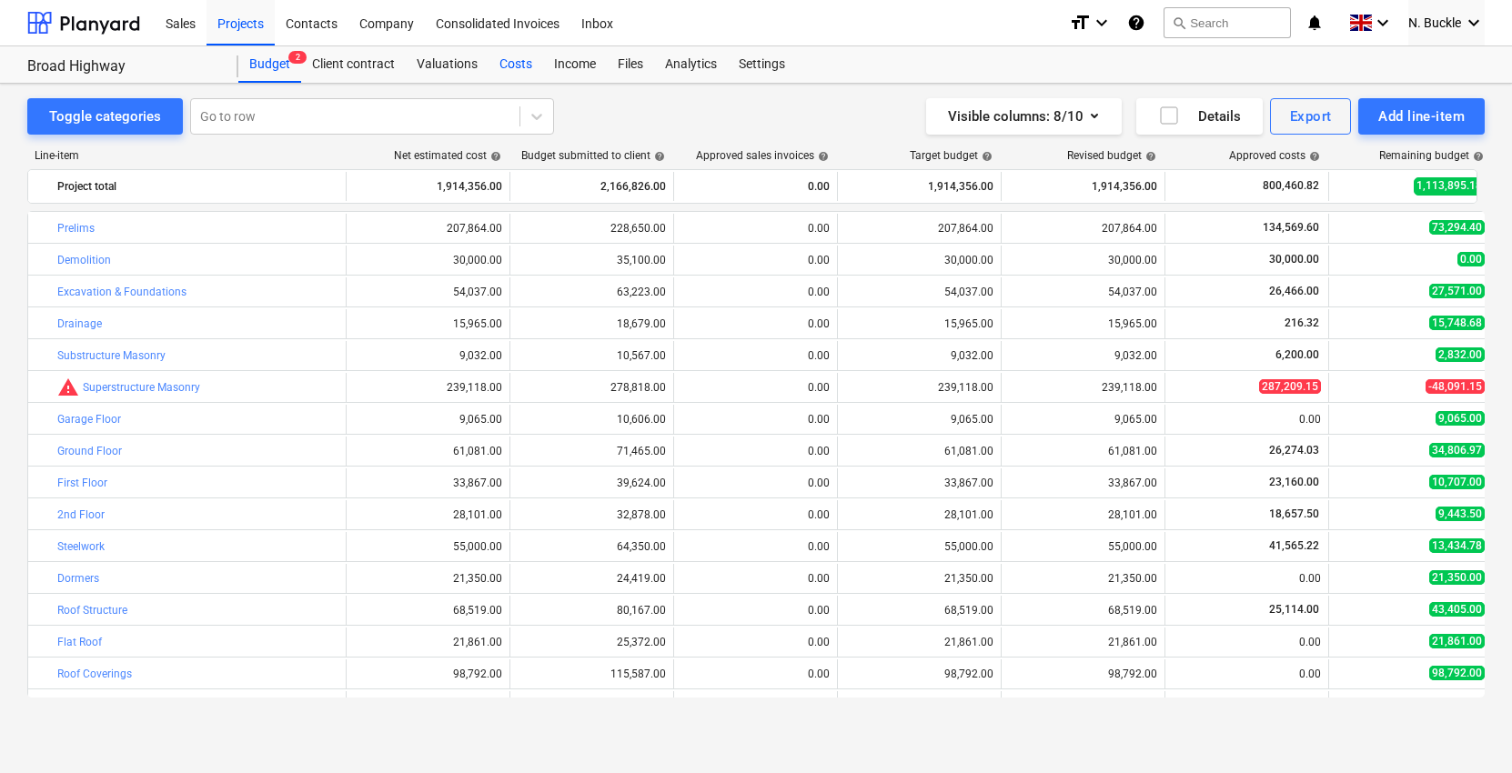
click at [498, 62] on div "Costs" at bounding box center [515, 64] width 55 height 36
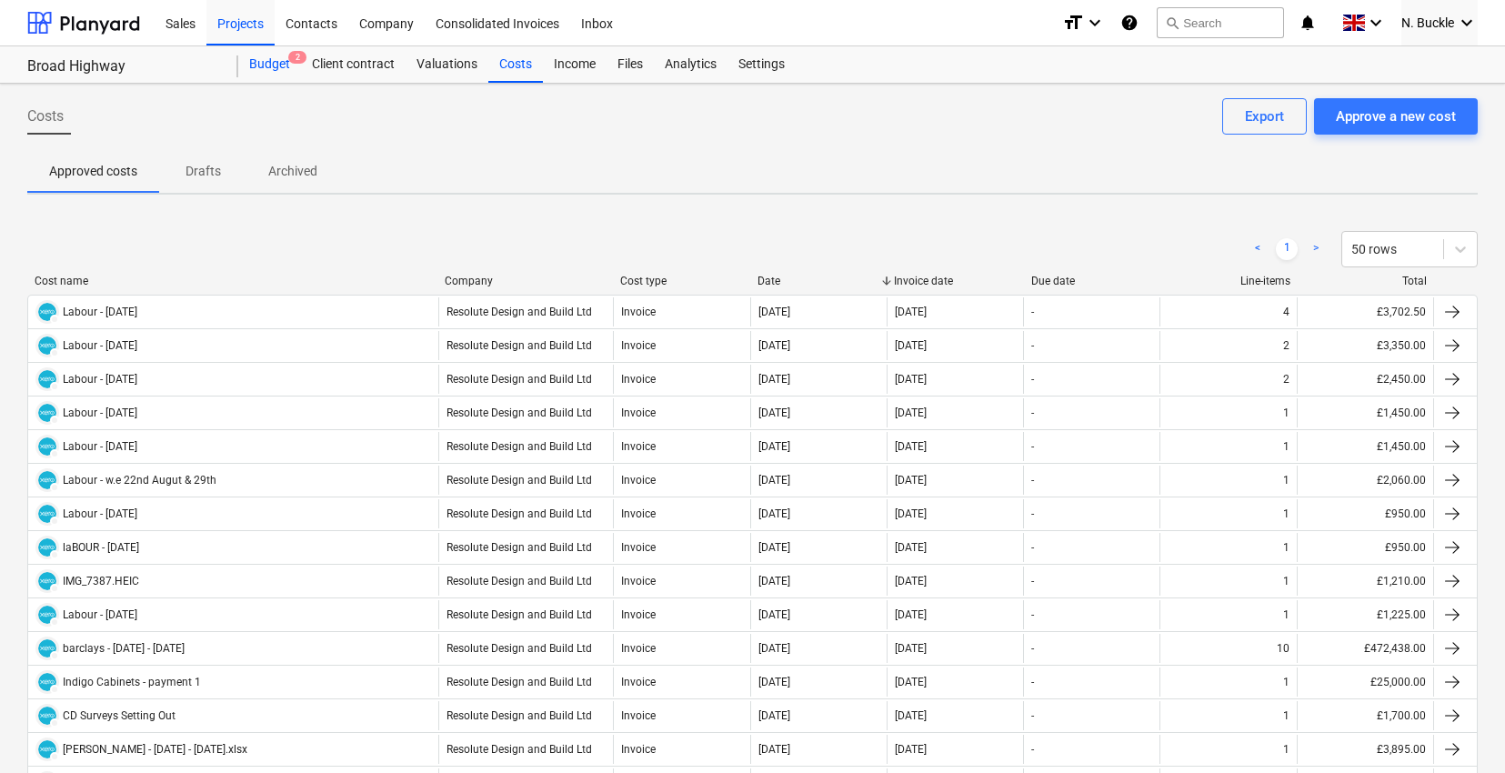
click at [269, 65] on div "Budget 2" at bounding box center [269, 64] width 63 height 36
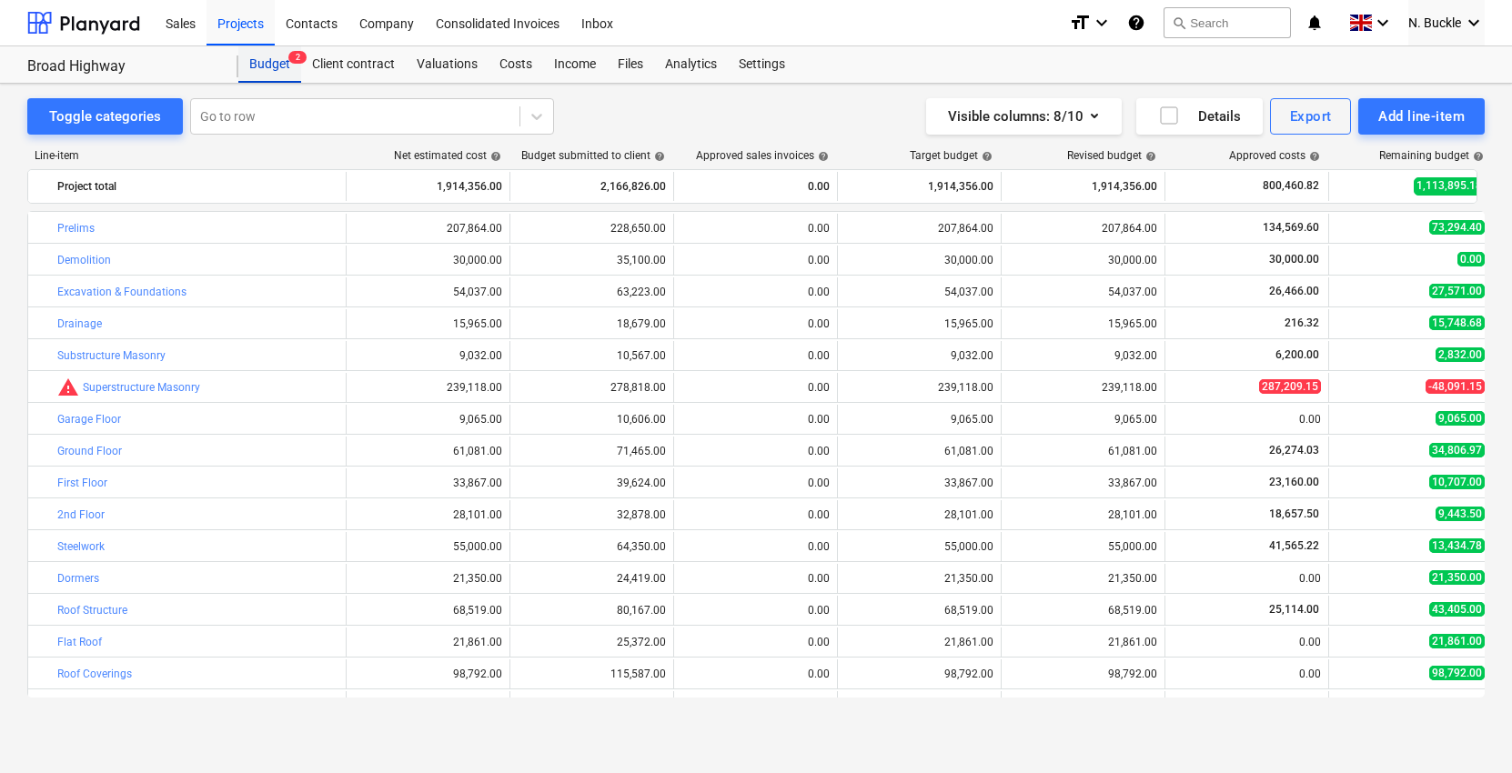
click at [273, 64] on div "Budget 2" at bounding box center [269, 64] width 63 height 36
click at [244, 20] on div "Projects" at bounding box center [240, 22] width 68 height 46
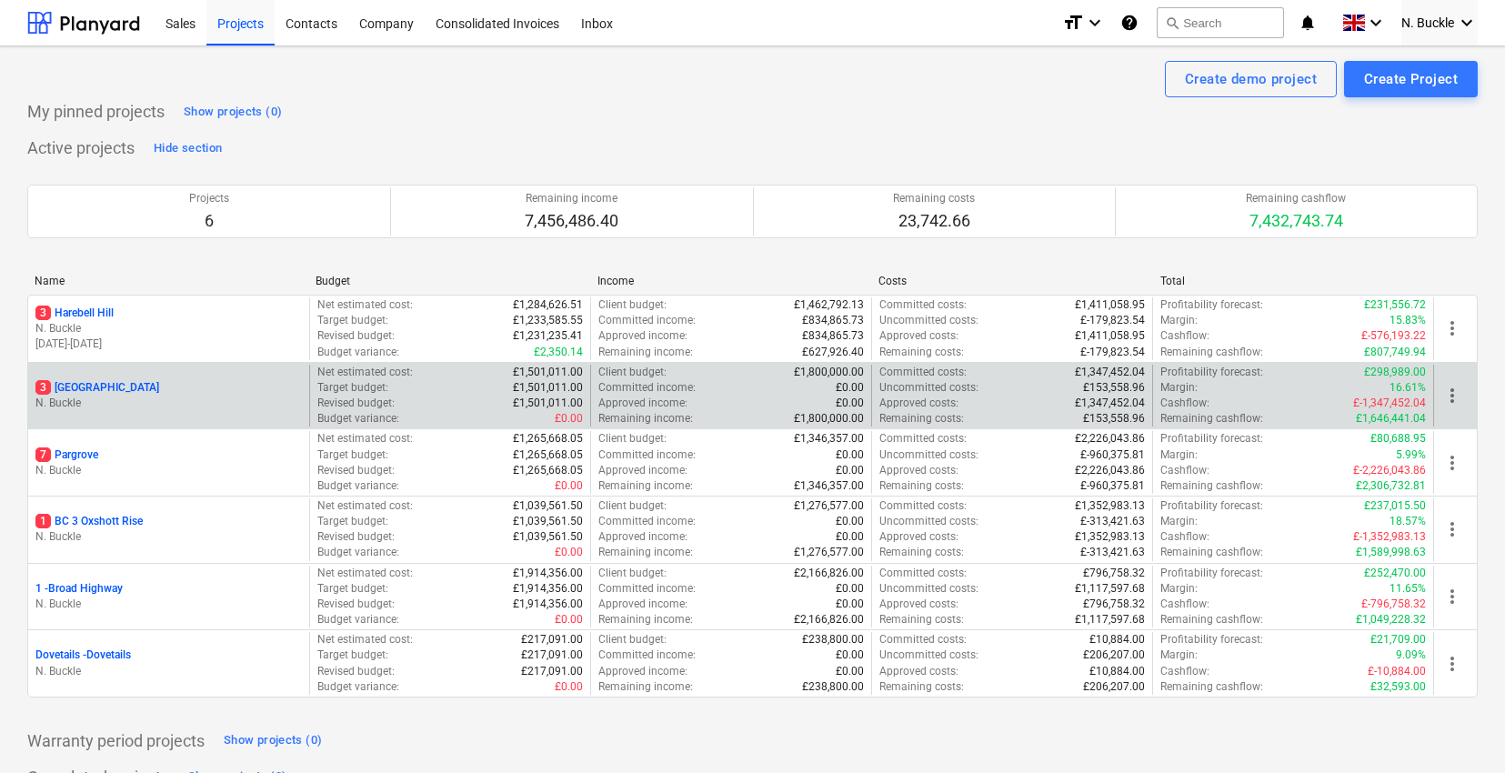
click at [98, 387] on p "3 [GEOGRAPHIC_DATA]" at bounding box center [97, 387] width 124 height 15
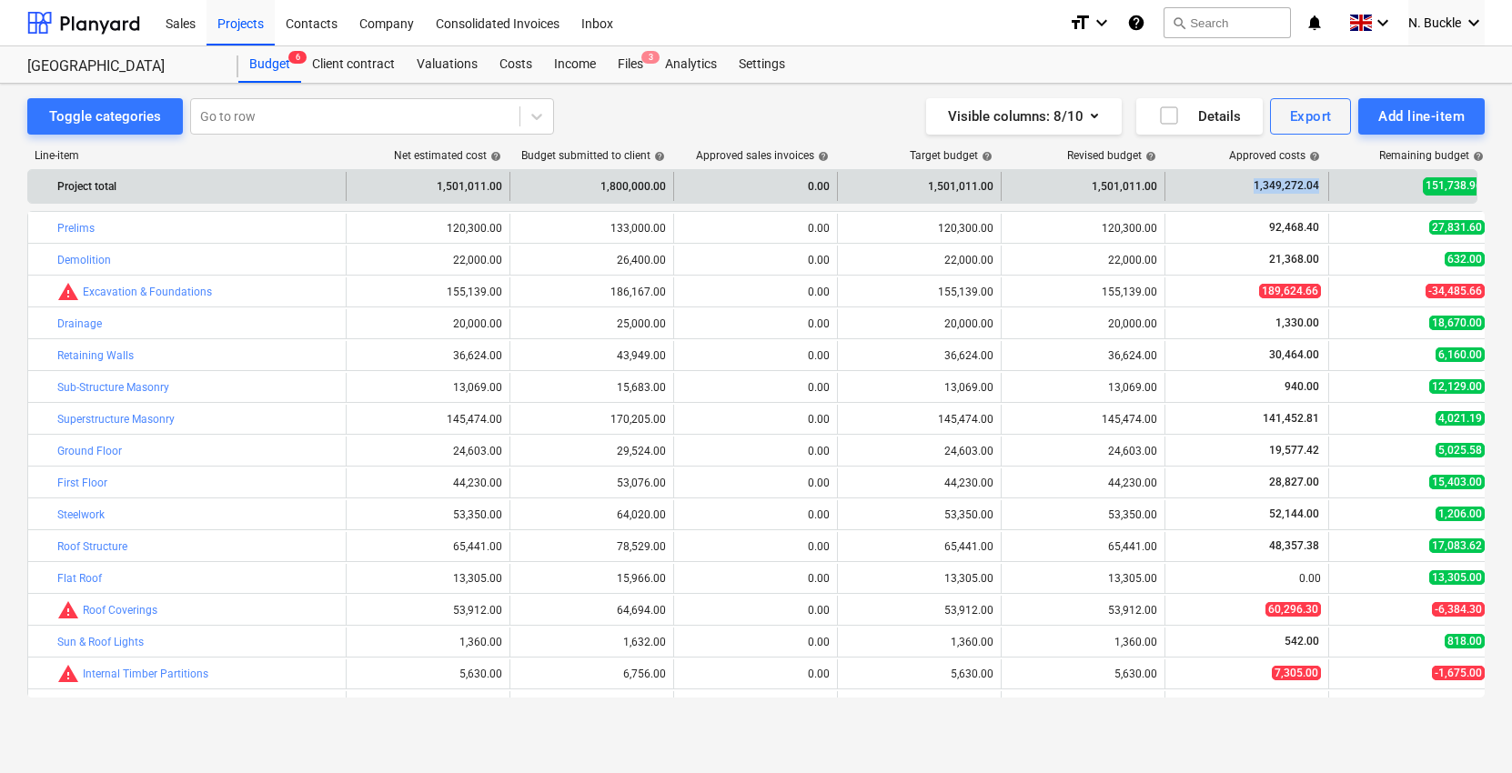
drag, startPoint x: 1231, startPoint y: 186, endPoint x: 1318, endPoint y: 190, distance: 86.5
click at [1318, 190] on div "1,349,272.04" at bounding box center [1246, 186] width 148 height 29
click at [1325, 187] on div "1,349,272.04" at bounding box center [1247, 186] width 164 height 29
drag, startPoint x: 1324, startPoint y: 187, endPoint x: 1207, endPoint y: 184, distance: 117.4
click at [1210, 184] on div "Project total 1,501,011.00 1,800,000.00 0.00 1,501,011.00 1,501,011.00 1,349,27…" at bounding box center [864, 186] width 1673 height 29
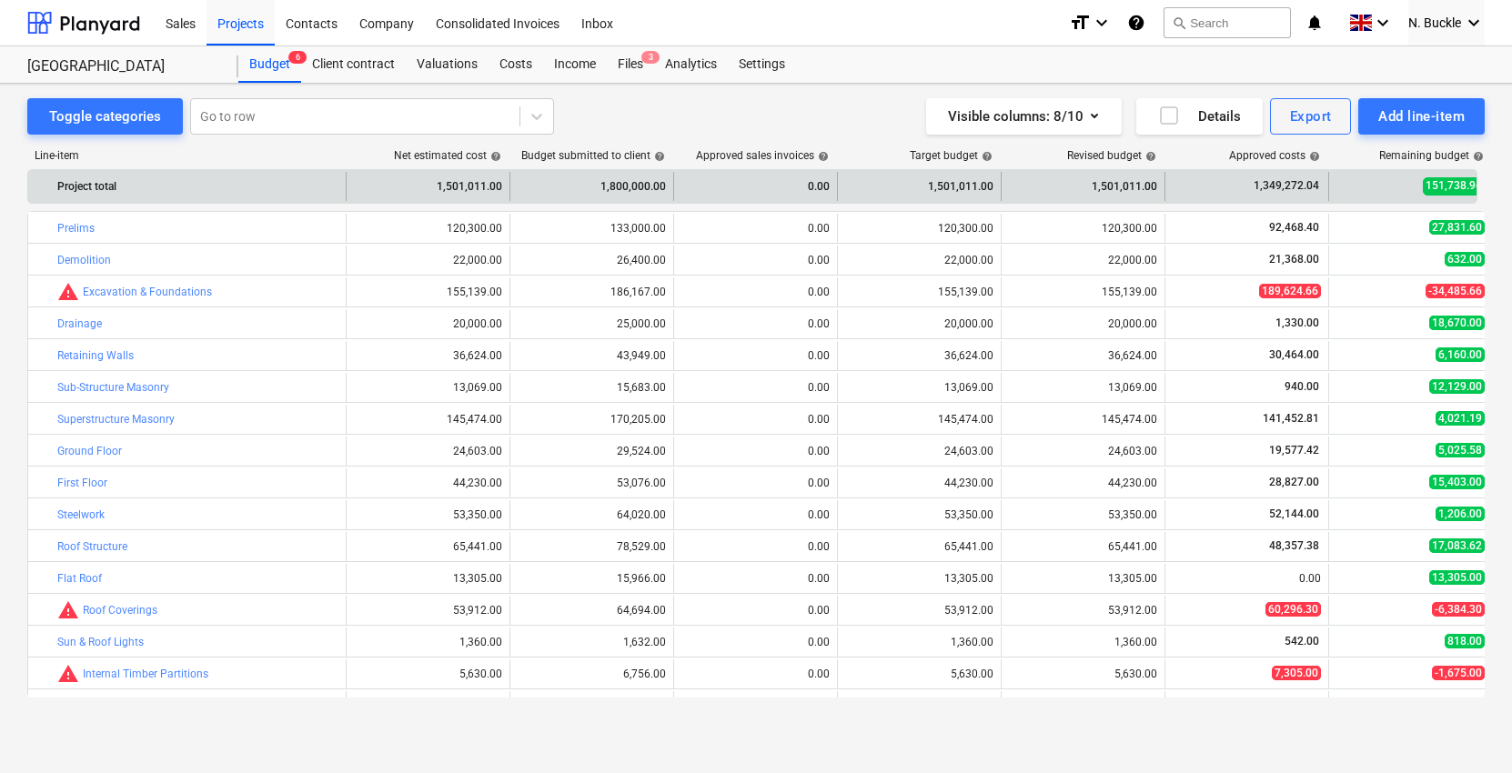
drag, startPoint x: 1207, startPoint y: 184, endPoint x: 1220, endPoint y: 183, distance: 12.8
click at [1209, 184] on div "1,349,272.04" at bounding box center [1246, 186] width 148 height 29
drag, startPoint x: 1220, startPoint y: 184, endPoint x: 1352, endPoint y: 189, distance: 132.9
click at [1324, 190] on div "1,349,272.04" at bounding box center [1247, 186] width 164 height 29
click at [1363, 190] on div "151,738.96" at bounding box center [1410, 186] width 148 height 29
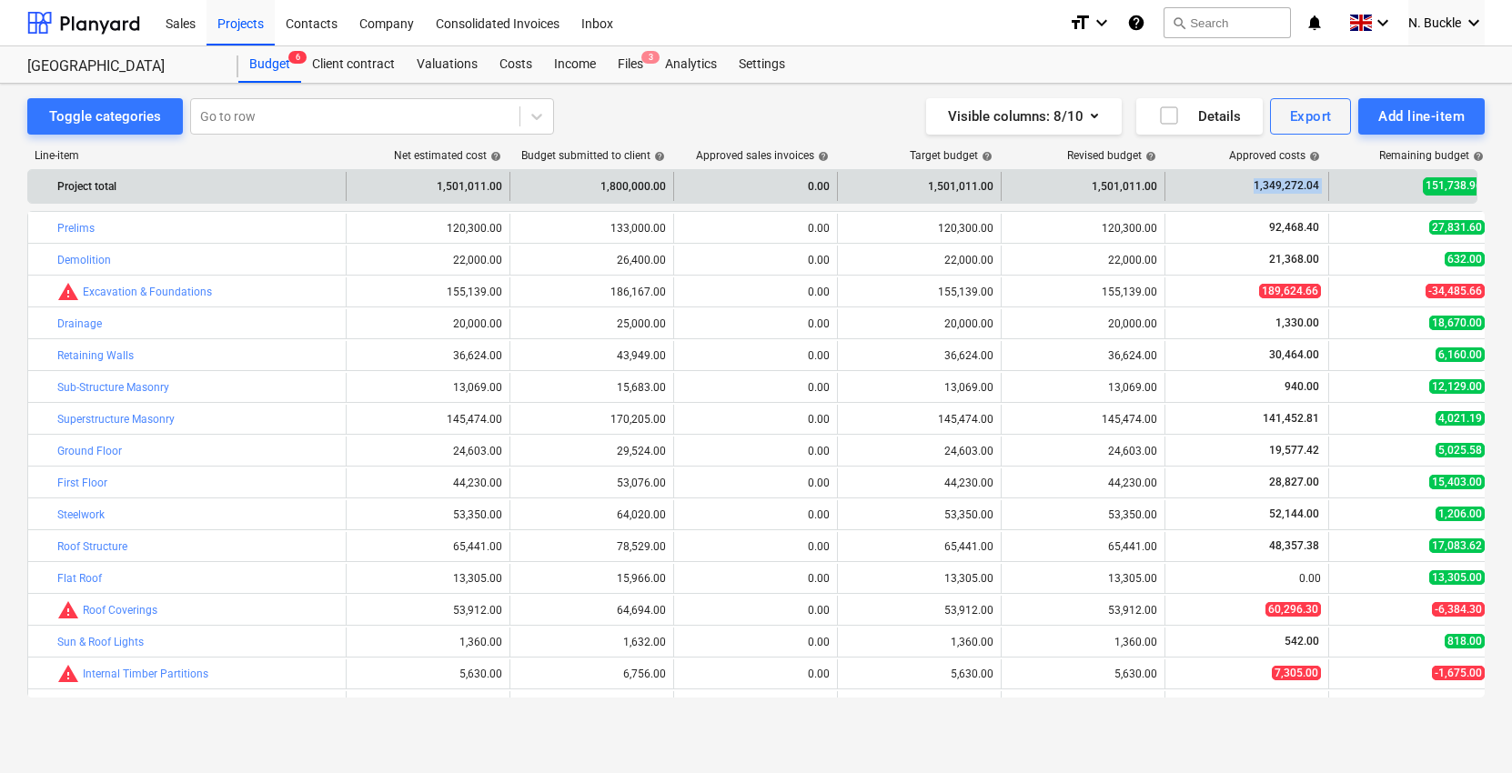
drag, startPoint x: 1363, startPoint y: 186, endPoint x: 1175, endPoint y: 180, distance: 188.3
click at [1175, 180] on div "Project total 1,501,011.00 1,800,000.00 0.00 1,501,011.00 1,501,011.00 1,349,27…" at bounding box center [864, 186] width 1673 height 29
click at [1177, 180] on div "1,349,272.04" at bounding box center [1246, 186] width 148 height 29
drag, startPoint x: 1231, startPoint y: 186, endPoint x: 1359, endPoint y: 186, distance: 128.2
click at [1342, 185] on div "Project total 1,501,011.00 1,800,000.00 0.00 1,501,011.00 1,501,011.00 1,349,27…" at bounding box center [864, 186] width 1673 height 29
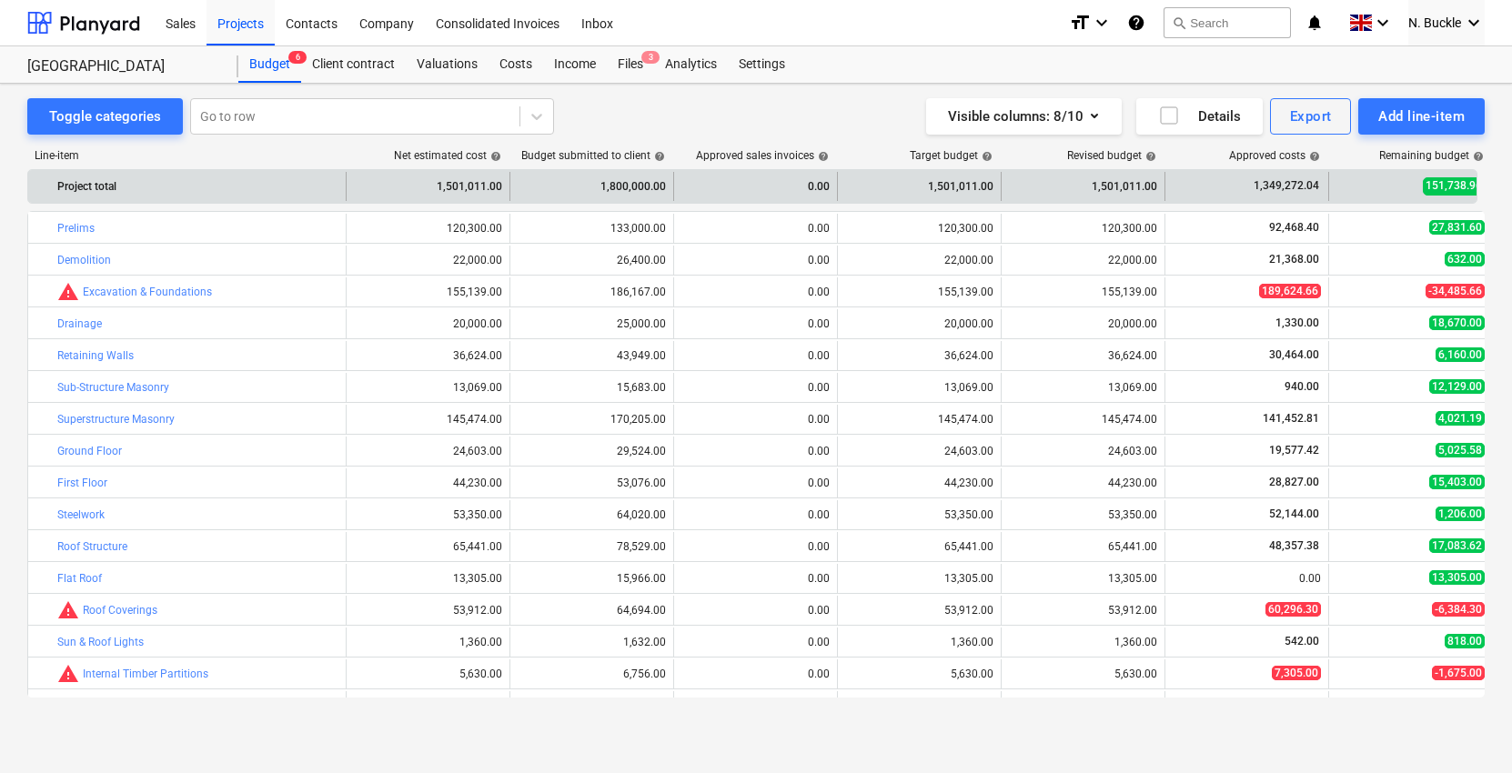
click at [1359, 186] on div "151,738.96" at bounding box center [1410, 186] width 148 height 29
drag, startPoint x: 1350, startPoint y: 185, endPoint x: 1204, endPoint y: 196, distance: 145.9
click at [1204, 196] on div "Project total 1,501,011.00 1,800,000.00 0.00 1,501,011.00 1,501,011.00 1,349,27…" at bounding box center [864, 186] width 1673 height 29
drag, startPoint x: 1230, startPoint y: 186, endPoint x: 1346, endPoint y: 186, distance: 116.4
click at [1346, 186] on div "Project total 1,501,011.00 1,800,000.00 0.00 1,501,011.00 1,501,011.00 1,349,27…" at bounding box center [864, 186] width 1673 height 29
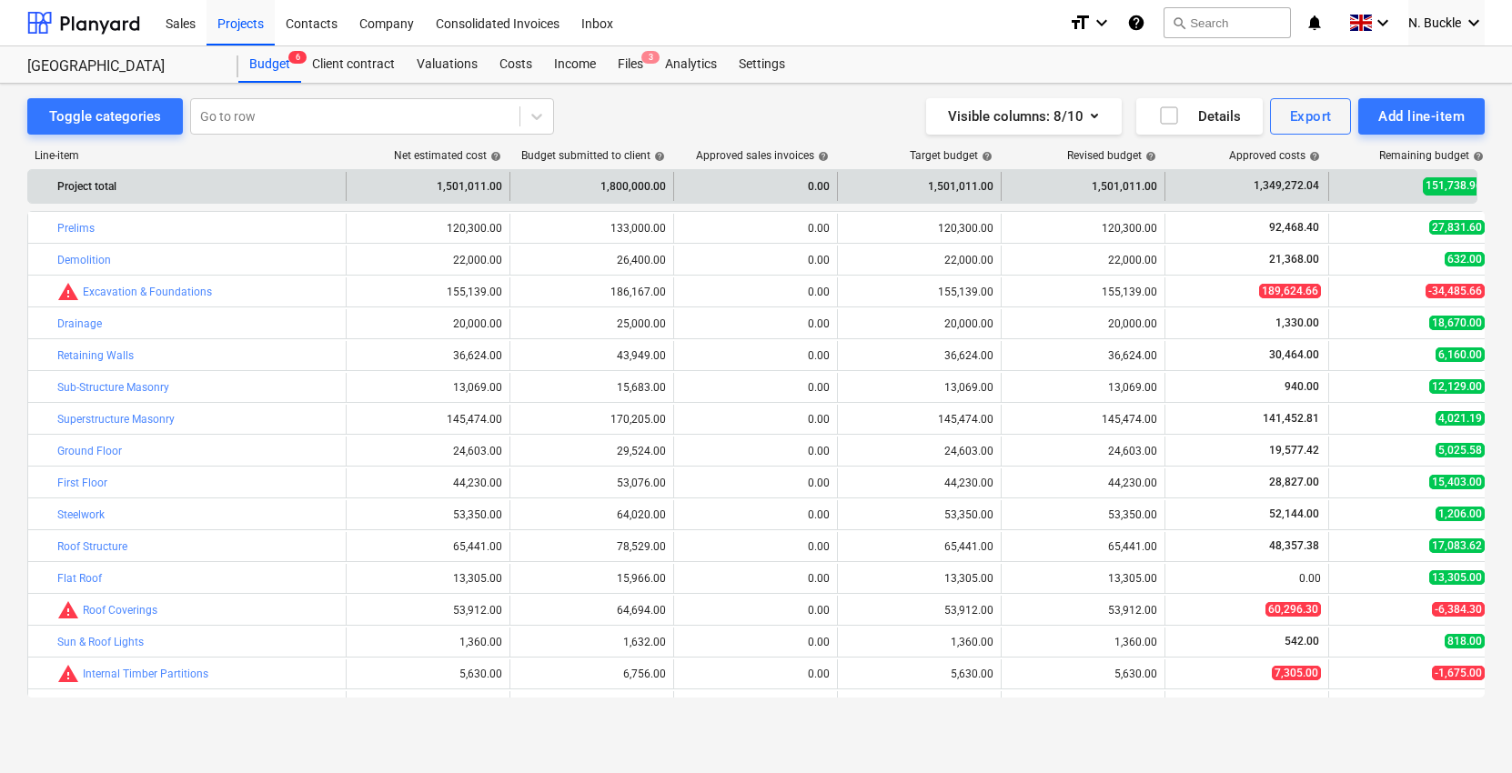
click at [1347, 186] on div "151,738.96" at bounding box center [1410, 186] width 148 height 29
drag, startPoint x: 1243, startPoint y: 187, endPoint x: 1345, endPoint y: 186, distance: 101.9
click at [1345, 186] on div "Project total 1,501,011.00 1,800,000.00 0.00 1,501,011.00 1,501,011.00 1,349,27…" at bounding box center [864, 186] width 1673 height 29
click at [1346, 187] on div "151,738.96" at bounding box center [1410, 186] width 148 height 29
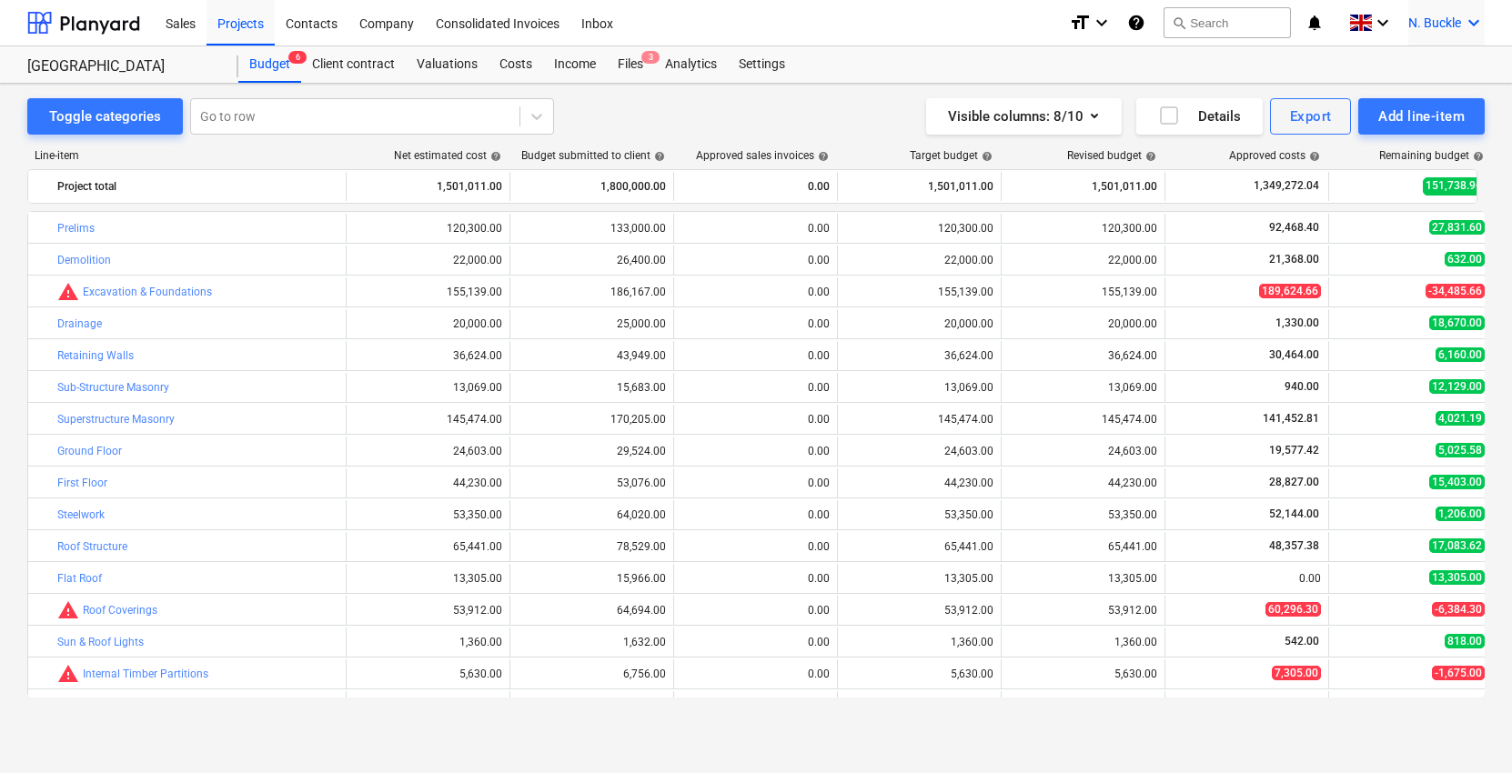
click at [1465, 17] on icon "keyboard_arrow_down" at bounding box center [1473, 23] width 22 height 22
click at [1441, 95] on div "Log out" at bounding box center [1429, 99] width 109 height 29
